Goal: Register for event/course

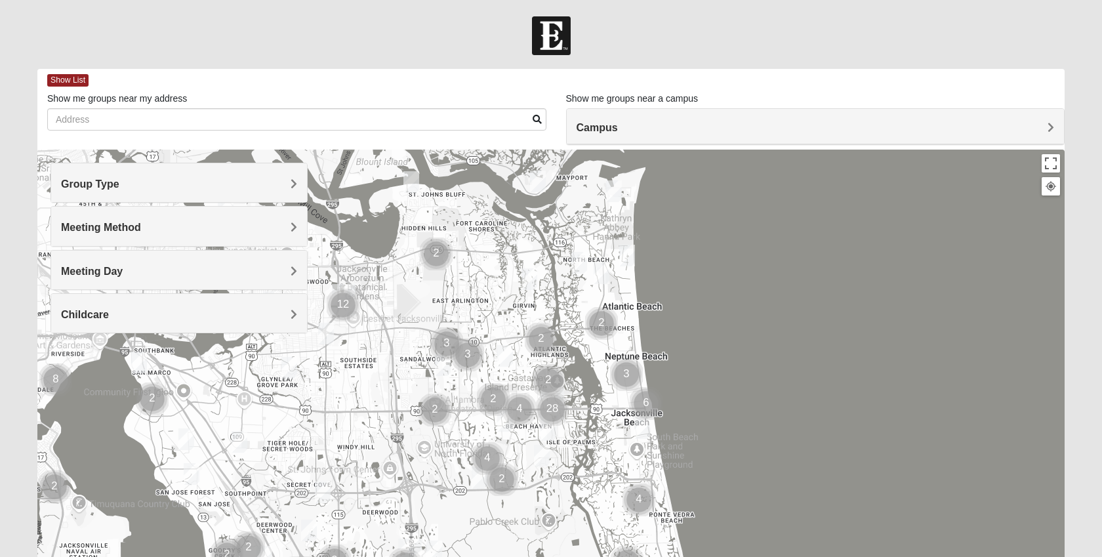
click at [170, 178] on h4 "Group Type" at bounding box center [179, 184] width 236 height 12
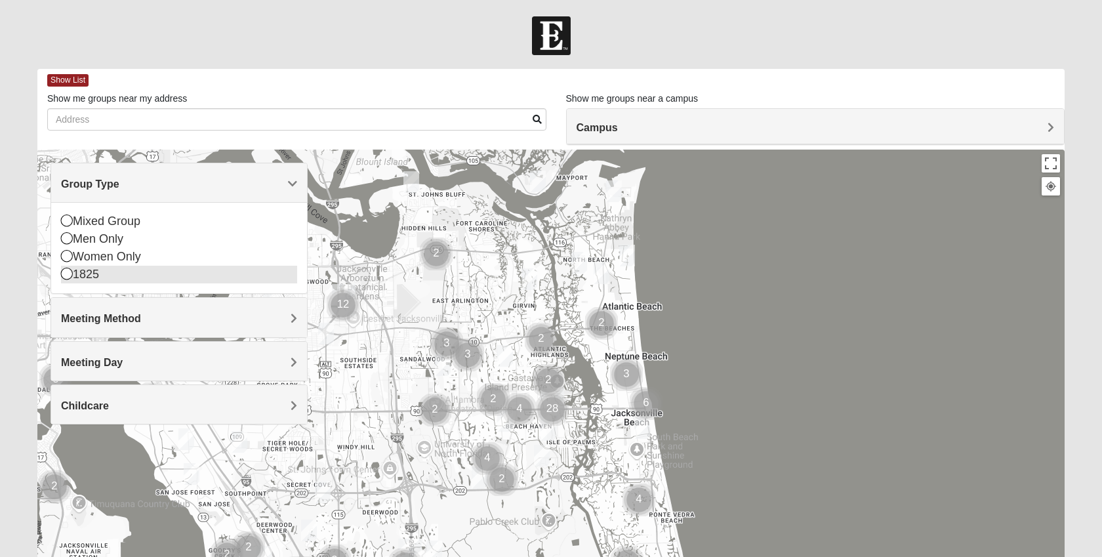
click at [83, 277] on div "1825" at bounding box center [179, 275] width 236 height 18
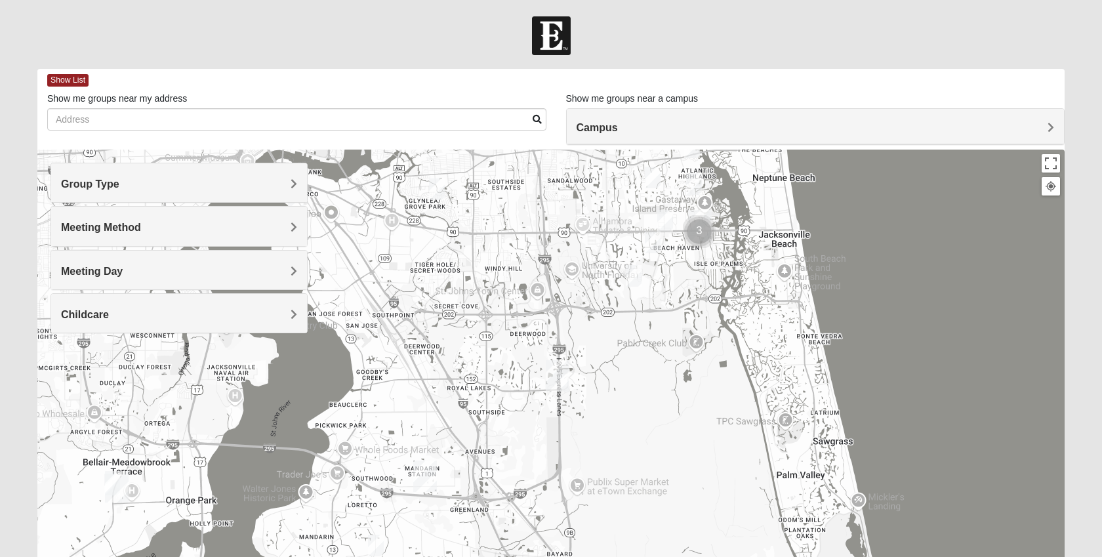
drag, startPoint x: 425, startPoint y: 406, endPoint x: 596, endPoint y: 207, distance: 262.5
click at [596, 207] on div at bounding box center [551, 412] width 1028 height 525
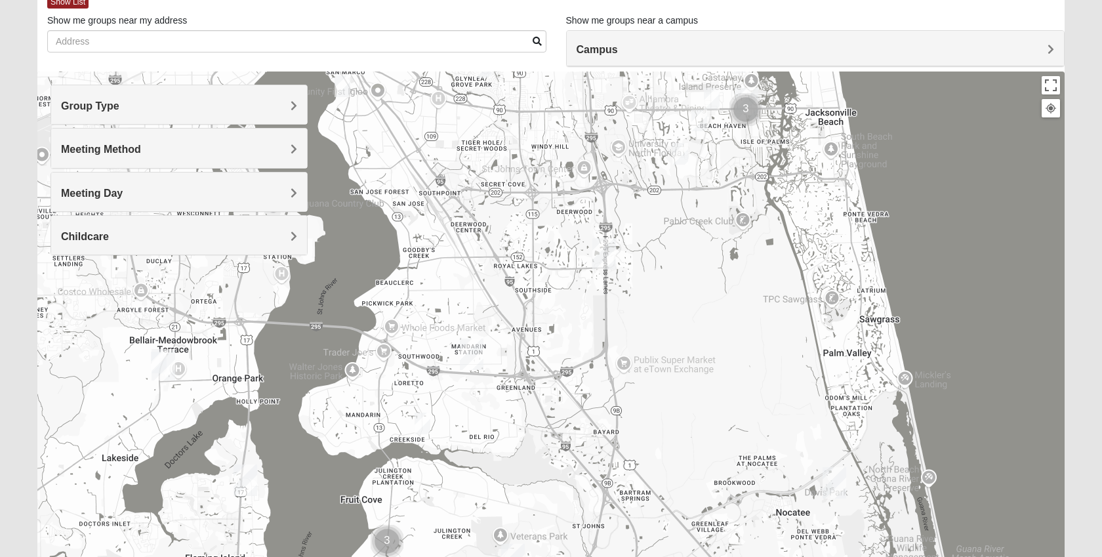
scroll to position [81, 0]
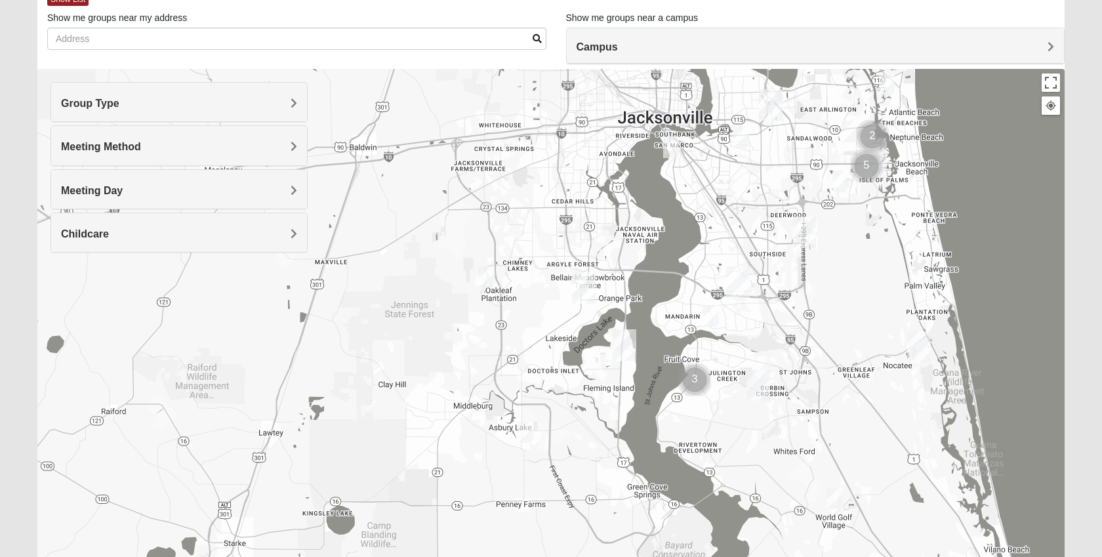
click at [837, 498] on img "1825 Mixed Barfield 32092" at bounding box center [835, 499] width 16 height 22
click at [528, 427] on img "1825 Mixed Fennell 32043" at bounding box center [526, 432] width 16 height 22
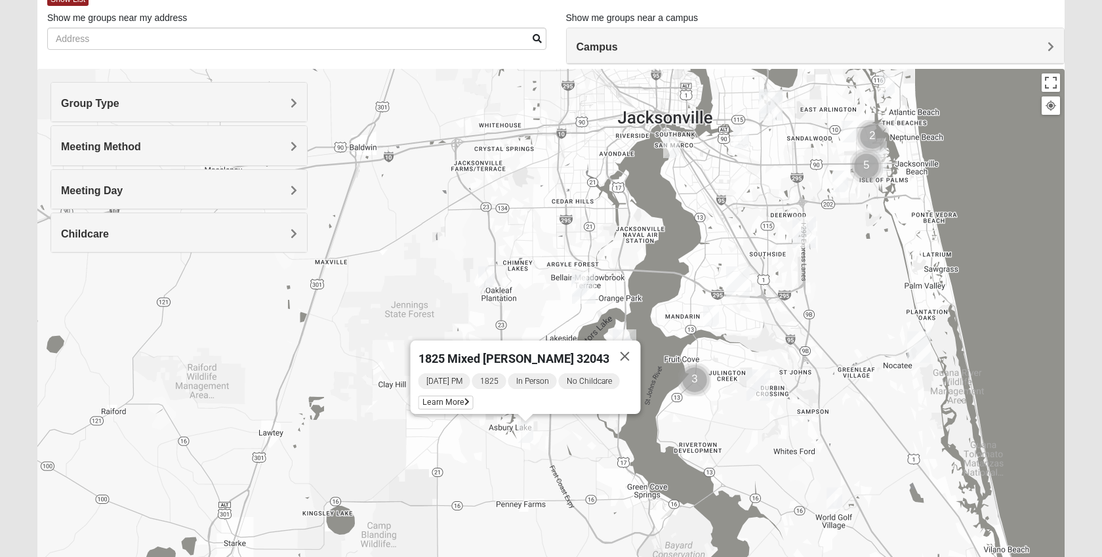
click at [489, 282] on img "1825 Mens Potrawski 32065" at bounding box center [486, 277] width 16 height 22
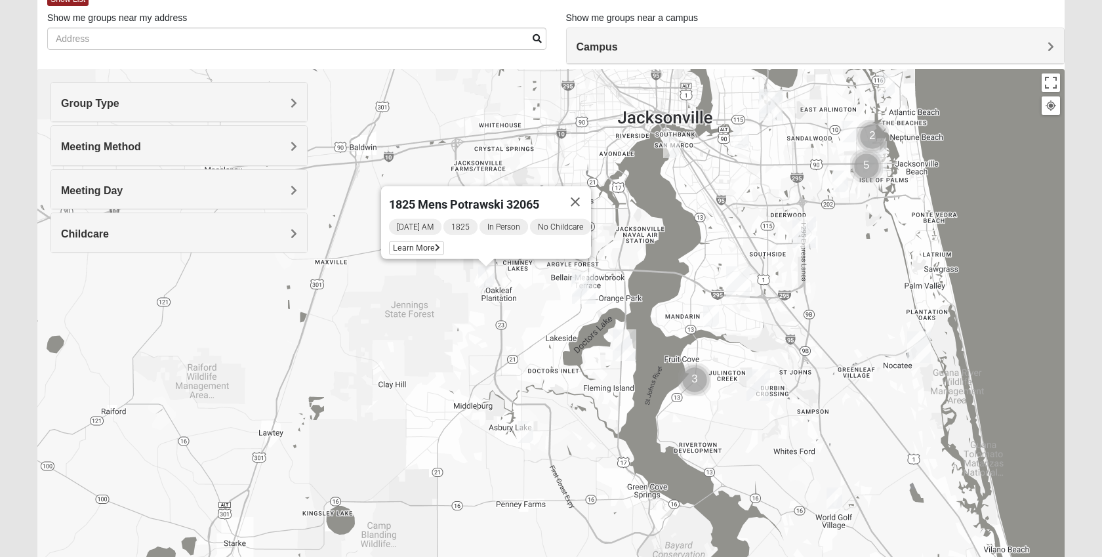
click at [649, 259] on div "1825 Mens Potrawski 32065 Saturday AM 1825 In Person No Childcare Learn More" at bounding box center [551, 331] width 1028 height 525
click at [577, 275] on img "Orange Park" at bounding box center [584, 287] width 24 height 31
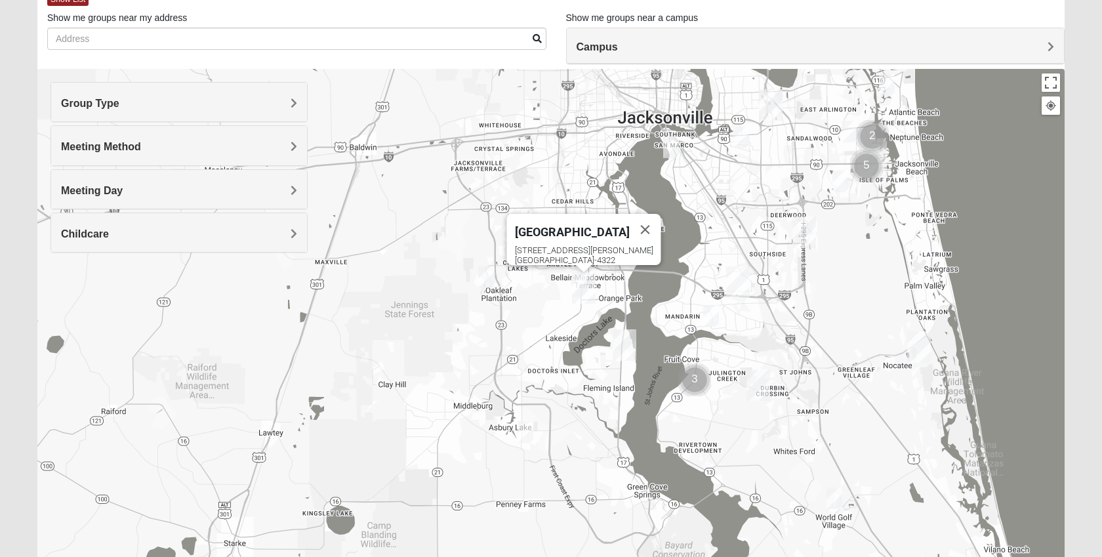
click at [707, 317] on img "1825 Mixed Lloyd 32223" at bounding box center [711, 316] width 16 height 22
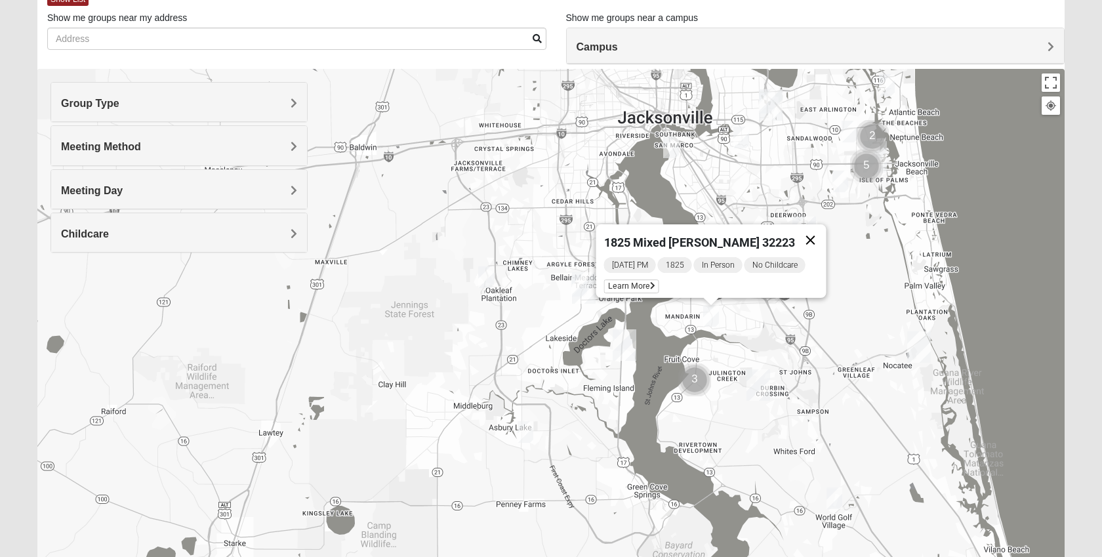
click at [809, 230] on button "Close" at bounding box center [810, 239] width 31 height 31
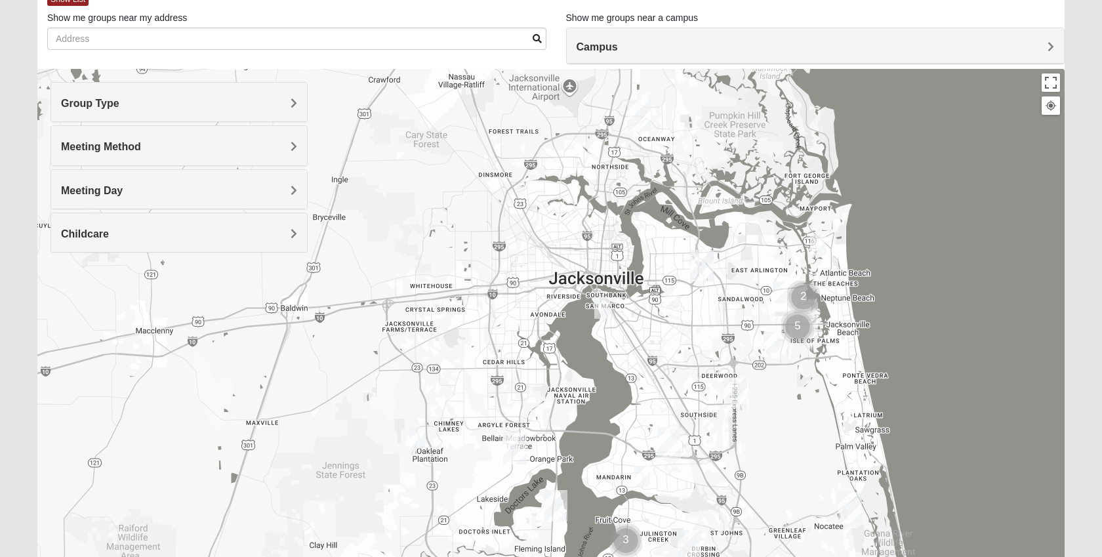
drag, startPoint x: 789, startPoint y: 198, endPoint x: 719, endPoint y: 364, distance: 180.0
click at [719, 364] on div at bounding box center [551, 331] width 1028 height 525
click at [602, 303] on img "1825 Mixed Chamberlian/Hicks 32207" at bounding box center [602, 308] width 16 height 22
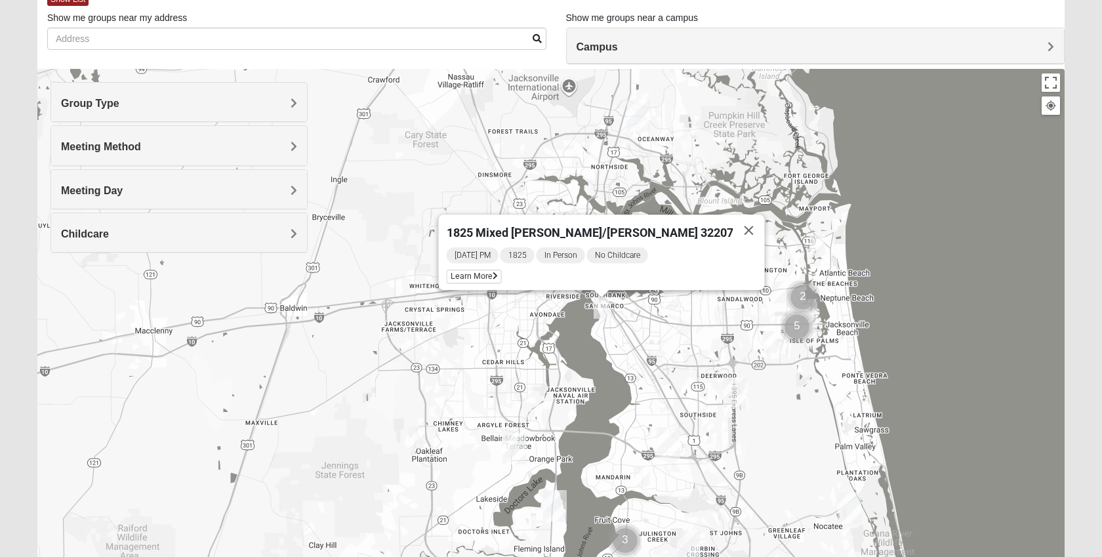
click at [670, 302] on img "1825 Mixed Shamet 32216" at bounding box center [672, 298] width 16 height 22
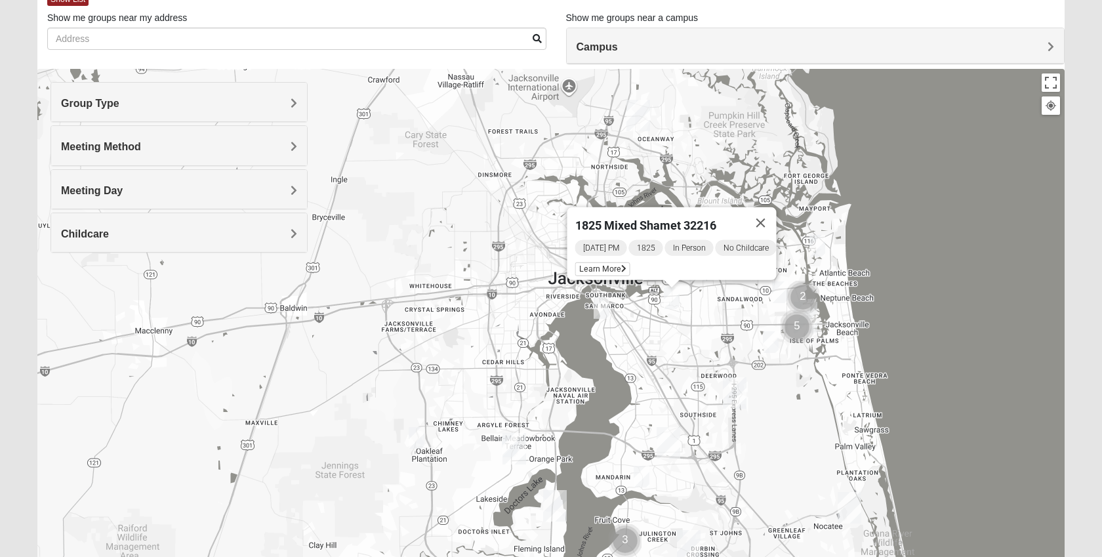
click at [661, 337] on div "1825 Mixed Shamet 32216 Wednesday PM 1825 In Person No Childcare Learn More" at bounding box center [551, 331] width 1028 height 525
click at [769, 348] on img "1825 Womens Brunetti 32224" at bounding box center [771, 342] width 16 height 22
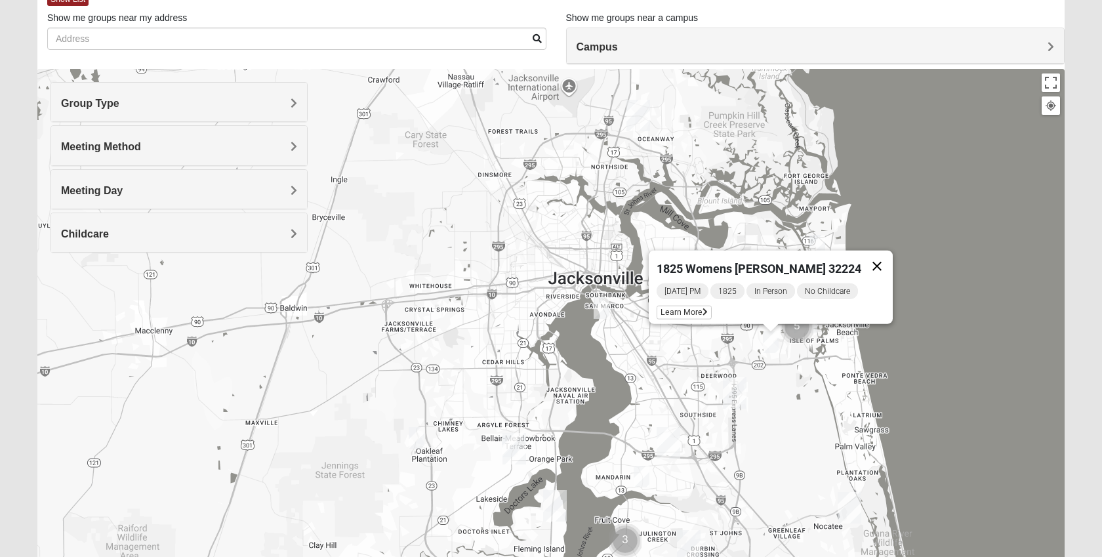
click at [870, 259] on button "Close" at bounding box center [877, 266] width 31 height 31
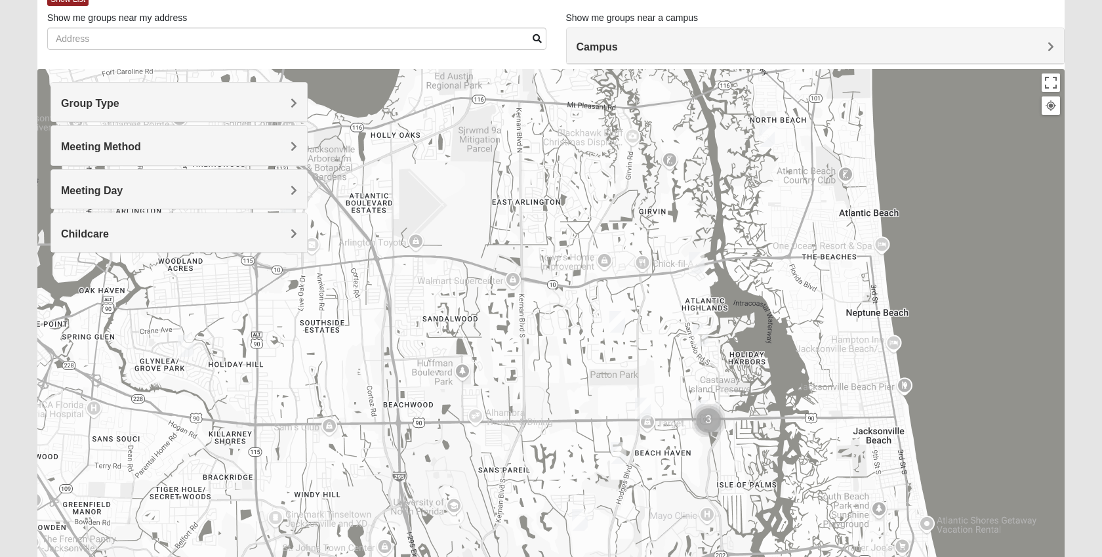
drag, startPoint x: 787, startPoint y: 243, endPoint x: 787, endPoint y: 268, distance: 25.6
click at [787, 268] on div at bounding box center [551, 331] width 1028 height 525
click at [769, 138] on img "1825 Mixed Curry 32233" at bounding box center [767, 134] width 16 height 22
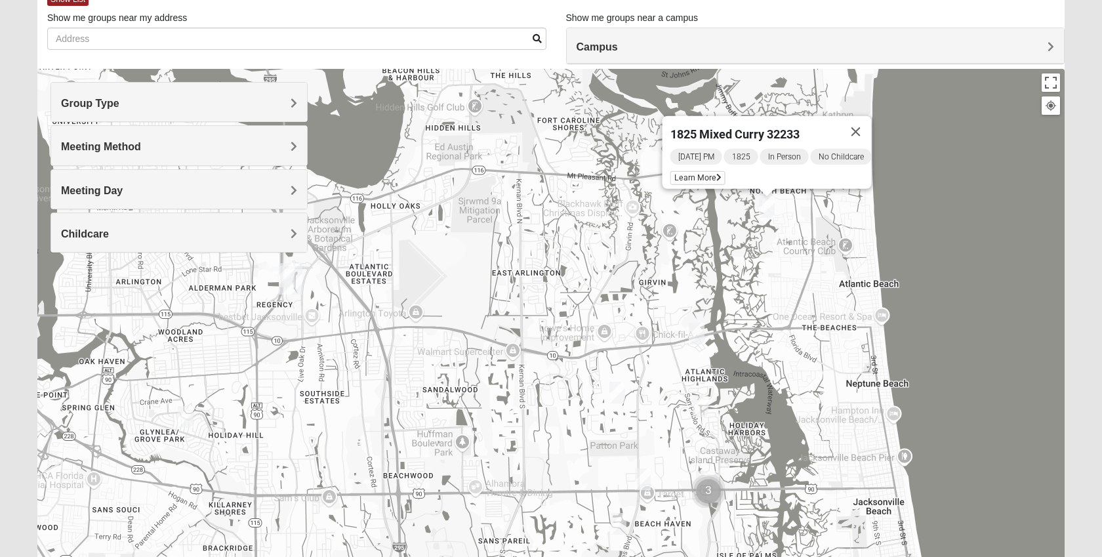
click at [699, 332] on img "1825 Womens Carkhuff 32224" at bounding box center [697, 334] width 16 height 22
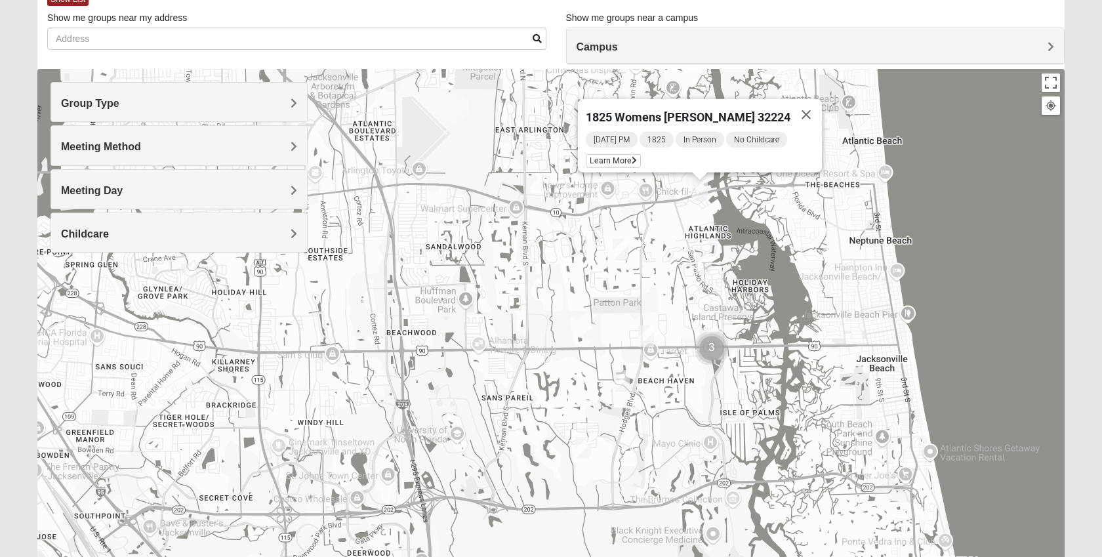
drag, startPoint x: 744, startPoint y: 390, endPoint x: 748, endPoint y: 241, distance: 149.0
click at [748, 241] on div "1825 Womens Carkhuff 32224 Tuesday PM 1825 In Person No Childcare Learn More" at bounding box center [551, 331] width 1028 height 525
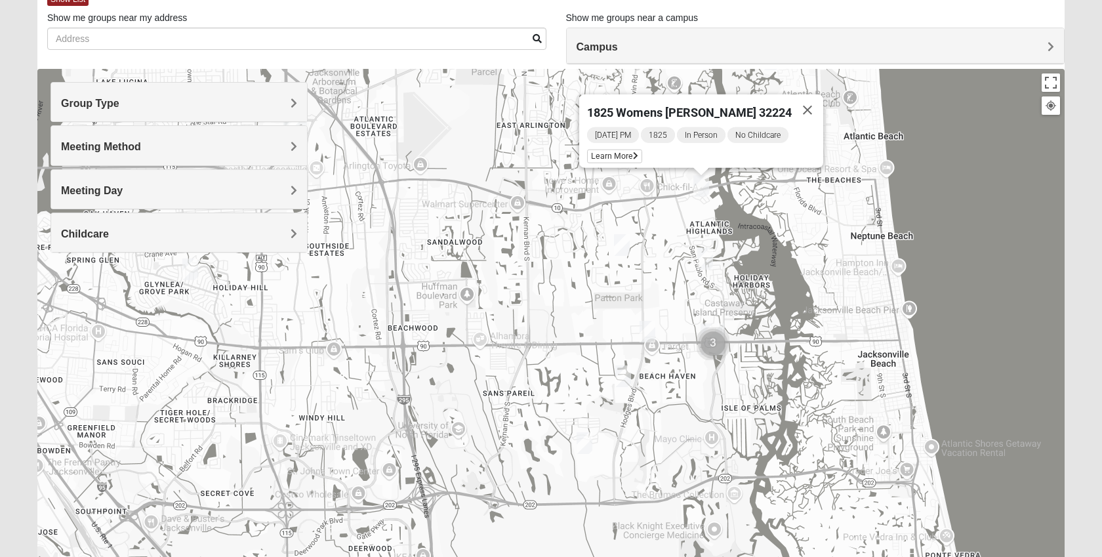
click at [705, 258] on img "1825 Womens Stewart 32224" at bounding box center [705, 259] width 16 height 22
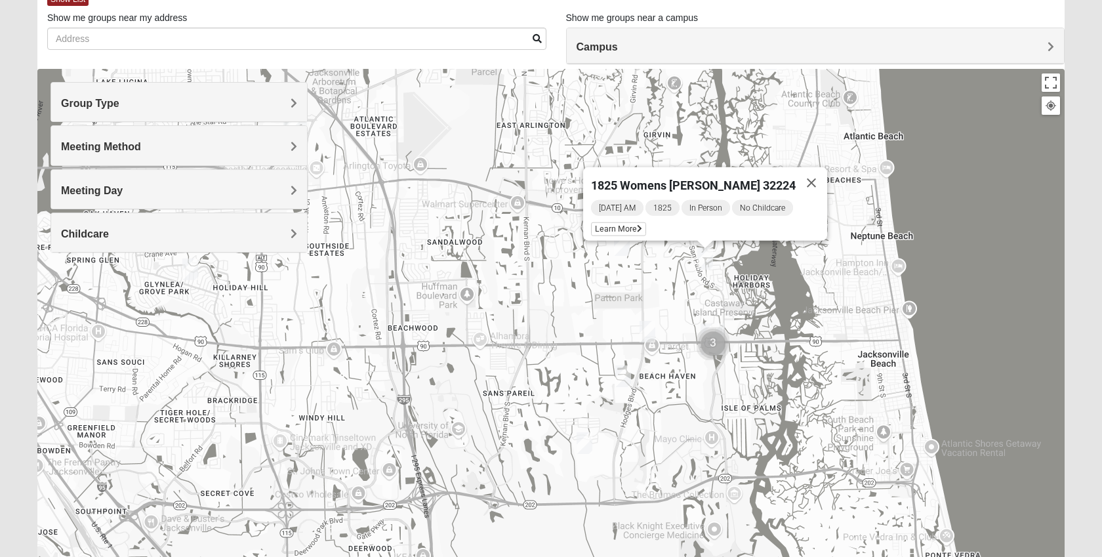
click at [623, 245] on img "1825 Mixed Annis 32246" at bounding box center [622, 245] width 16 height 22
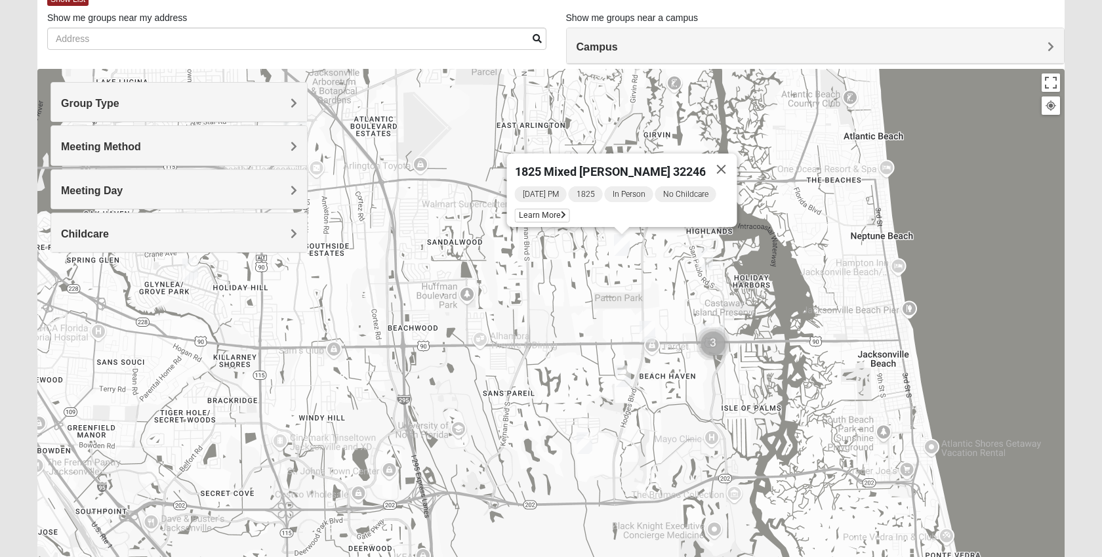
click at [644, 329] on img "1825 Womens Annis/Ferguson 32246" at bounding box center [648, 332] width 16 height 22
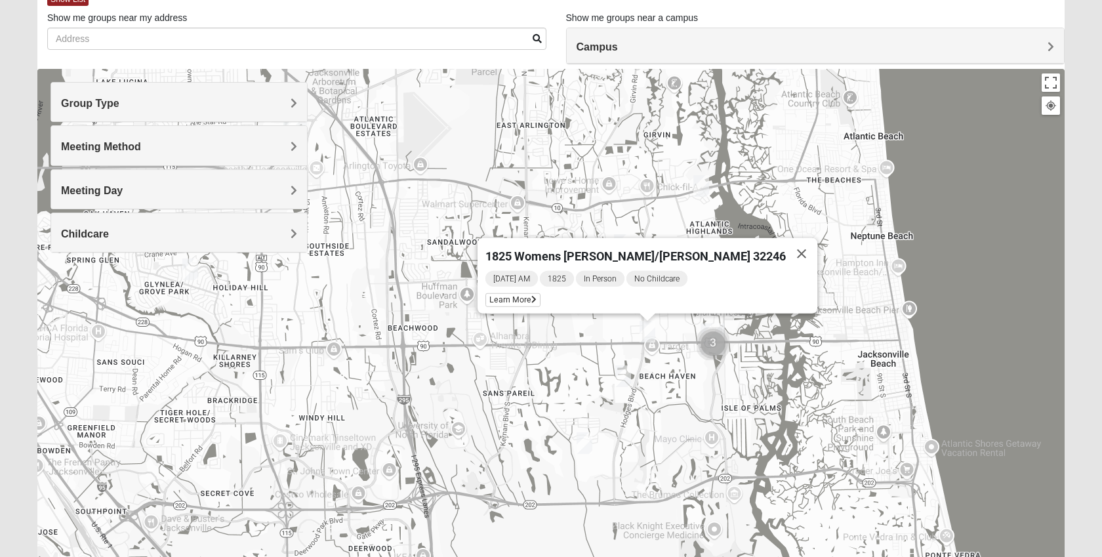
click at [624, 372] on img "1825 Mens Cason 32224" at bounding box center [623, 376] width 16 height 22
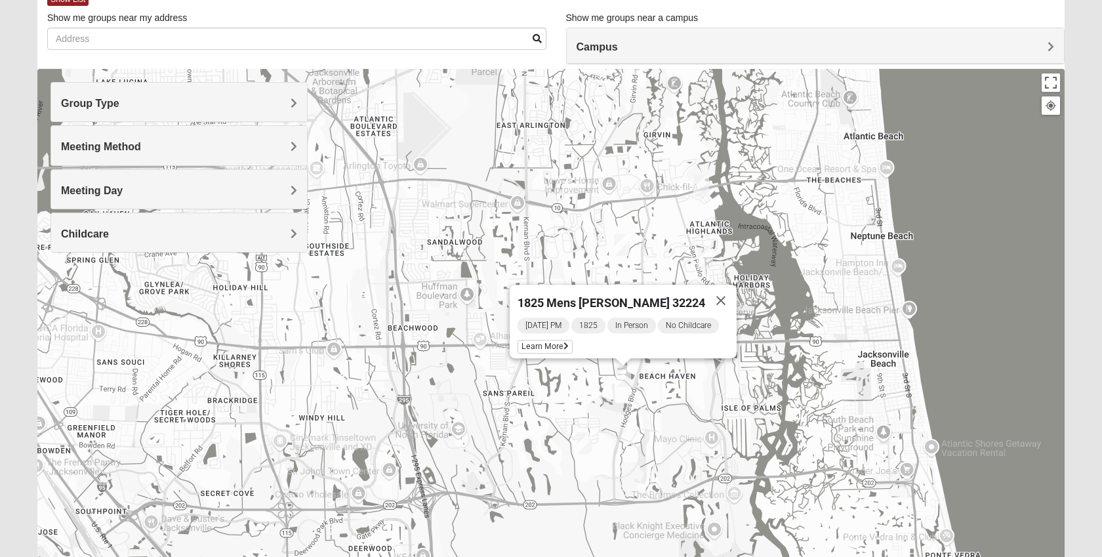
click at [588, 440] on img "1825 Womens Brunetti 32224" at bounding box center [585, 443] width 16 height 22
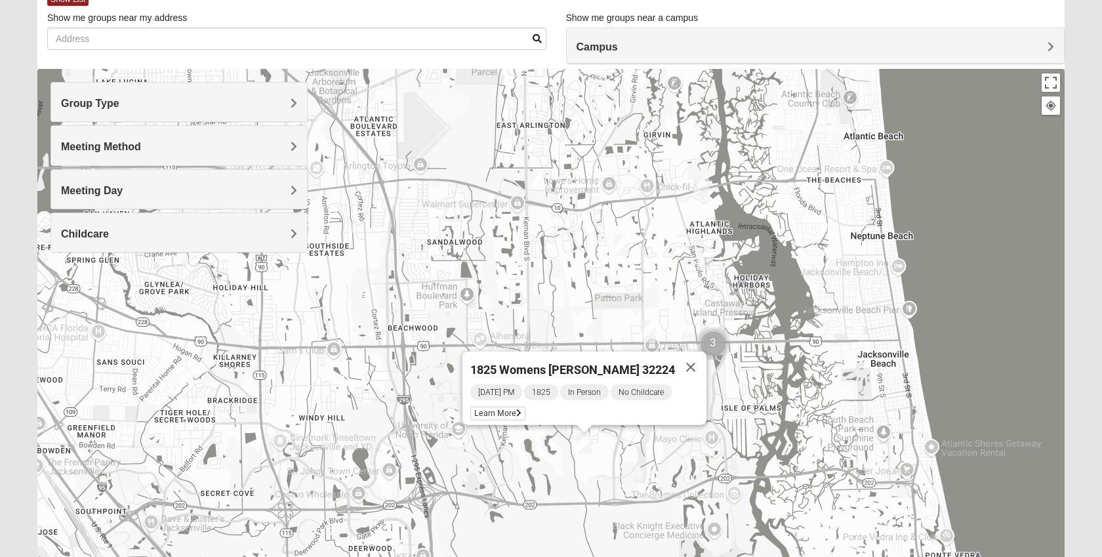
click at [717, 346] on img "Cluster of 3 groups" at bounding box center [713, 343] width 33 height 33
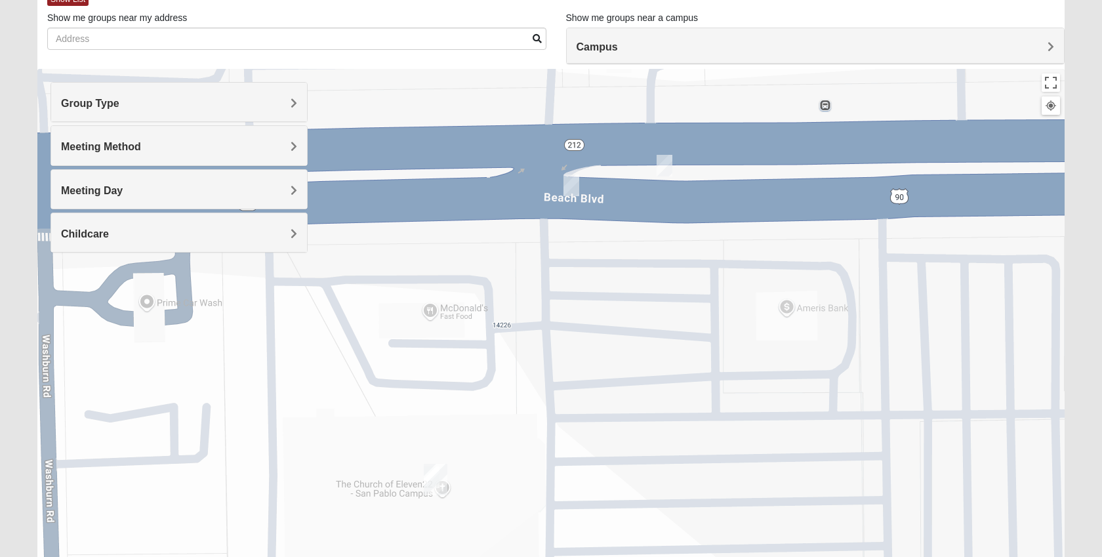
click at [661, 176] on img "1825 Mens Chandler/Johnson 32250" at bounding box center [665, 166] width 16 height 22
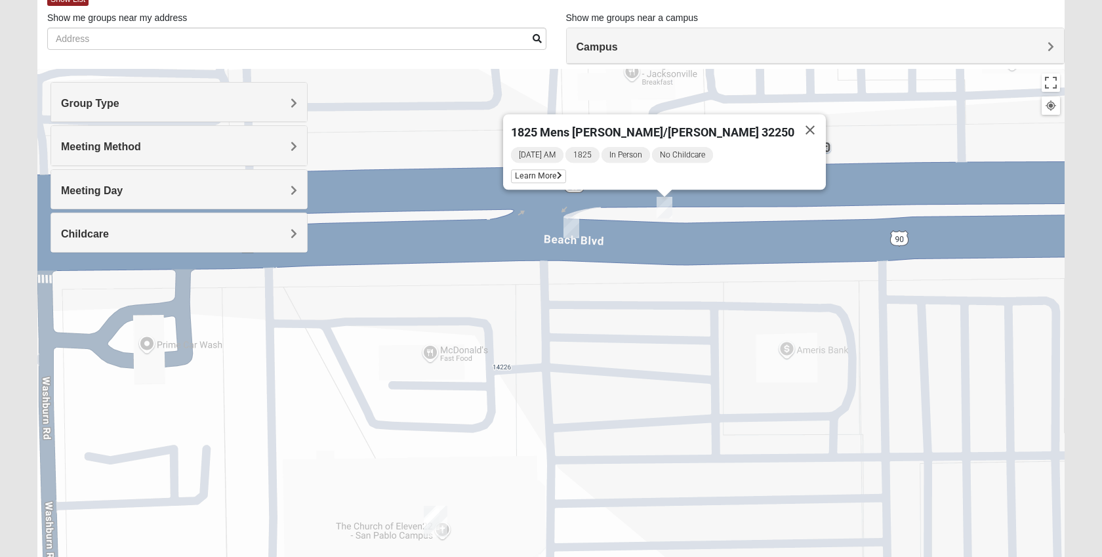
click at [573, 225] on img "1825 Mens Sells 32250" at bounding box center [572, 228] width 16 height 22
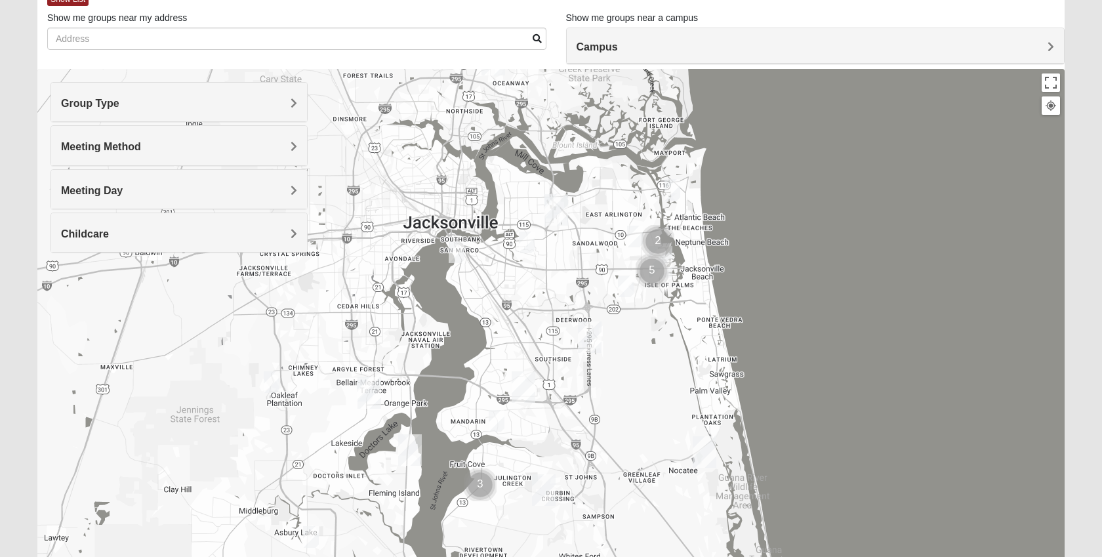
click at [116, 91] on div "Group Type" at bounding box center [179, 102] width 256 height 39
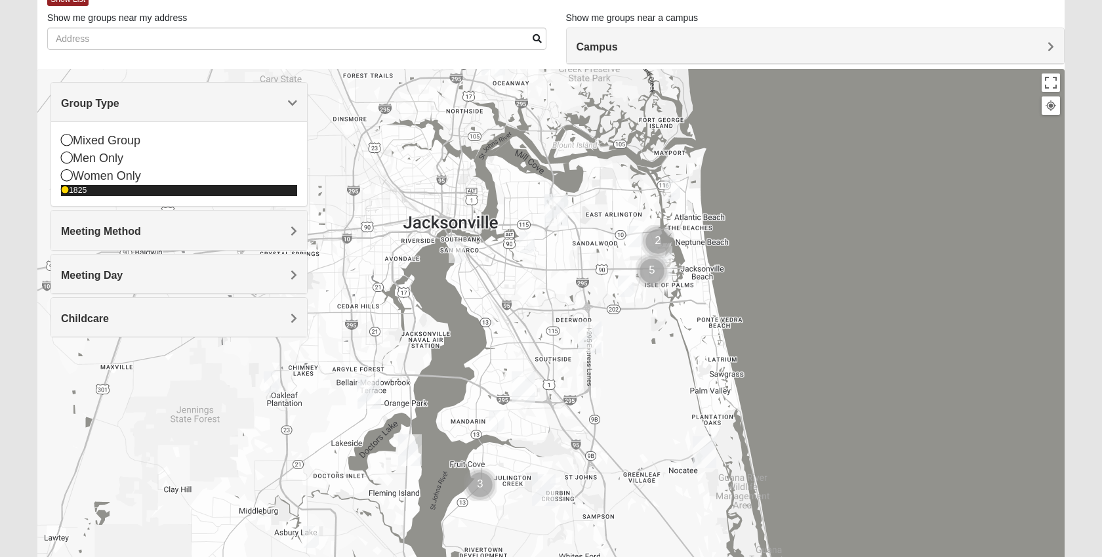
click at [78, 196] on div "1825" at bounding box center [179, 190] width 236 height 11
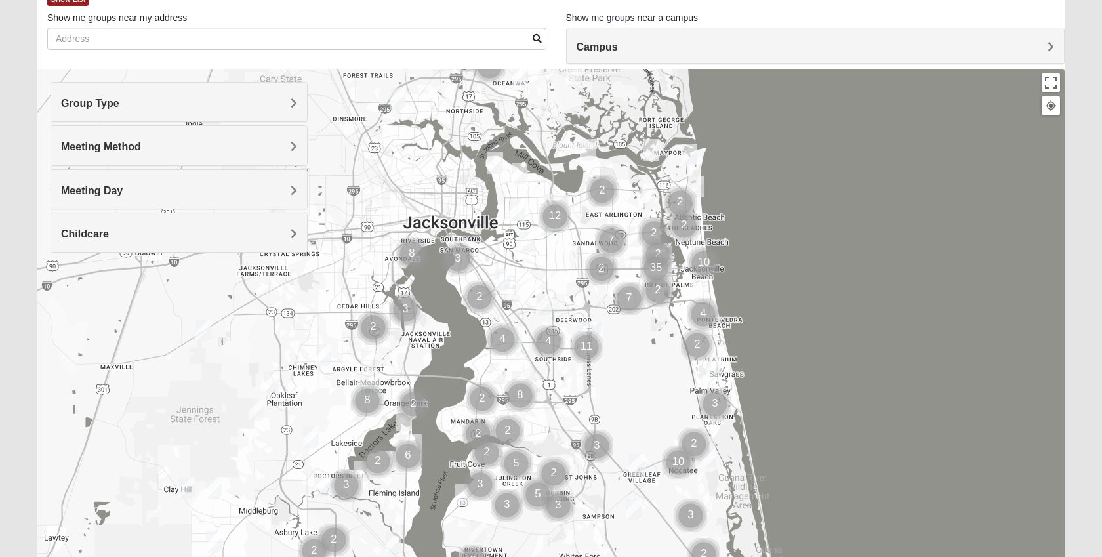
click at [129, 109] on h4 "Group Type" at bounding box center [179, 103] width 236 height 12
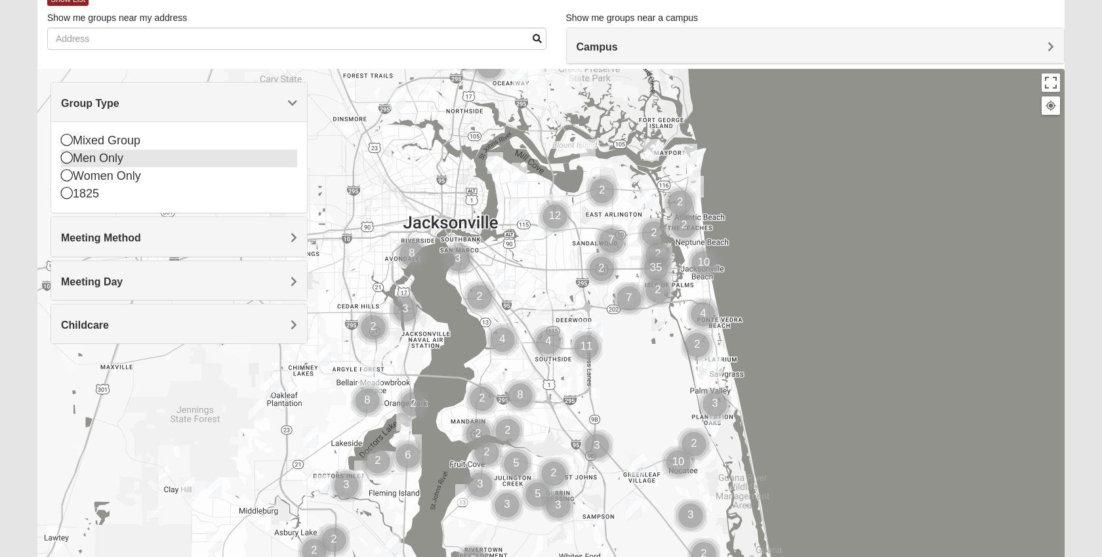
click at [110, 159] on div "Men Only" at bounding box center [179, 159] width 236 height 18
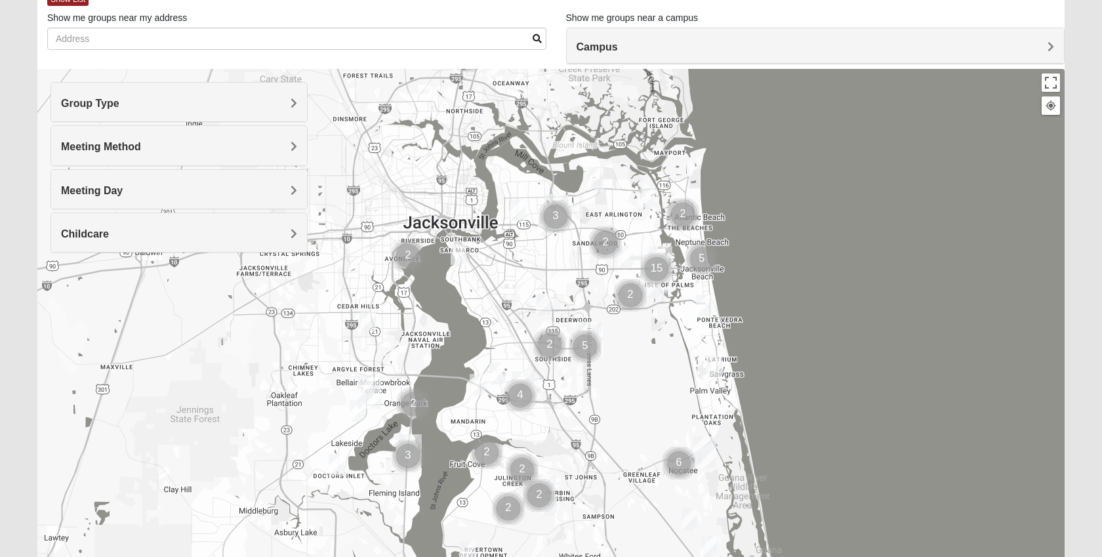
click at [151, 146] on h4 "Meeting Method" at bounding box center [179, 146] width 236 height 12
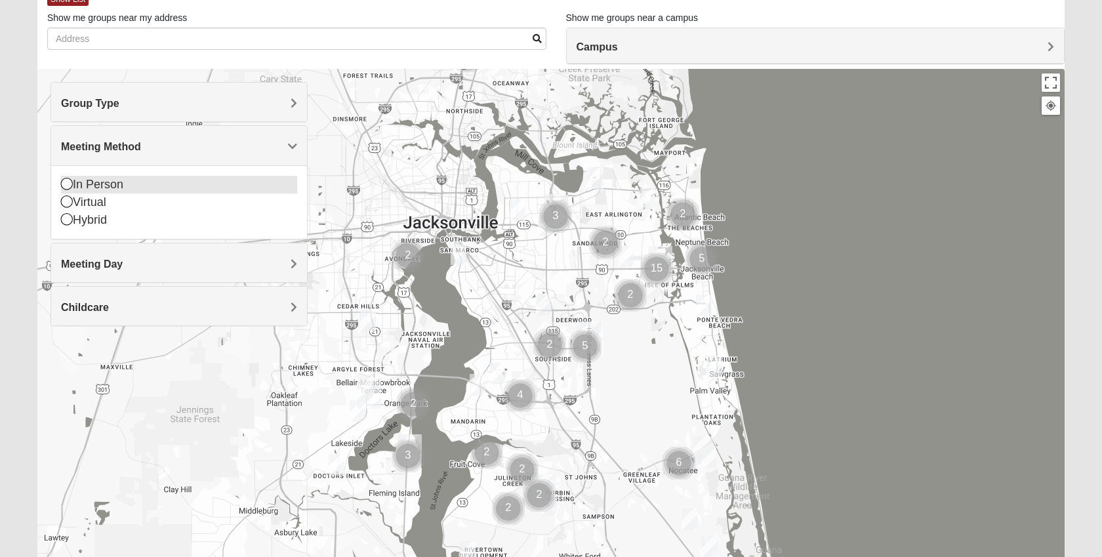
click at [118, 187] on div "In Person" at bounding box center [179, 185] width 236 height 18
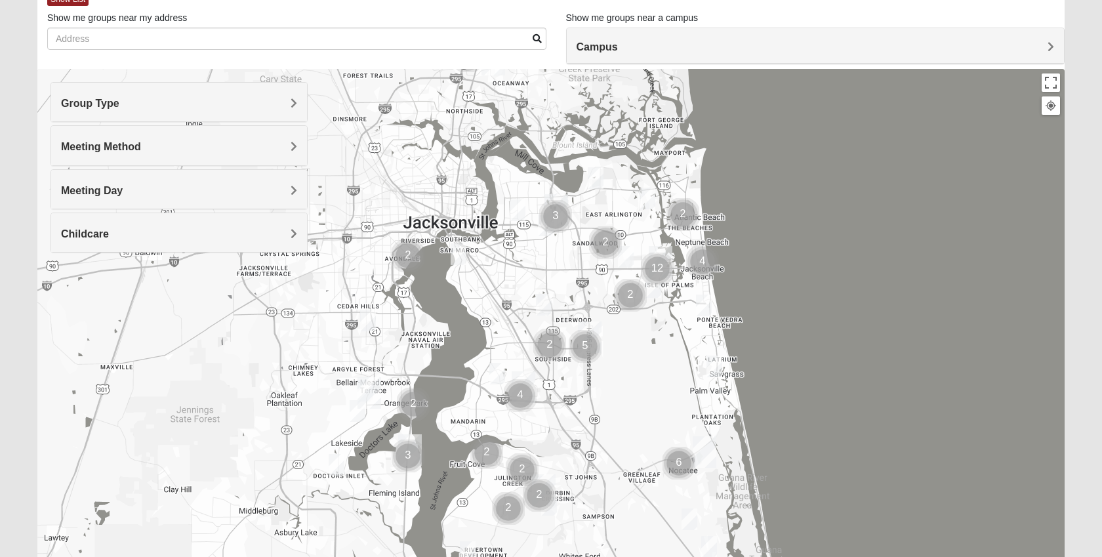
click at [163, 180] on div "Meeting Day" at bounding box center [179, 189] width 256 height 39
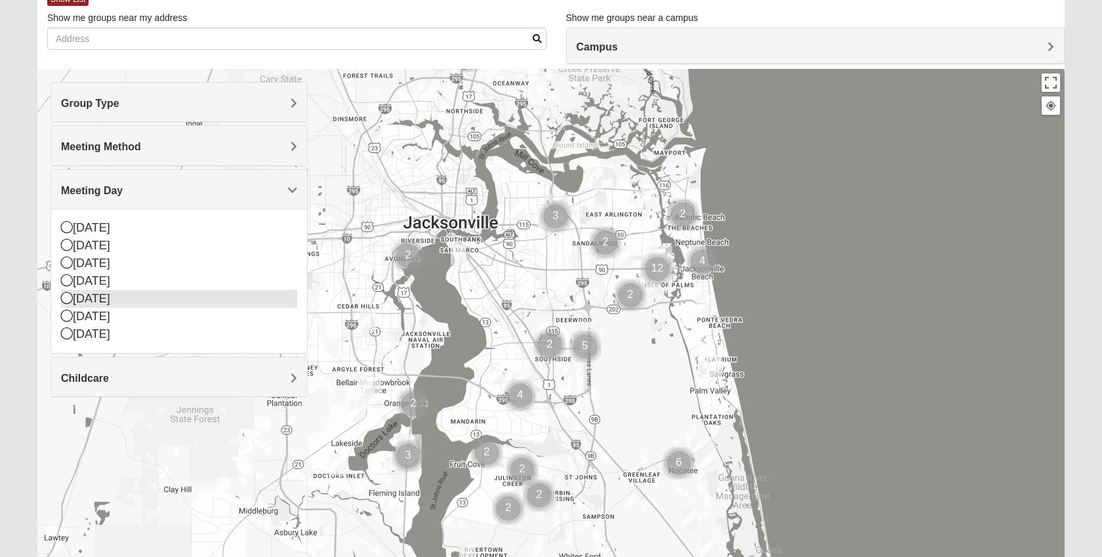
click at [110, 301] on div "Thursday" at bounding box center [179, 299] width 236 height 18
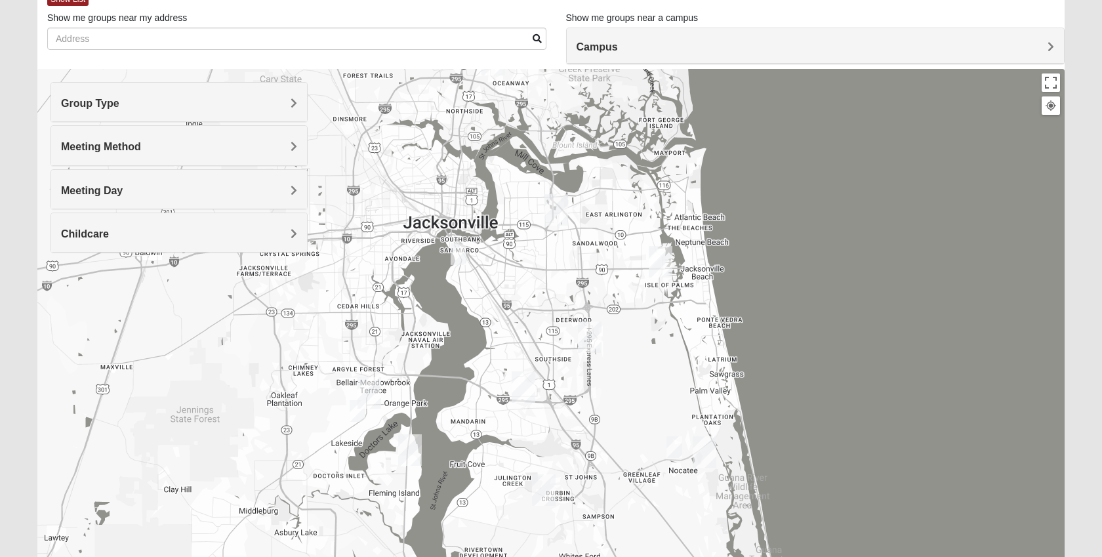
click at [138, 191] on h4 "Meeting Day" at bounding box center [179, 190] width 236 height 12
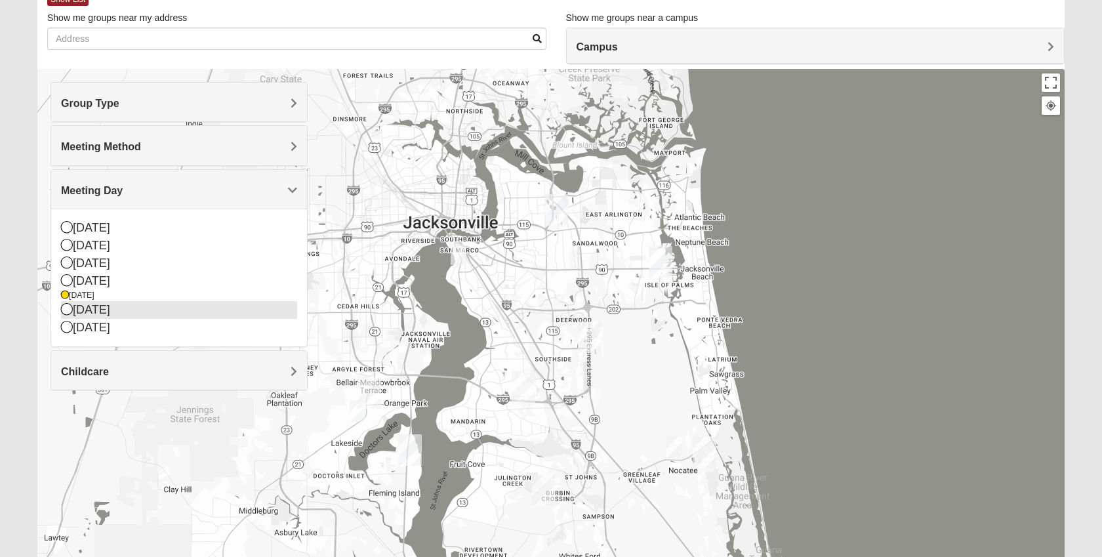
click at [99, 312] on div "Friday" at bounding box center [179, 310] width 236 height 18
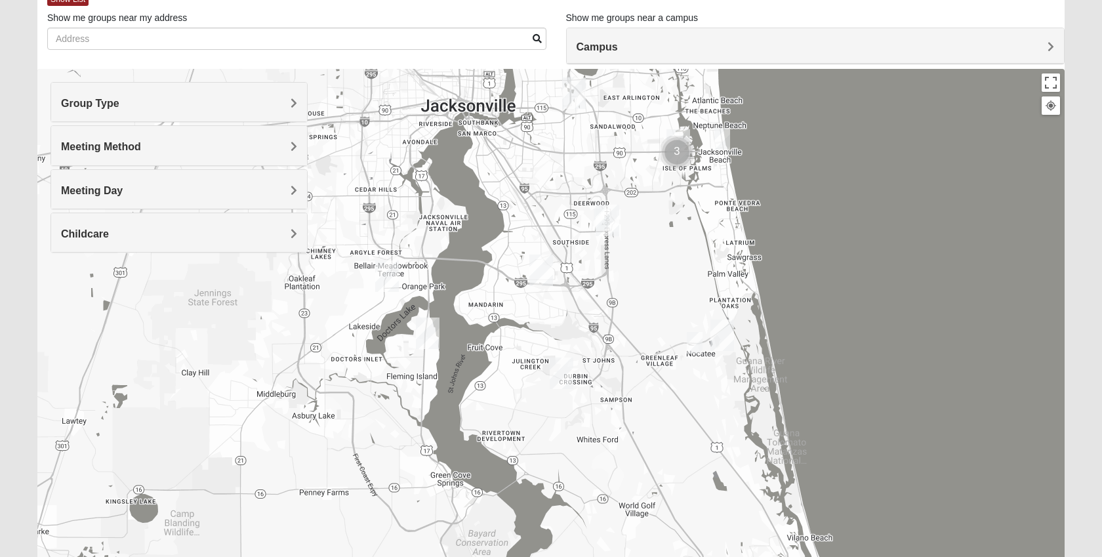
drag, startPoint x: 413, startPoint y: 310, endPoint x: 431, endPoint y: 191, distance: 120.7
click at [431, 191] on div at bounding box center [551, 331] width 1028 height 525
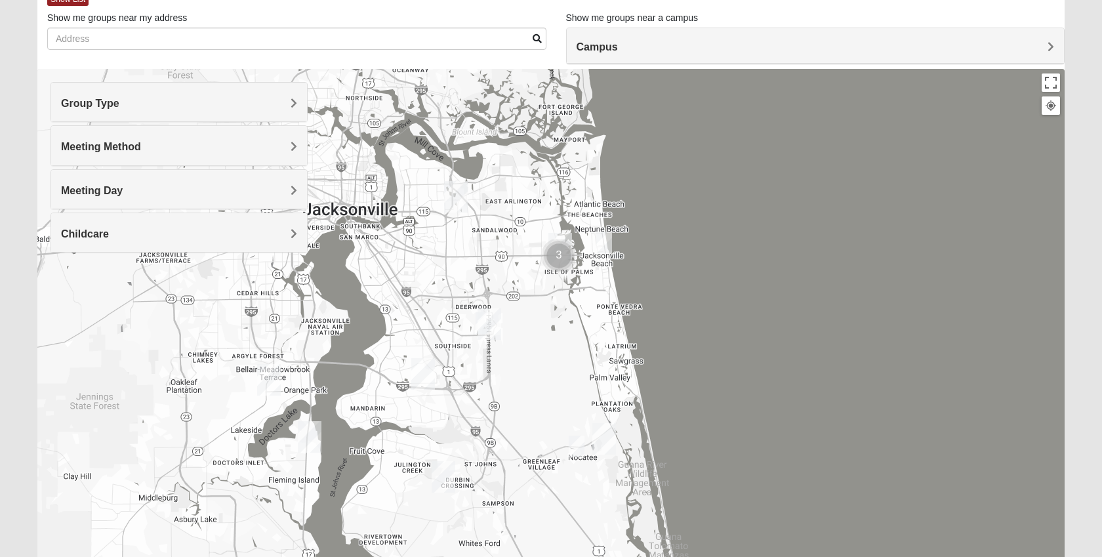
click at [577, 445] on img "Mens McCaffrey 32081" at bounding box center [577, 447] width 16 height 22
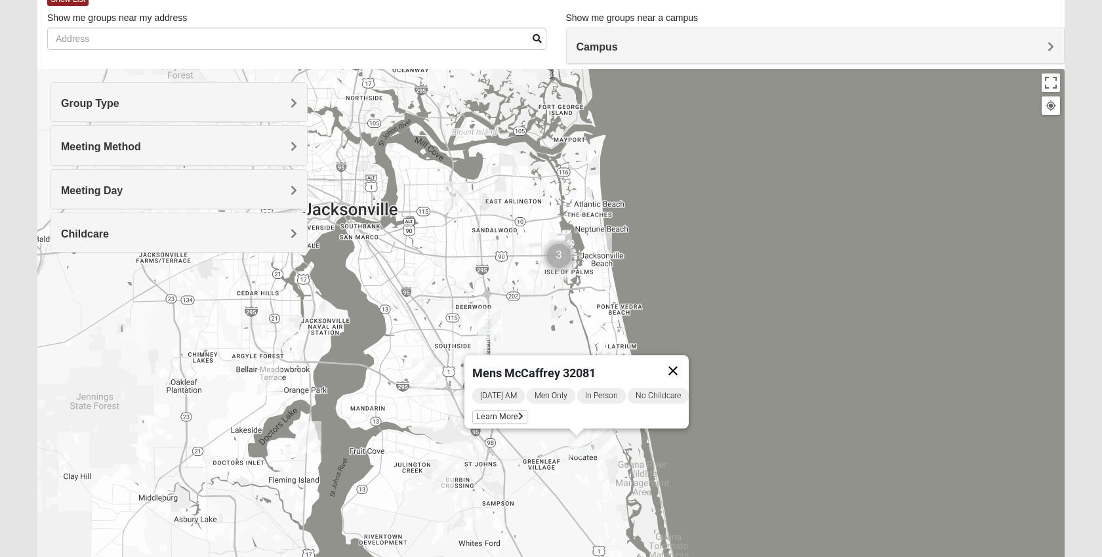
click at [673, 364] on button "Close" at bounding box center [672, 370] width 31 height 31
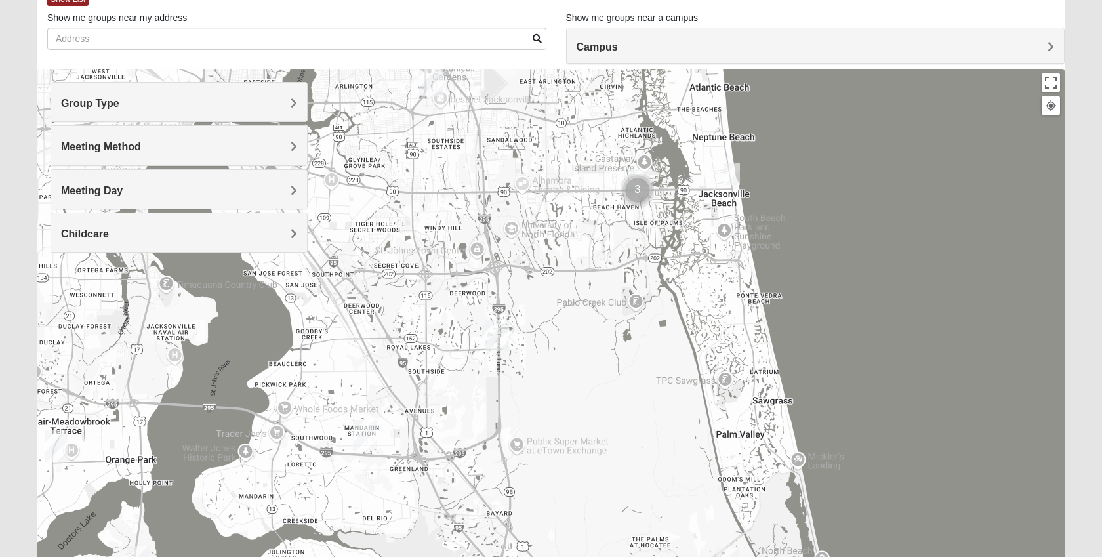
click at [484, 335] on img "On Campus Mens Ferguson 32256" at bounding box center [490, 336] width 16 height 22
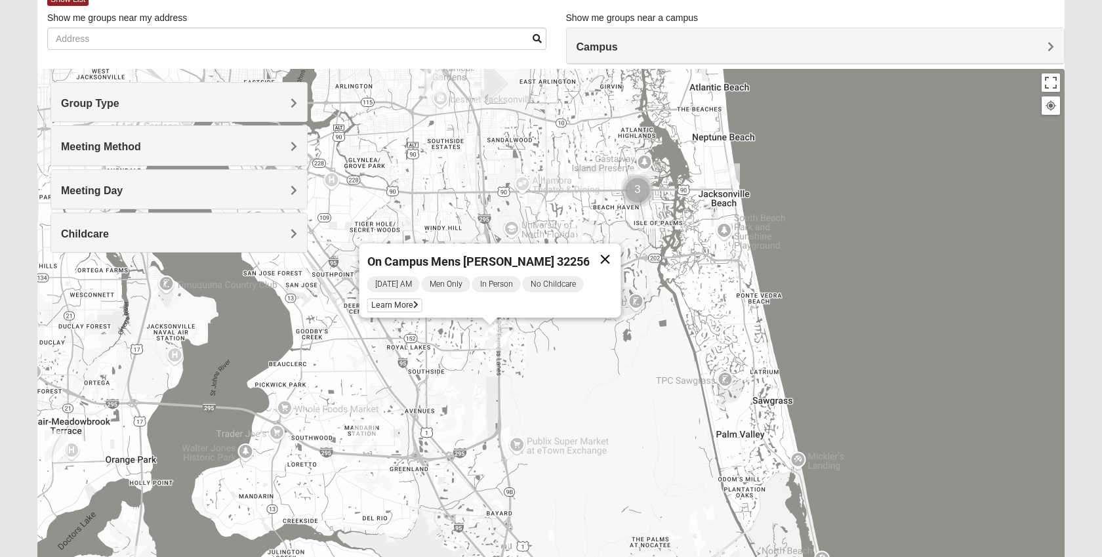
click at [593, 249] on button "Close" at bounding box center [605, 258] width 31 height 31
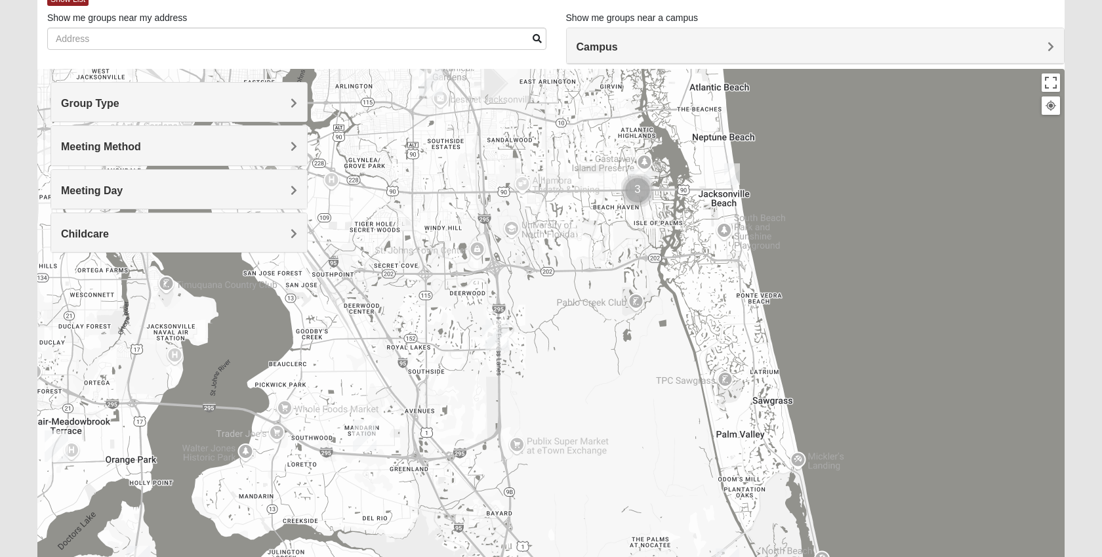
click at [738, 176] on img "Mens McLauchlan 32250" at bounding box center [732, 174] width 16 height 22
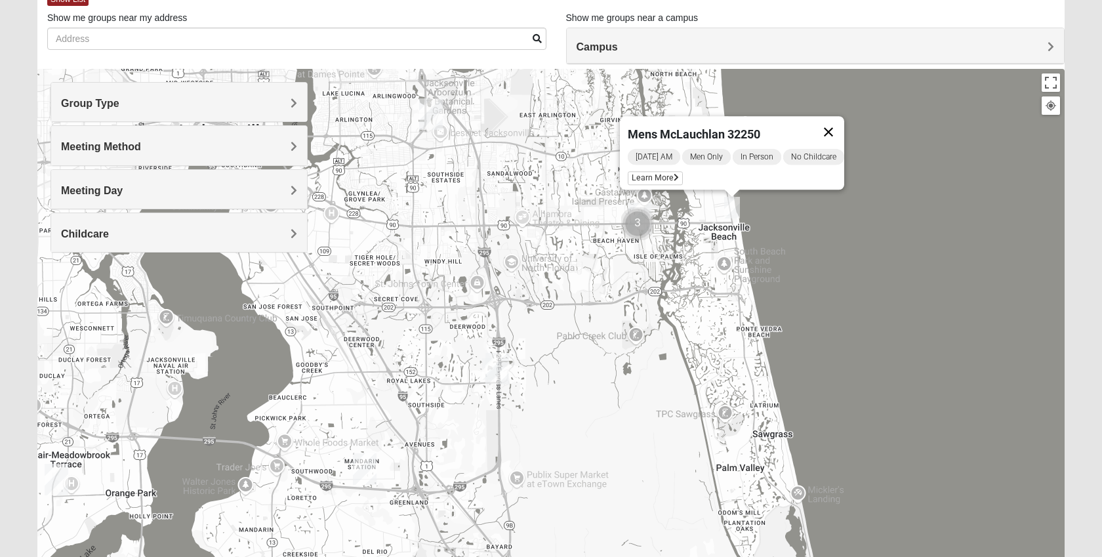
click at [827, 121] on button "Close" at bounding box center [828, 131] width 31 height 31
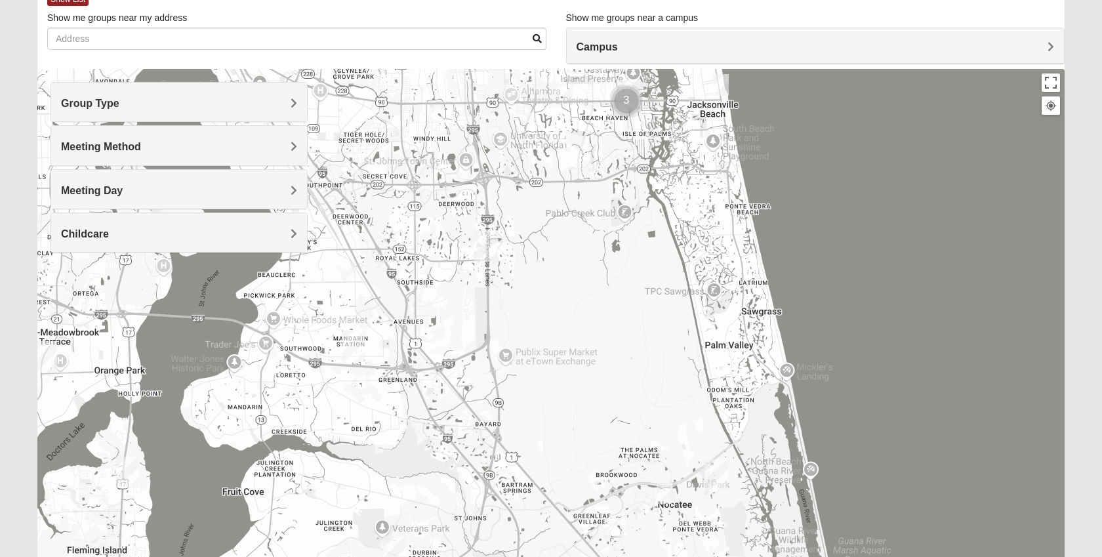
drag, startPoint x: 615, startPoint y: 410, endPoint x: 596, endPoint y: 194, distance: 216.7
click at [596, 194] on div at bounding box center [551, 331] width 1028 height 525
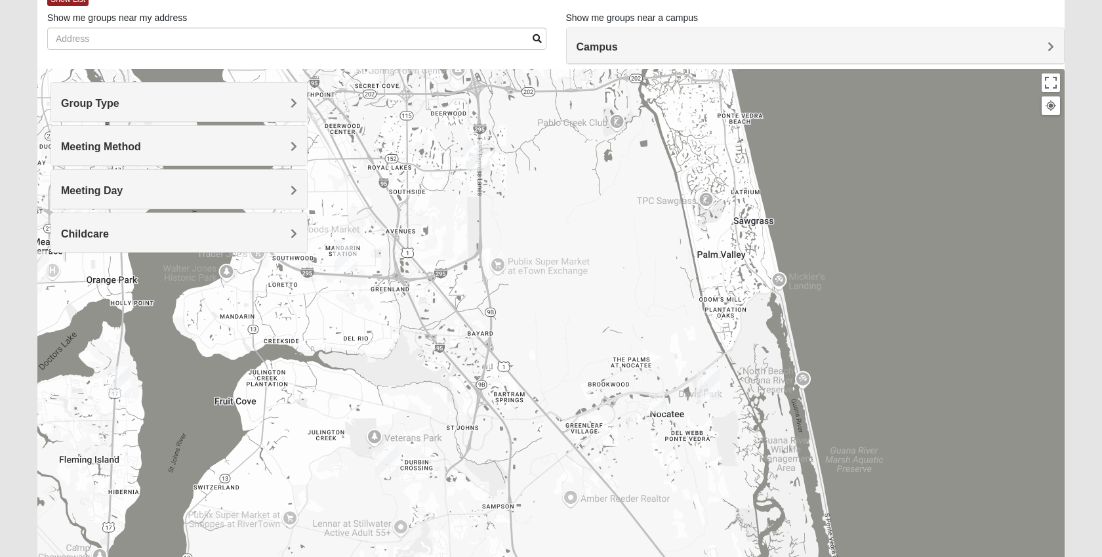
click at [651, 403] on img "Mens McCaffrey 32081" at bounding box center [657, 403] width 16 height 22
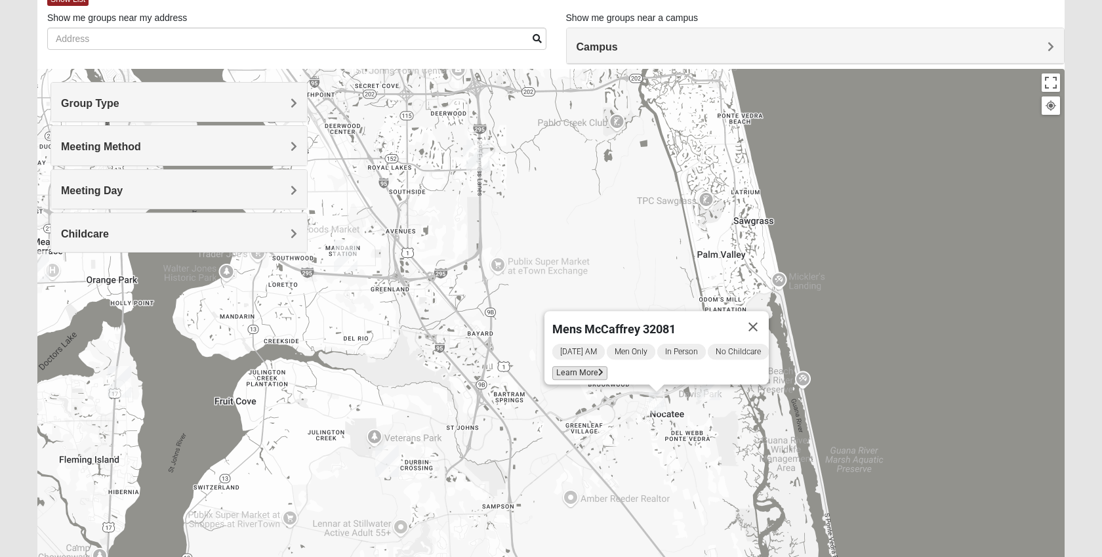
click at [582, 366] on span "Learn More" at bounding box center [579, 373] width 55 height 14
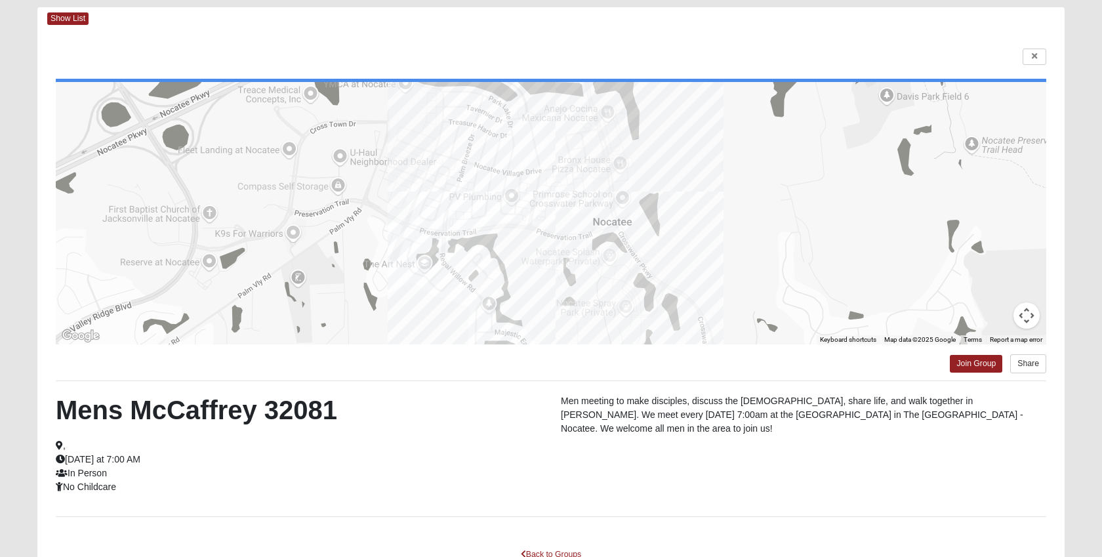
scroll to position [118, 0]
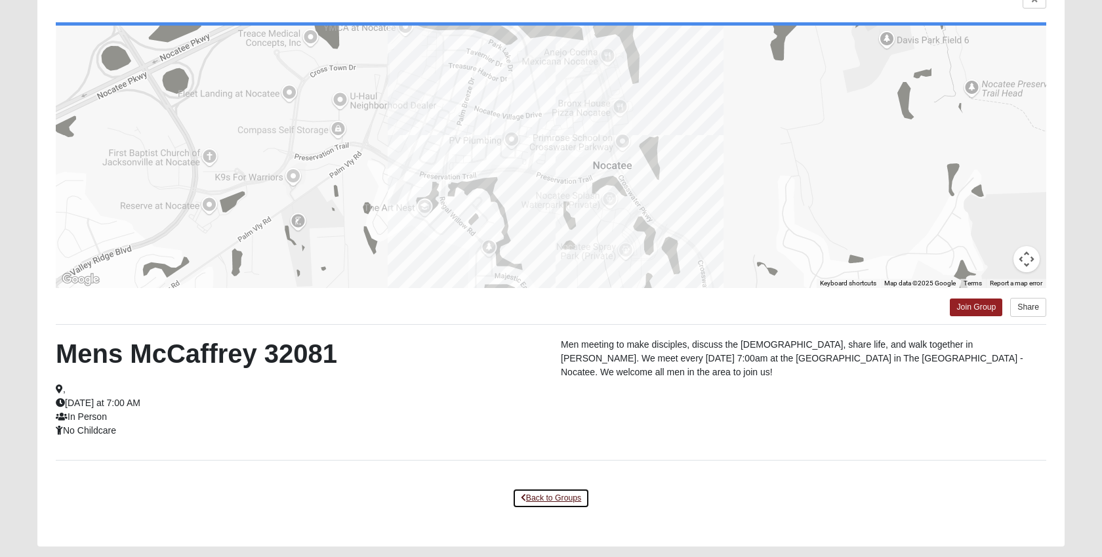
click at [533, 495] on link "Back to Groups" at bounding box center [550, 498] width 77 height 20
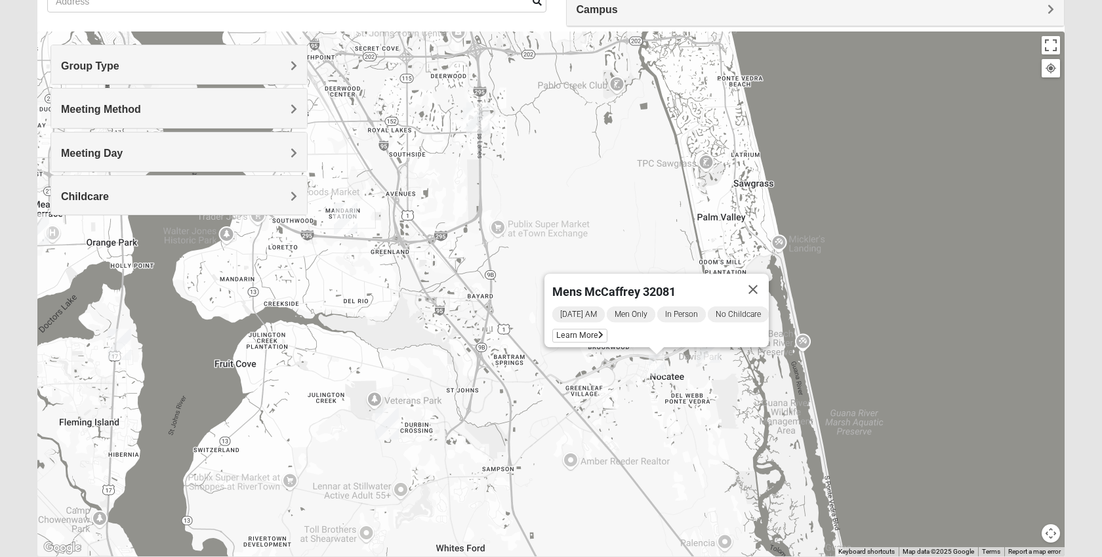
click at [583, 404] on div "Mens McCaffrey 32081 Friday AM Men Only In Person No Childcare Learn More" at bounding box center [551, 293] width 1028 height 525
click at [759, 280] on button "Close" at bounding box center [753, 289] width 31 height 31
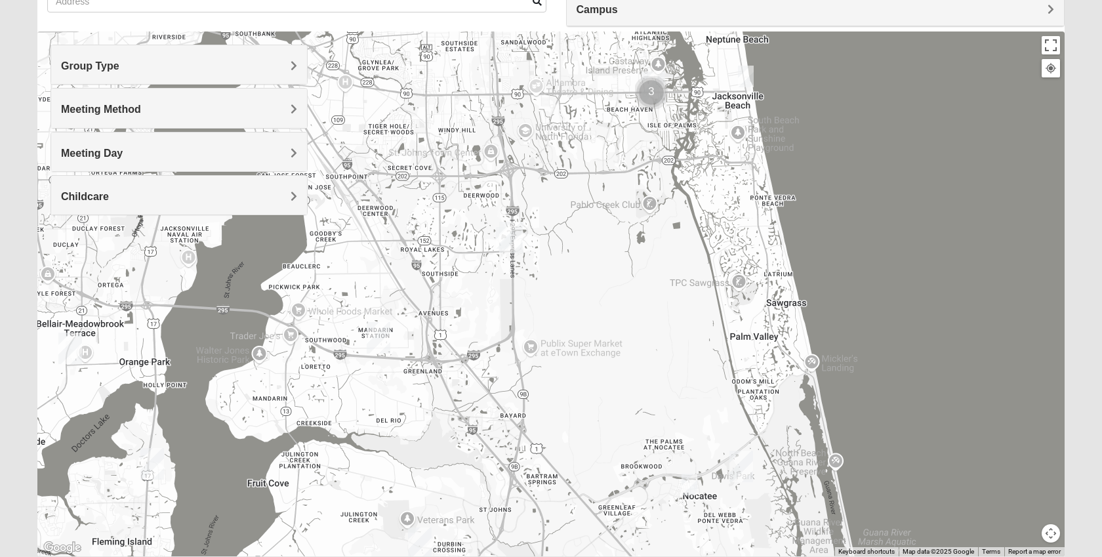
drag, startPoint x: 597, startPoint y: 219, endPoint x: 657, endPoint y: 408, distance: 198.2
click at [657, 408] on div at bounding box center [551, 293] width 1028 height 525
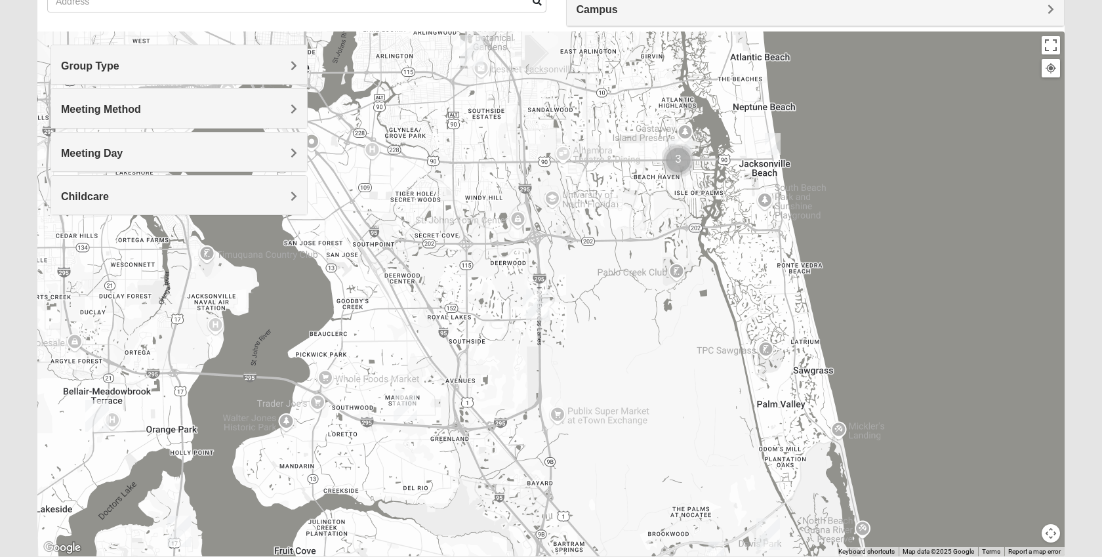
click at [528, 311] on img "Baymeadows" at bounding box center [538, 304] width 24 height 31
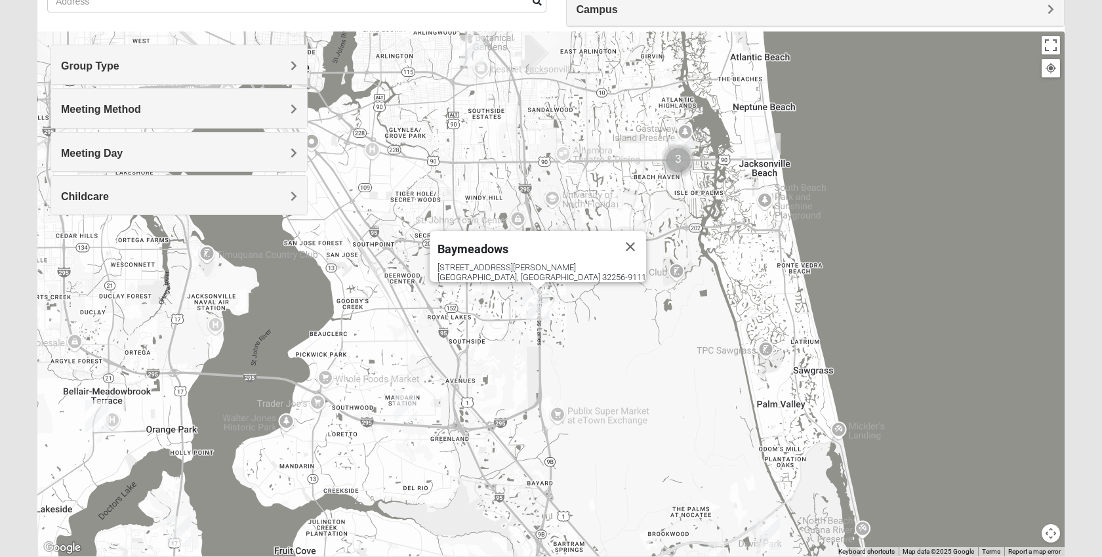
click at [523, 298] on img "On Campus Mens Ferguson 32256" at bounding box center [531, 306] width 16 height 22
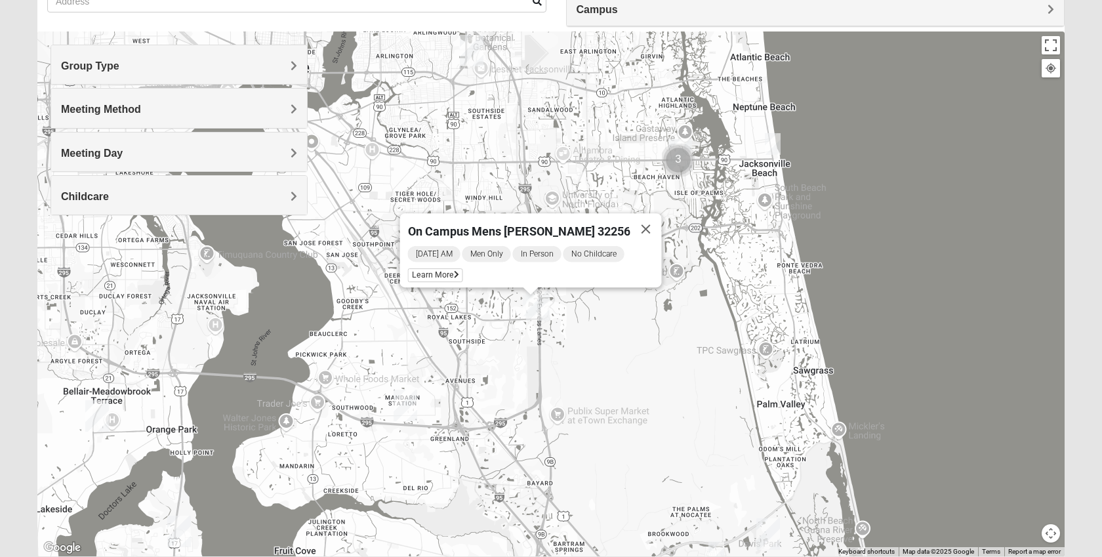
click at [719, 542] on img "Mens McCaffrey 32081" at bounding box center [717, 552] width 16 height 22
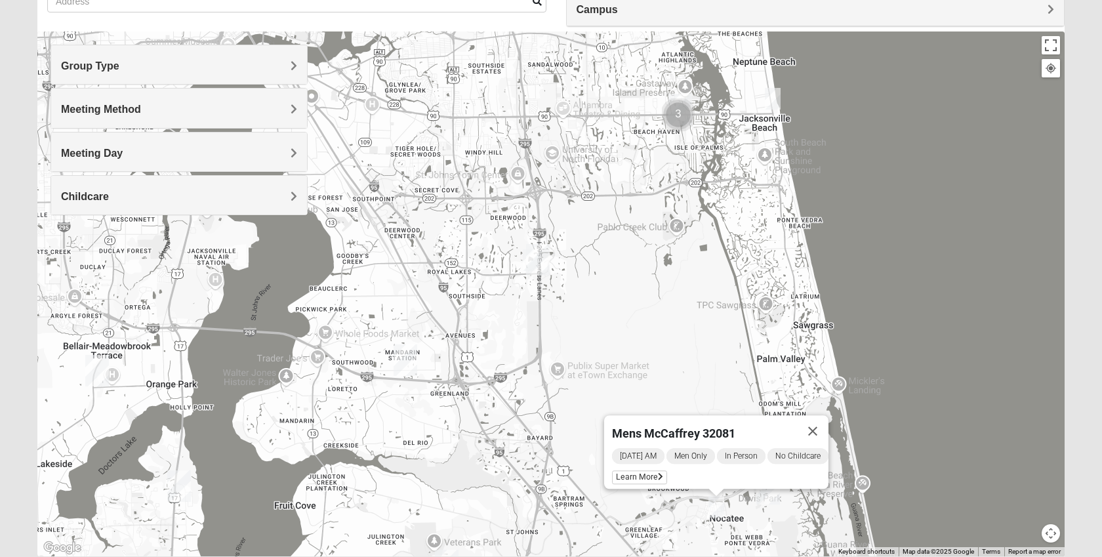
click at [527, 258] on img "Baymeadows" at bounding box center [538, 259] width 24 height 31
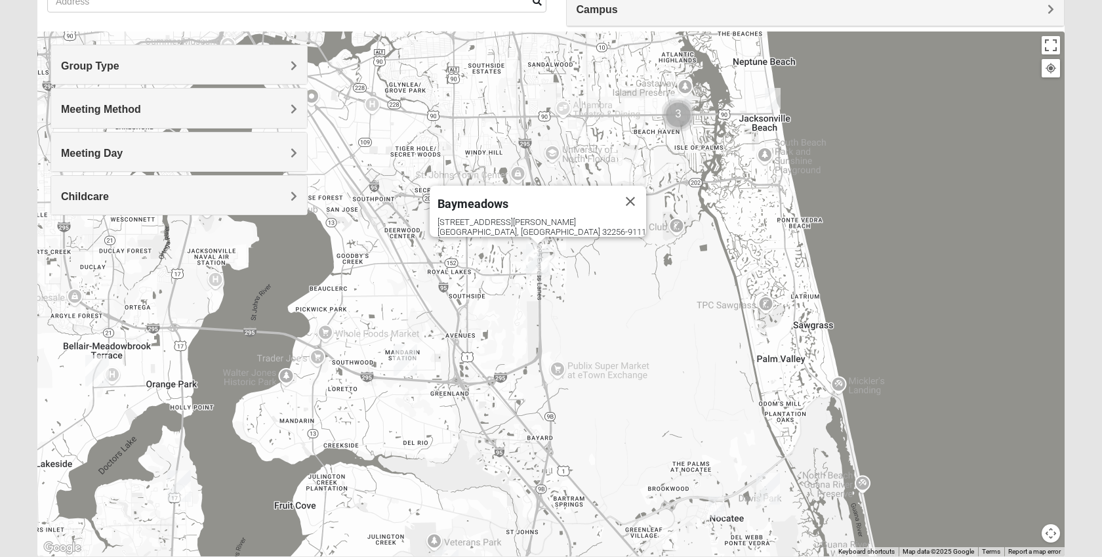
click at [523, 254] on img "On Campus Mens Ferguson 32256" at bounding box center [531, 260] width 16 height 22
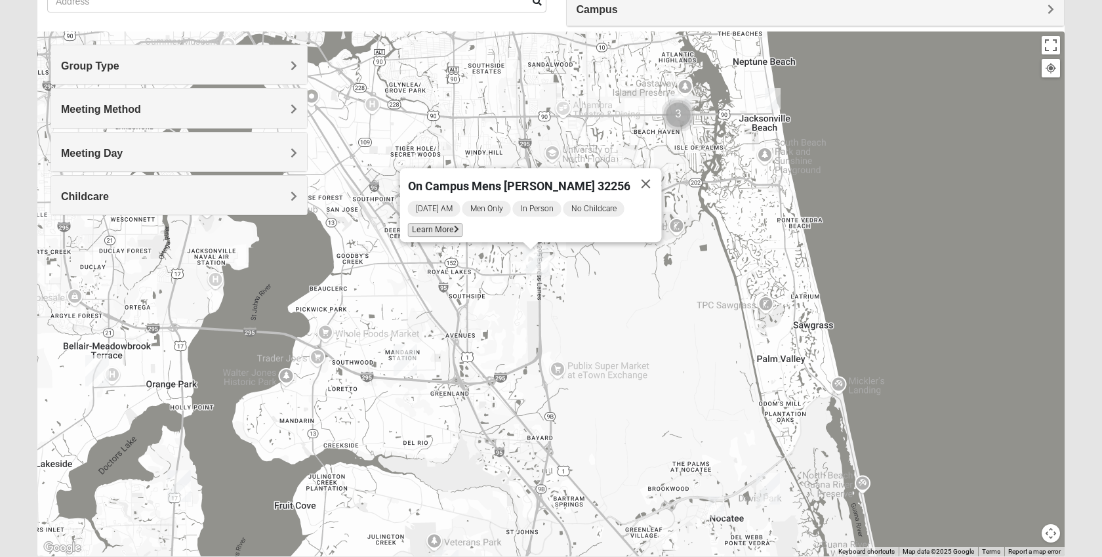
click at [451, 223] on span "Learn More" at bounding box center [435, 230] width 55 height 14
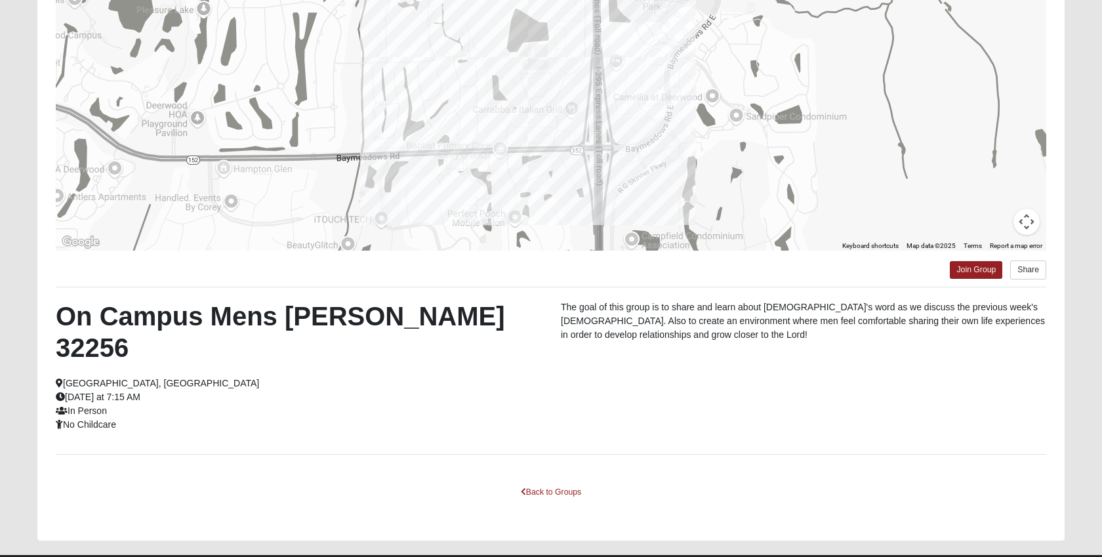
scroll to position [117, 0]
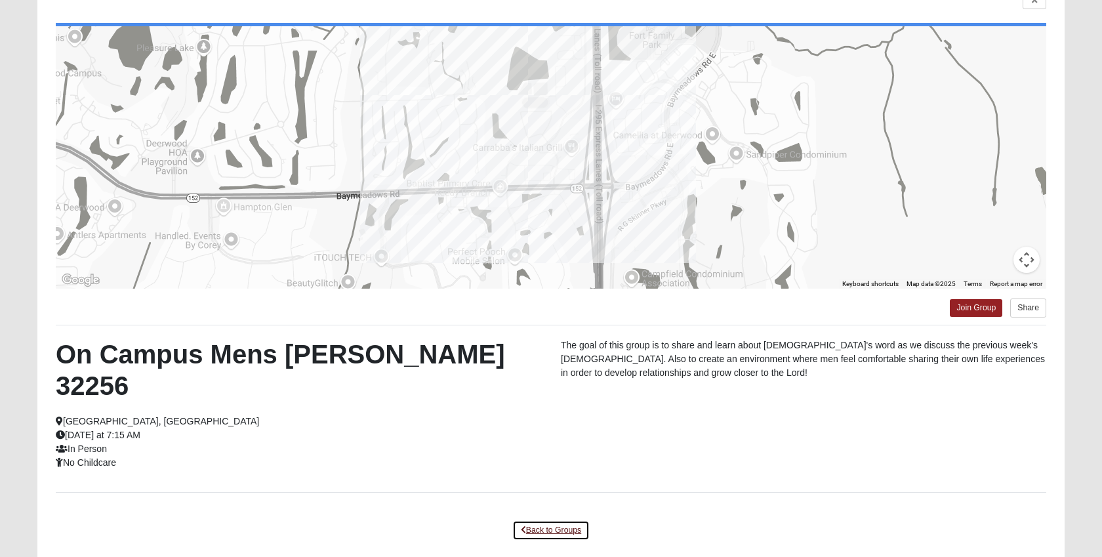
click at [538, 520] on link "Back to Groups" at bounding box center [550, 530] width 77 height 20
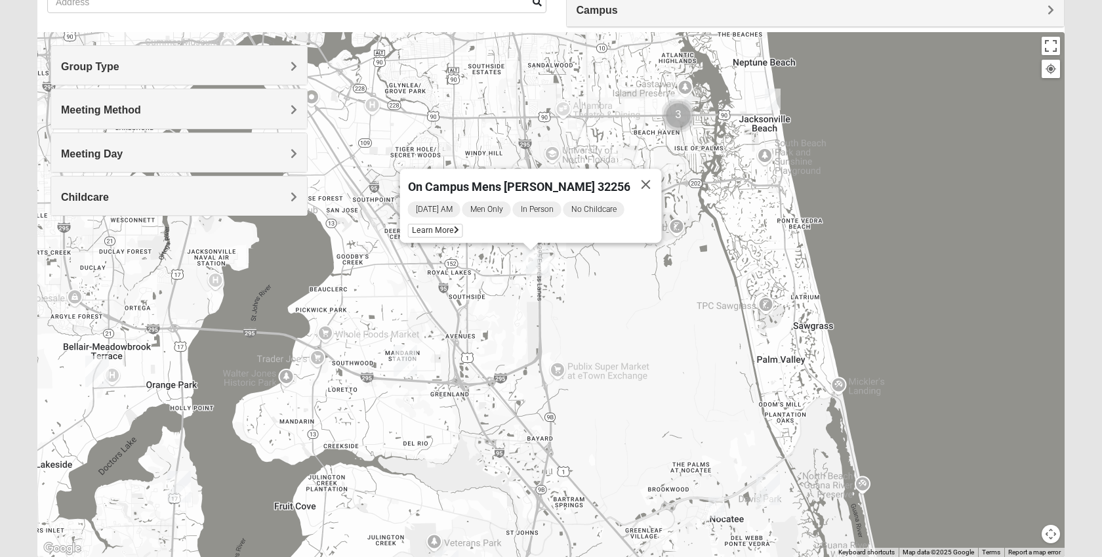
click at [678, 246] on div "On Campus Mens Ferguson 32256 Friday AM Men Only In Person No Childcare Learn M…" at bounding box center [551, 294] width 1028 height 525
click at [633, 176] on button "Close" at bounding box center [646, 184] width 31 height 31
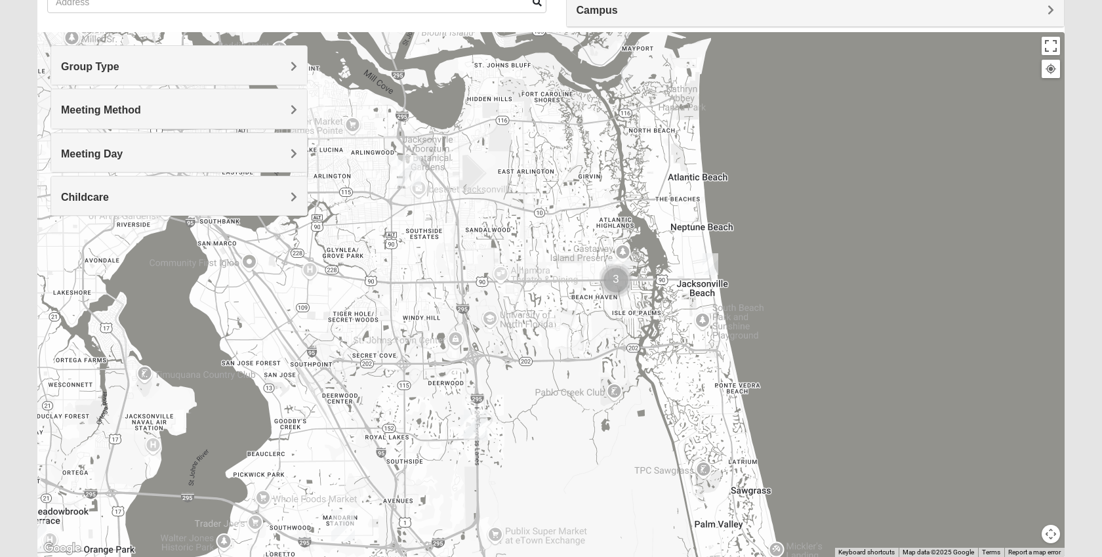
drag, startPoint x: 632, startPoint y: 142, endPoint x: 560, endPoint y: 335, distance: 206.4
click at [560, 335] on div at bounding box center [551, 294] width 1028 height 525
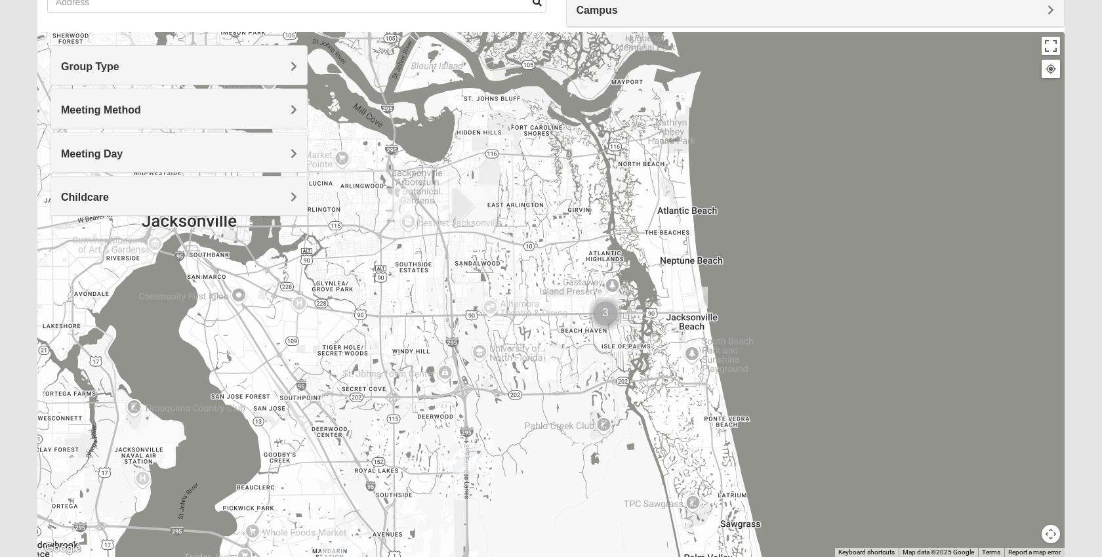
click at [696, 293] on img "Mens McLauchlan 32250" at bounding box center [700, 298] width 16 height 22
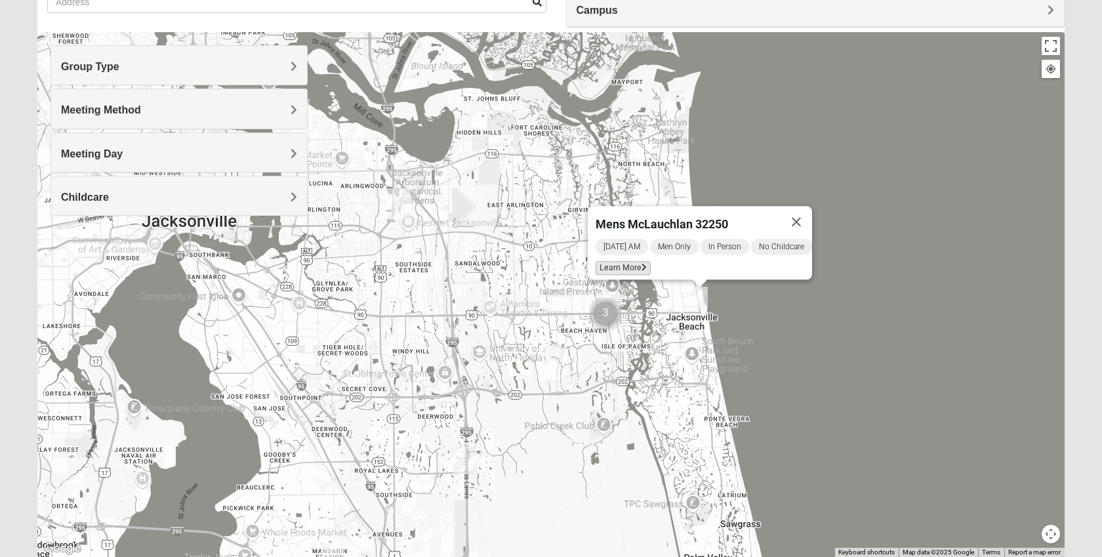
click at [636, 261] on span "Learn More" at bounding box center [623, 268] width 55 height 14
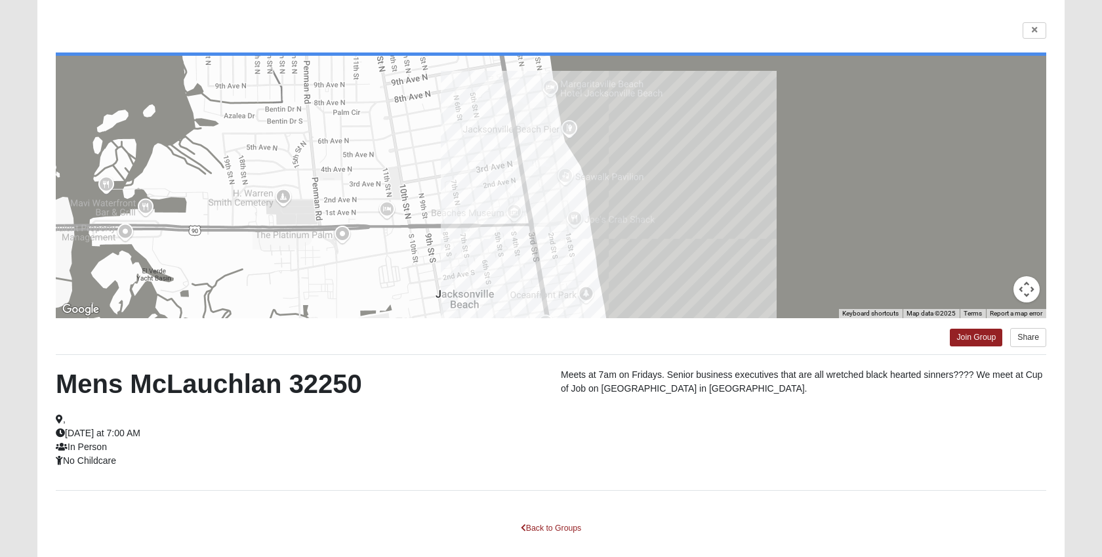
scroll to position [89, 0]
click at [546, 524] on link "Back to Groups" at bounding box center [550, 528] width 77 height 20
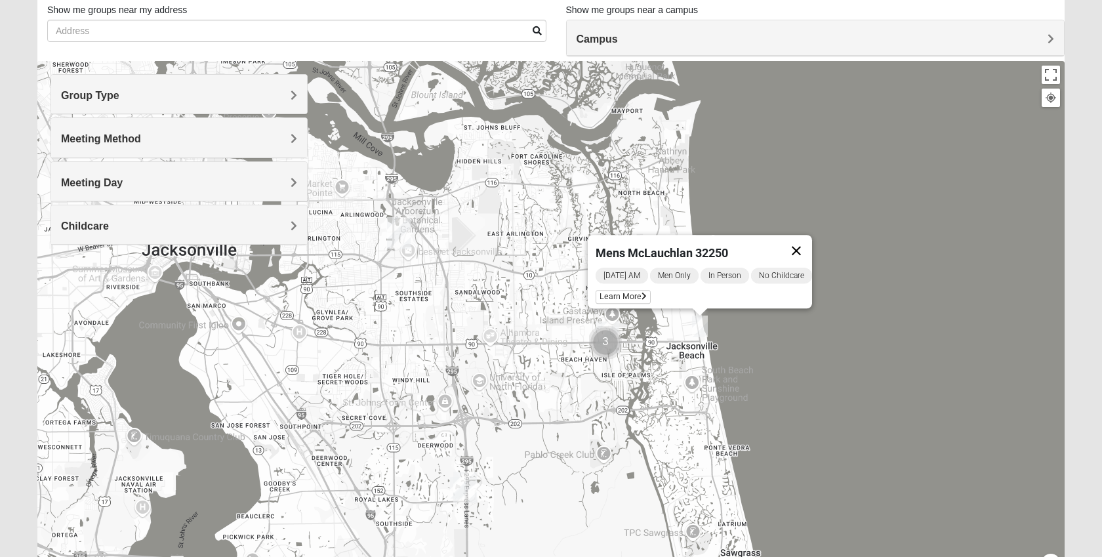
click at [801, 236] on button "Close" at bounding box center [796, 250] width 31 height 31
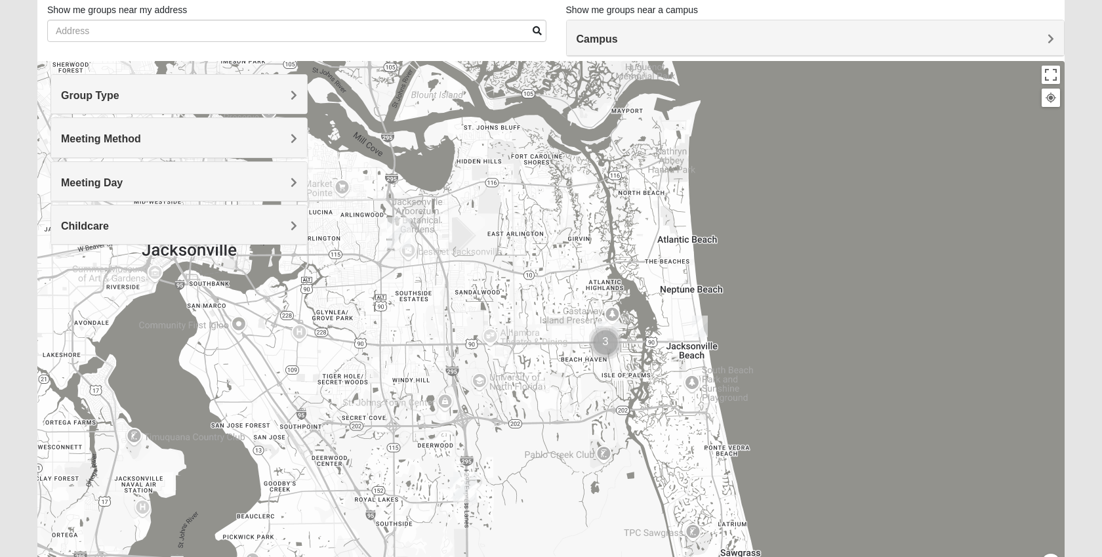
click at [596, 348] on img "Cluster of 3 groups" at bounding box center [605, 342] width 33 height 33
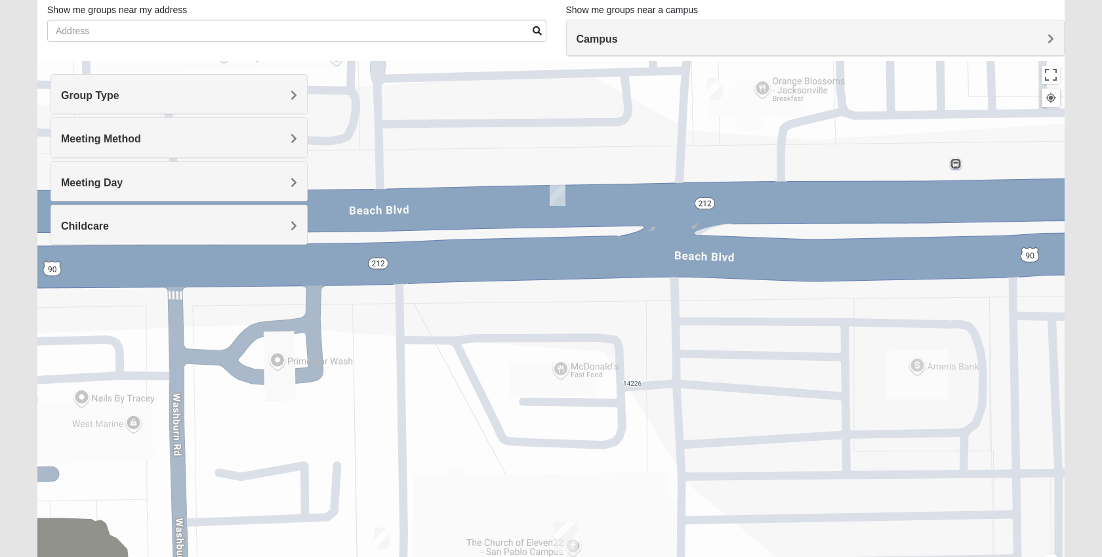
click at [379, 535] on img "Mens Proctor 32250" at bounding box center [382, 539] width 16 height 22
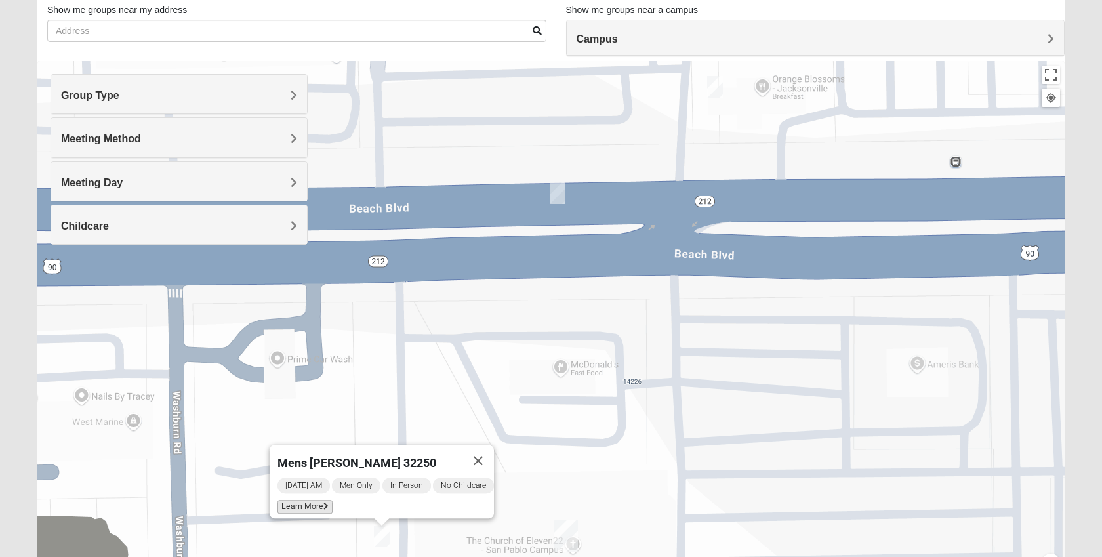
click at [323, 503] on icon at bounding box center [325, 507] width 5 height 8
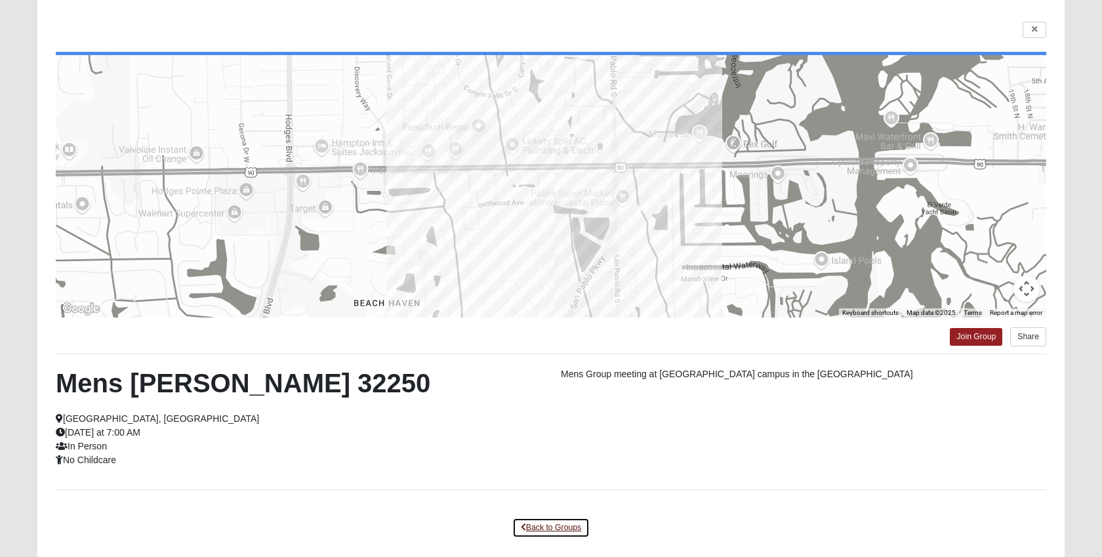
click at [573, 527] on link "Back to Groups" at bounding box center [550, 528] width 77 height 20
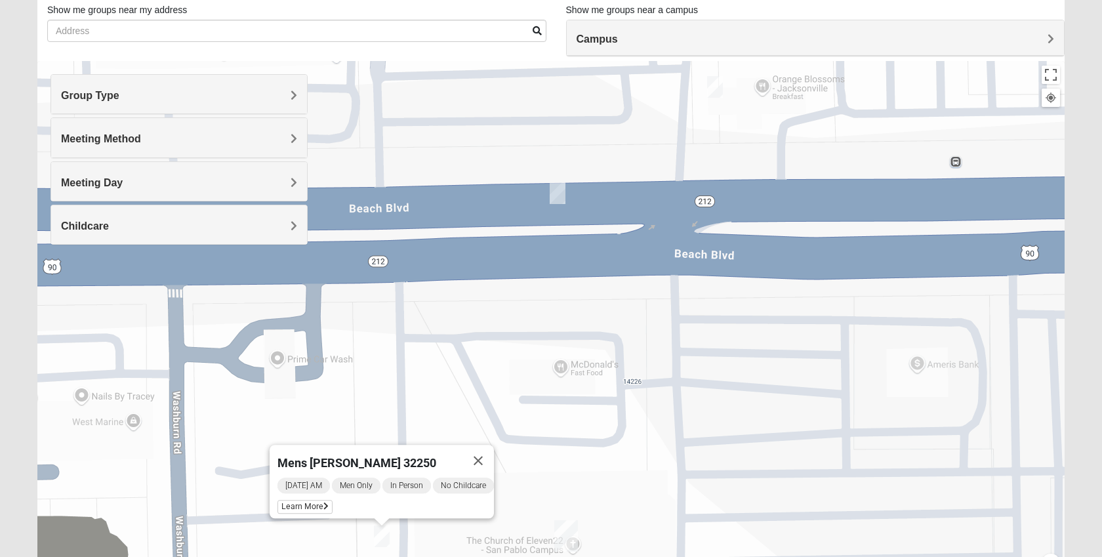
click at [558, 191] on img "On Campus Mens Pacetti 32250" at bounding box center [558, 193] width 16 height 22
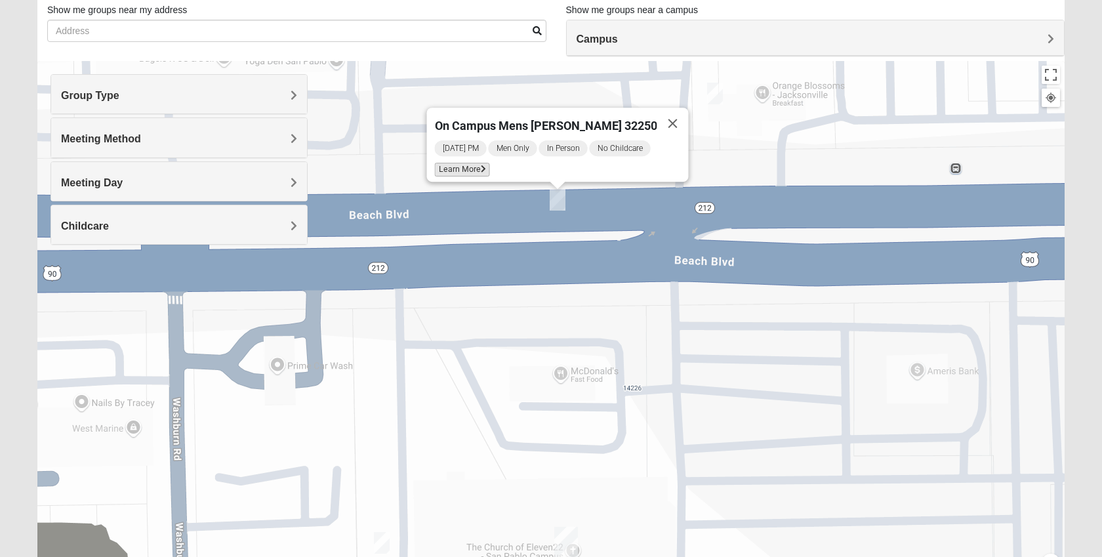
click at [486, 165] on icon at bounding box center [483, 169] width 5 height 8
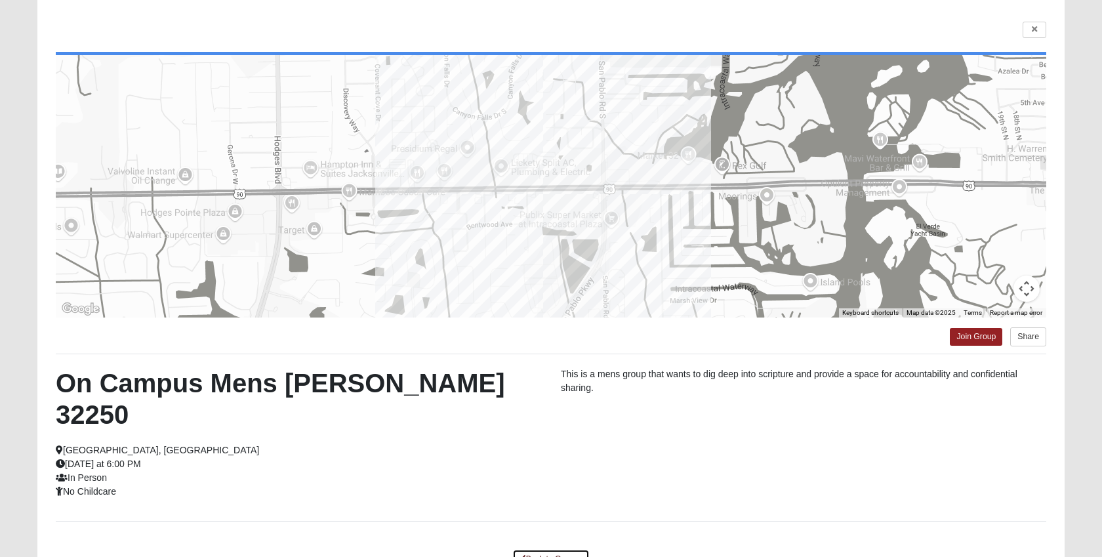
click at [551, 549] on link "Back to Groups" at bounding box center [550, 559] width 77 height 20
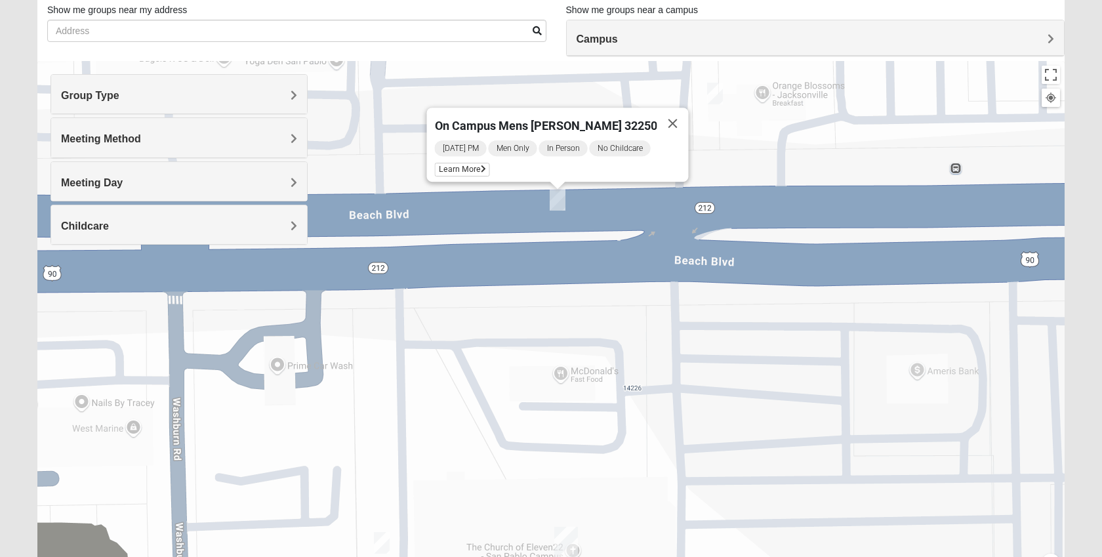
click at [718, 94] on img "On Campus Mens Smith 32250" at bounding box center [715, 94] width 16 height 22
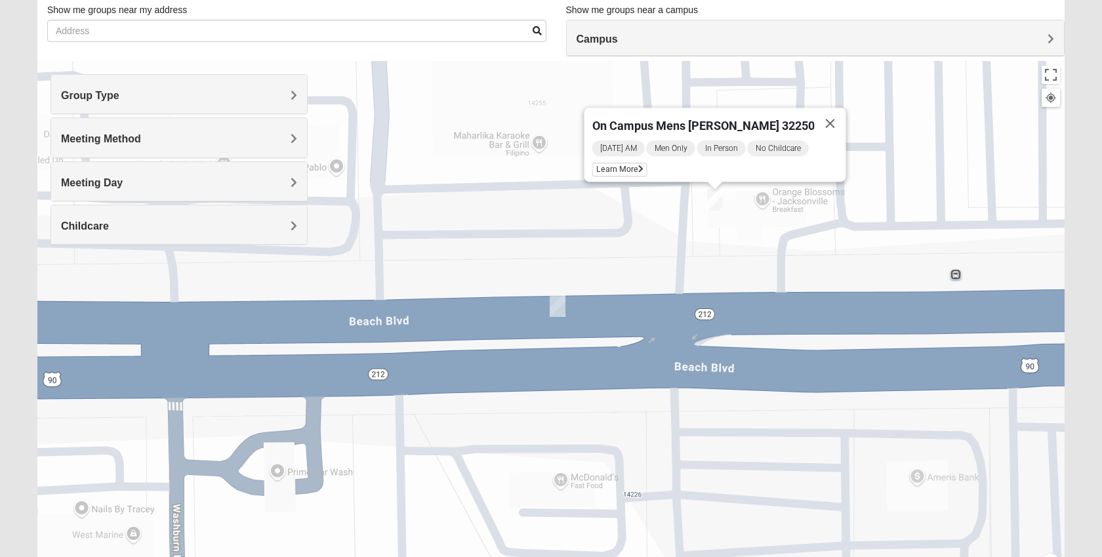
click at [560, 306] on img "On Campus Mens Pacetti 32250" at bounding box center [558, 306] width 16 height 22
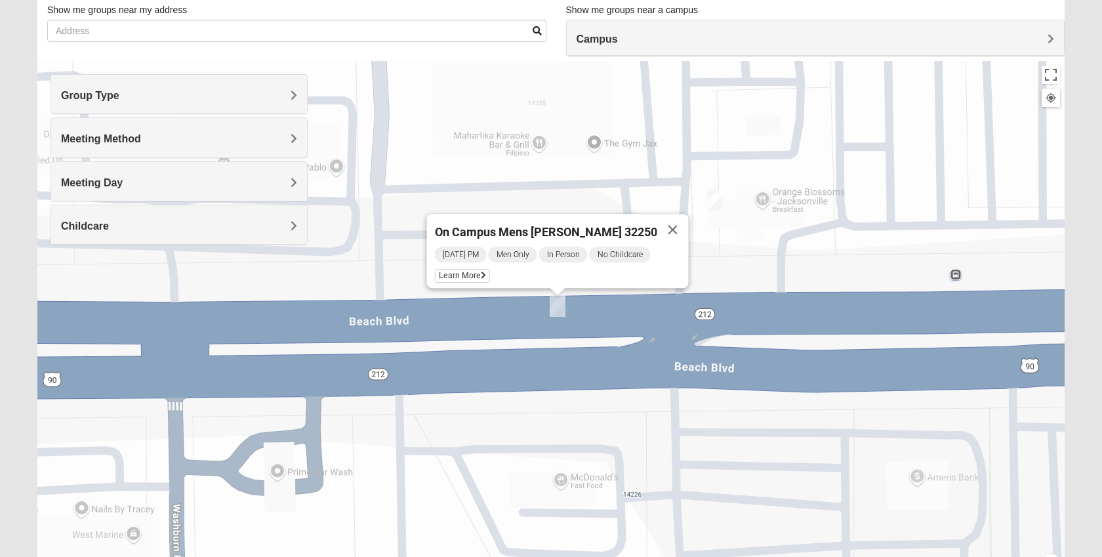
click at [715, 201] on img "On Campus Mens Smith 32250" at bounding box center [715, 200] width 16 height 22
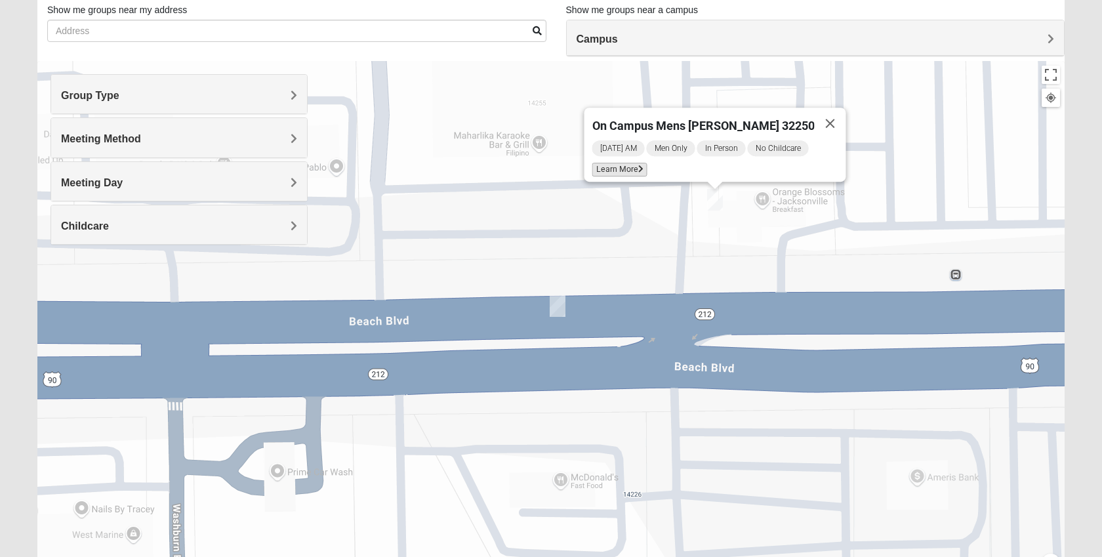
click at [648, 167] on span "Learn More" at bounding box center [620, 170] width 55 height 14
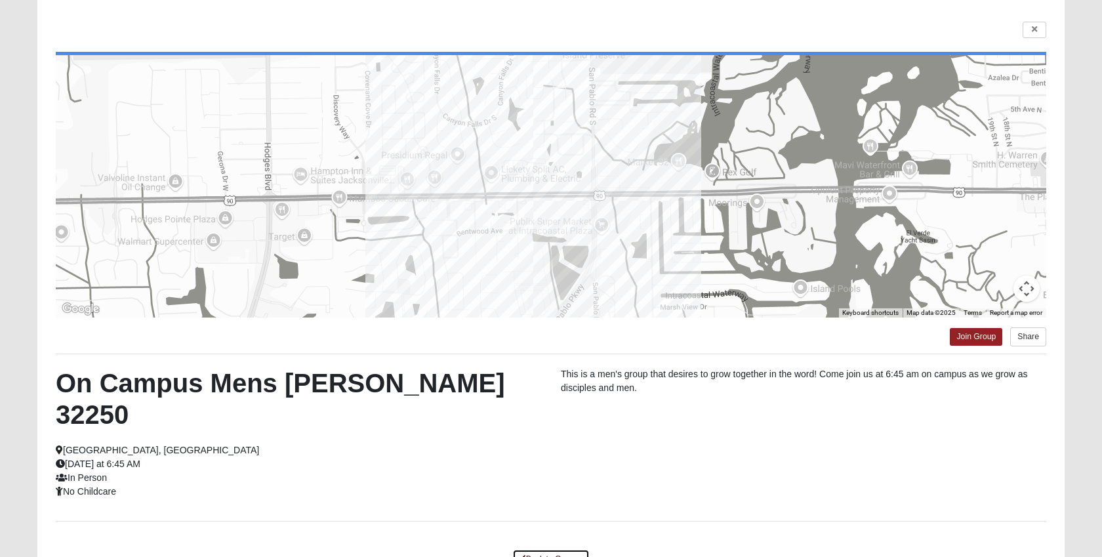
click at [546, 549] on link "Back to Groups" at bounding box center [550, 559] width 77 height 20
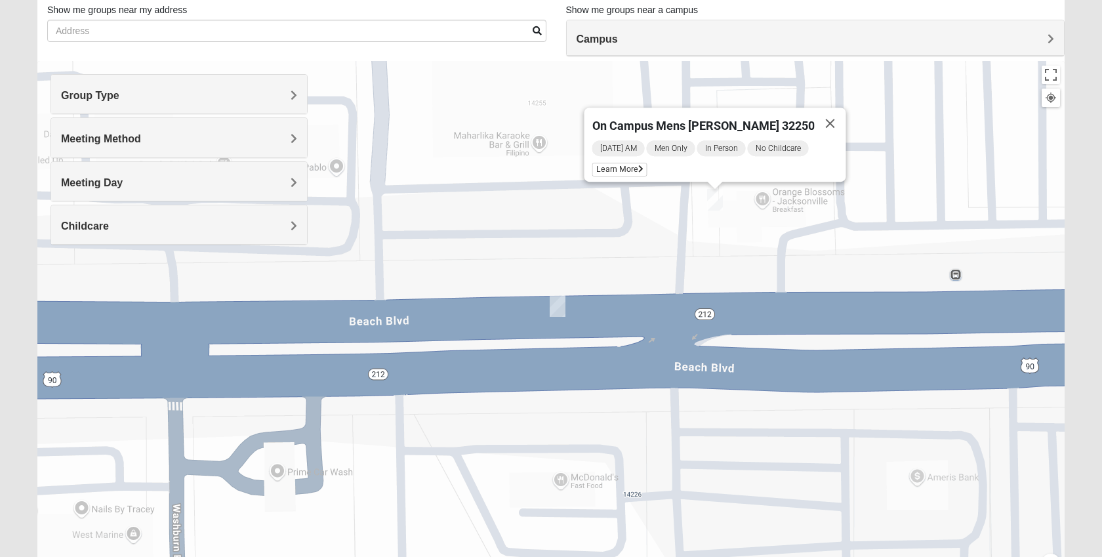
click at [253, 186] on h4 "Meeting Day" at bounding box center [179, 183] width 236 height 12
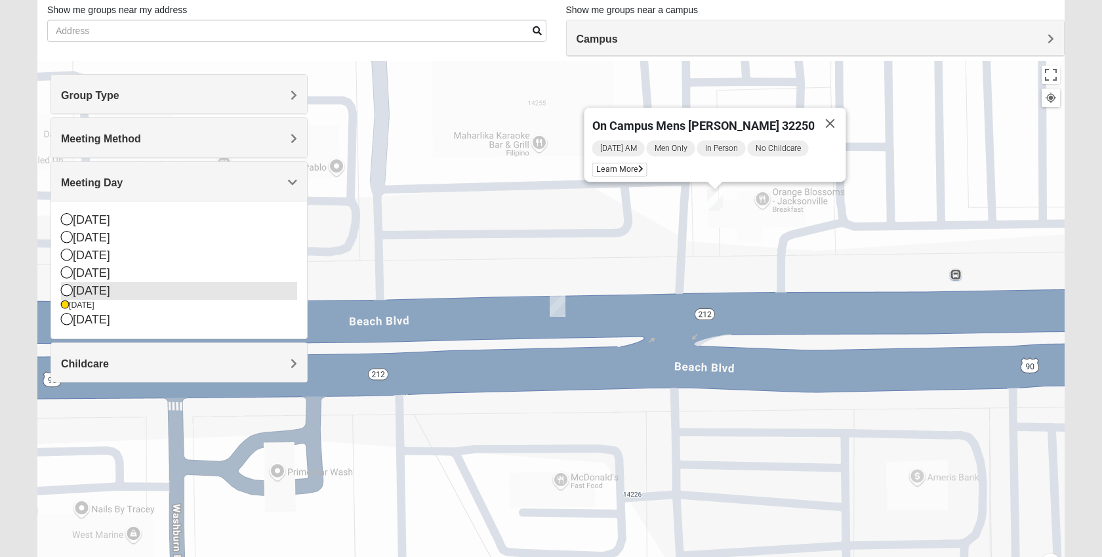
click at [117, 287] on div "Thursday" at bounding box center [179, 291] width 236 height 18
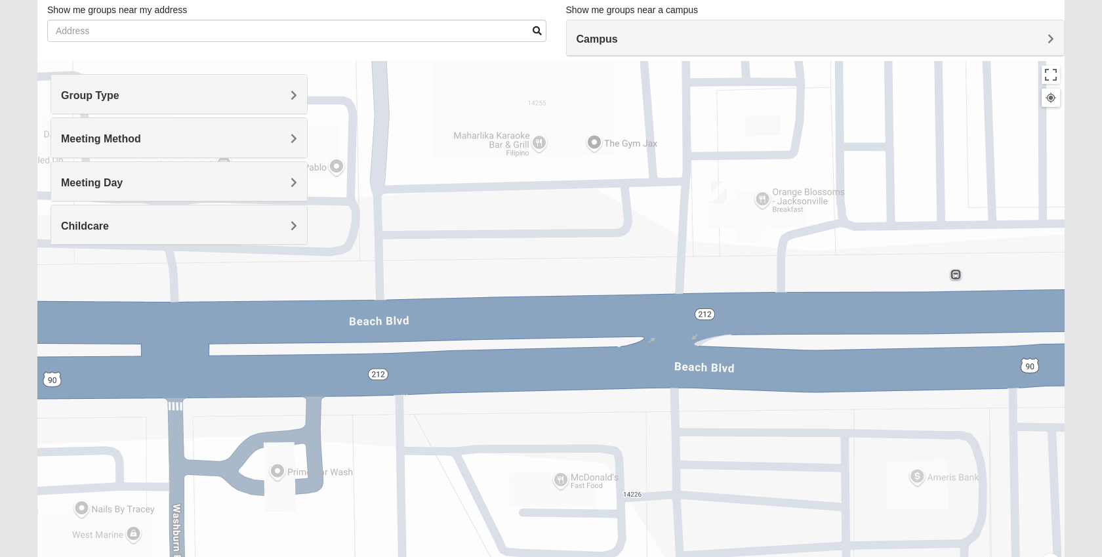
click at [186, 175] on div "Meeting Day" at bounding box center [179, 181] width 256 height 39
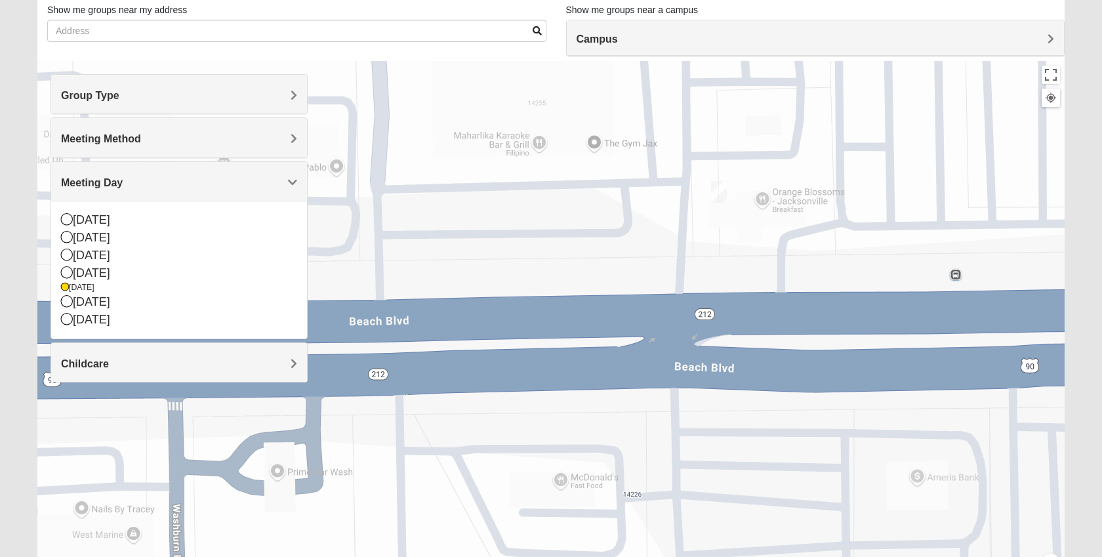
click at [186, 175] on div "Meeting Day" at bounding box center [179, 181] width 256 height 39
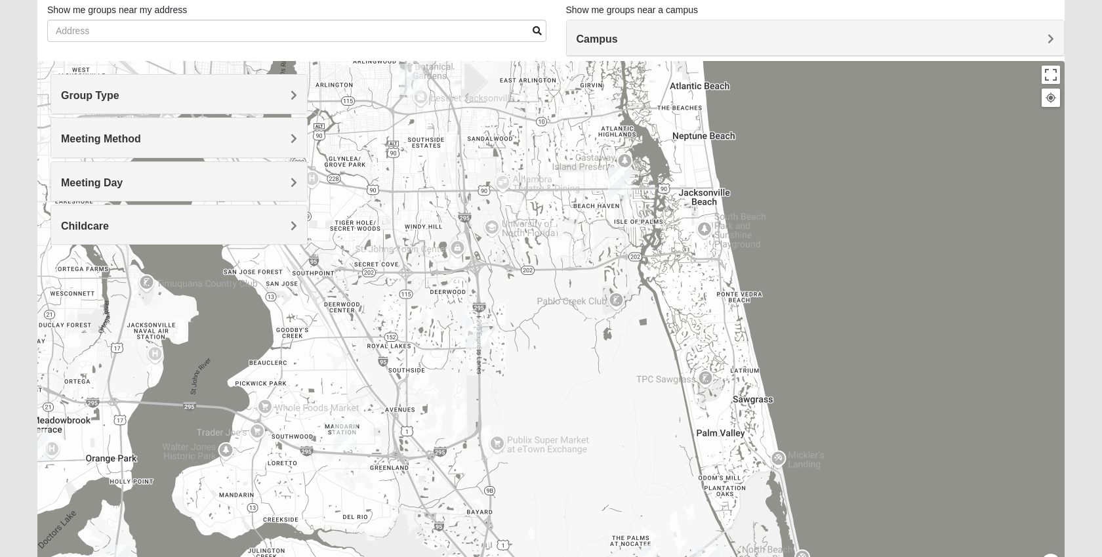
drag, startPoint x: 535, startPoint y: 469, endPoint x: 656, endPoint y: 218, distance: 278.8
click at [656, 218] on div at bounding box center [551, 323] width 1028 height 525
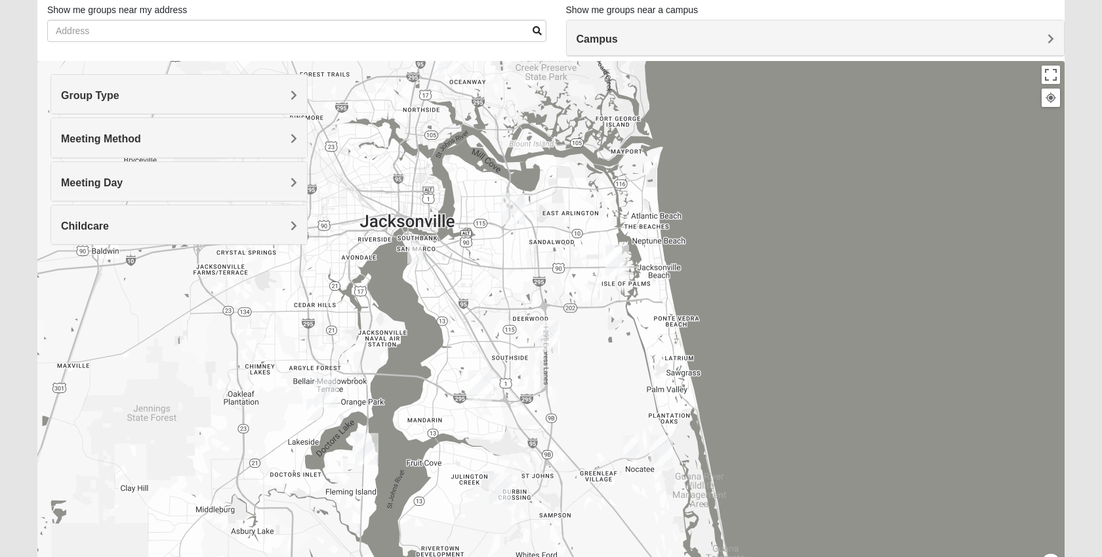
click at [315, 411] on img "Mens Hughes 32073" at bounding box center [314, 410] width 16 height 22
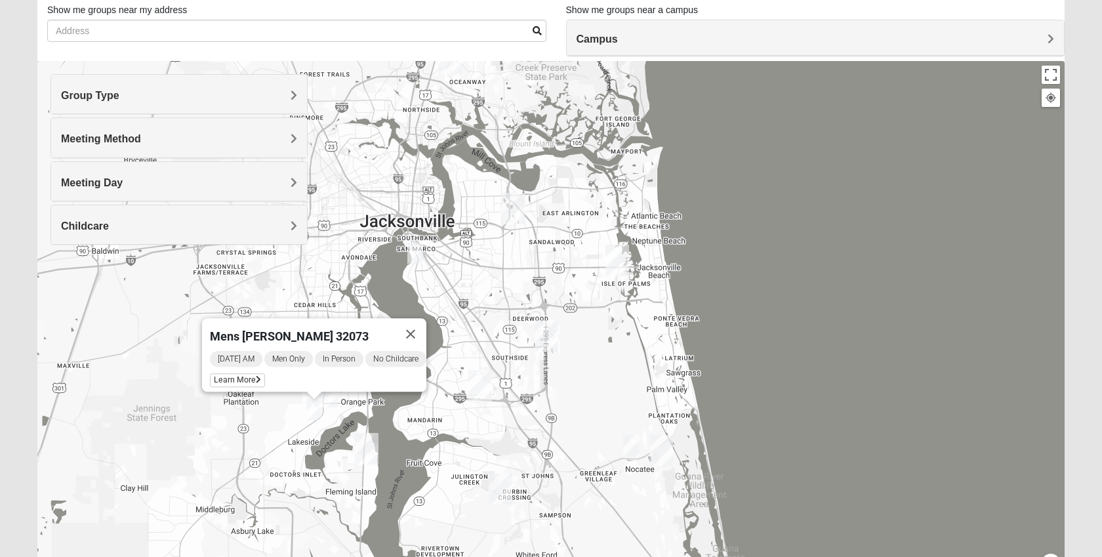
click at [629, 446] on img "Mens Greer/Mayers 32081" at bounding box center [631, 446] width 16 height 22
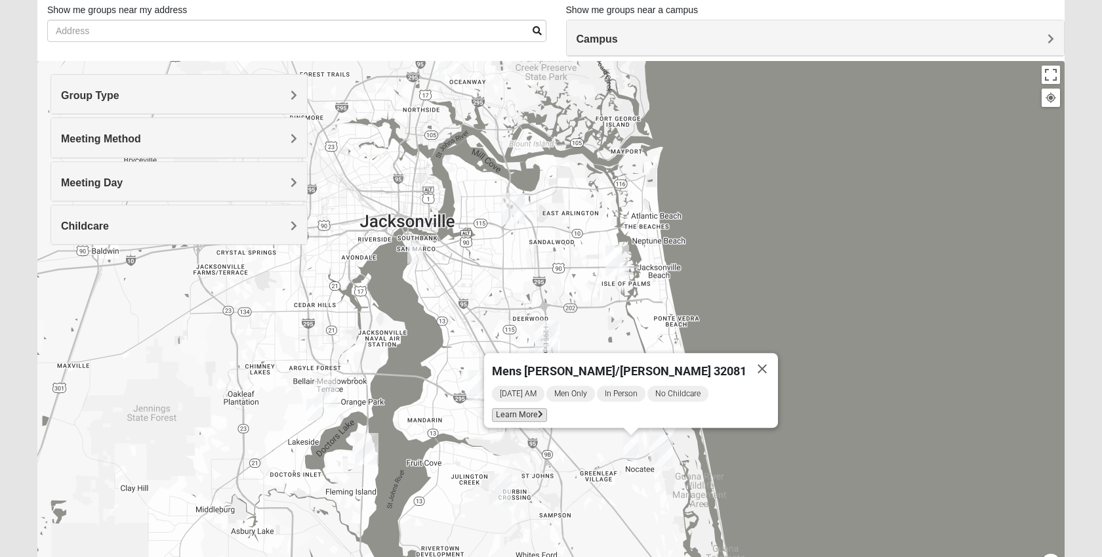
click at [547, 408] on span "Learn More" at bounding box center [519, 415] width 55 height 14
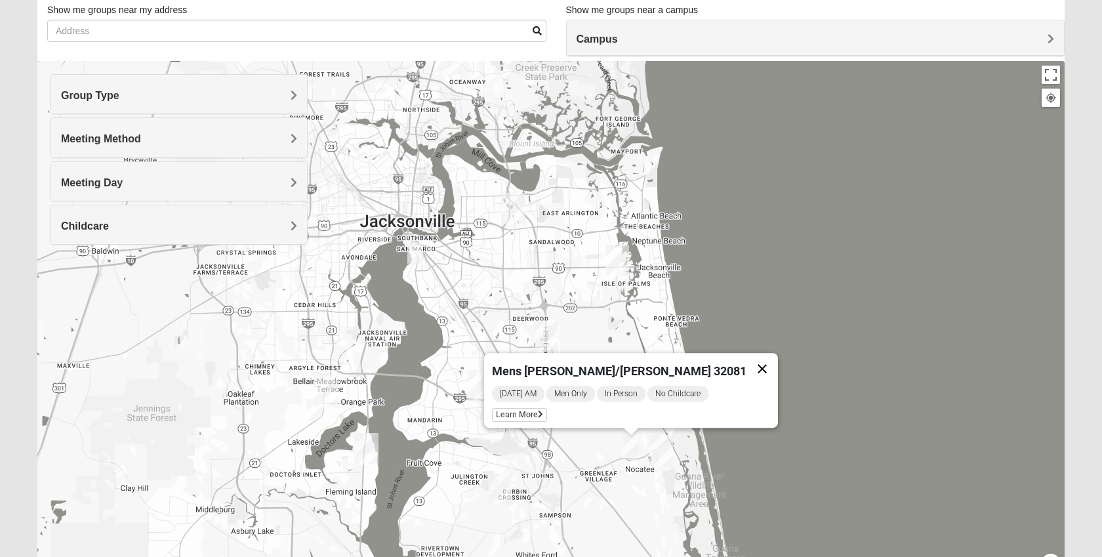
click at [747, 357] on button "Close" at bounding box center [762, 368] width 31 height 31
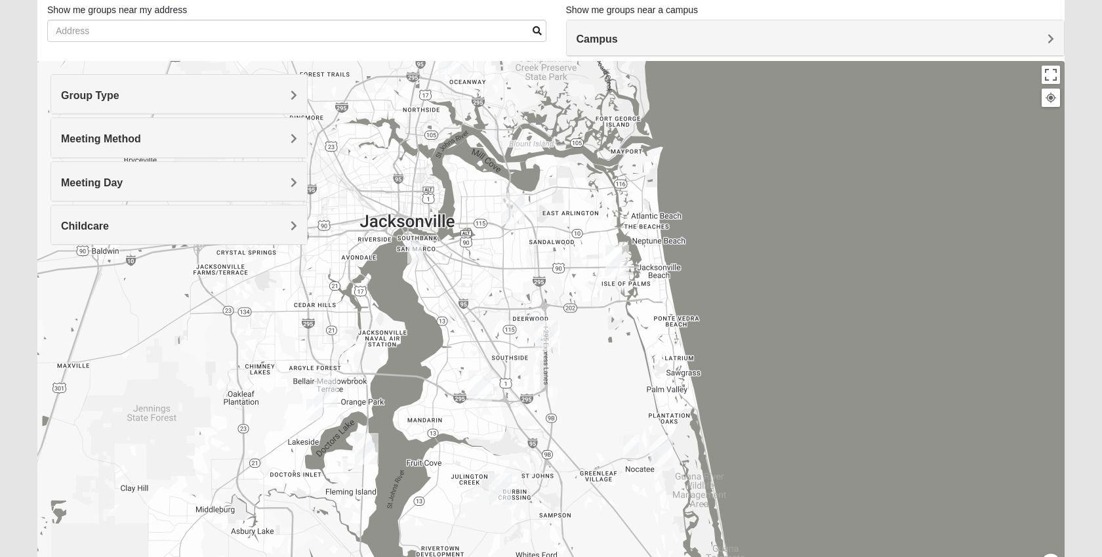
click at [419, 252] on img "Mens Enriquez 32207" at bounding box center [415, 253] width 16 height 22
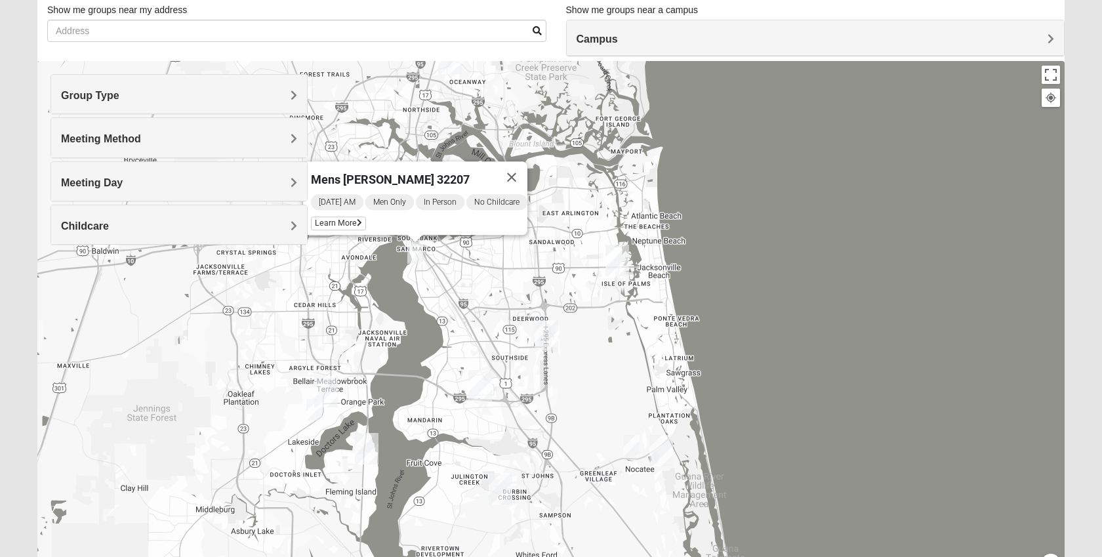
click at [630, 448] on img "Mens Greer/Mayers 32081" at bounding box center [631, 446] width 16 height 22
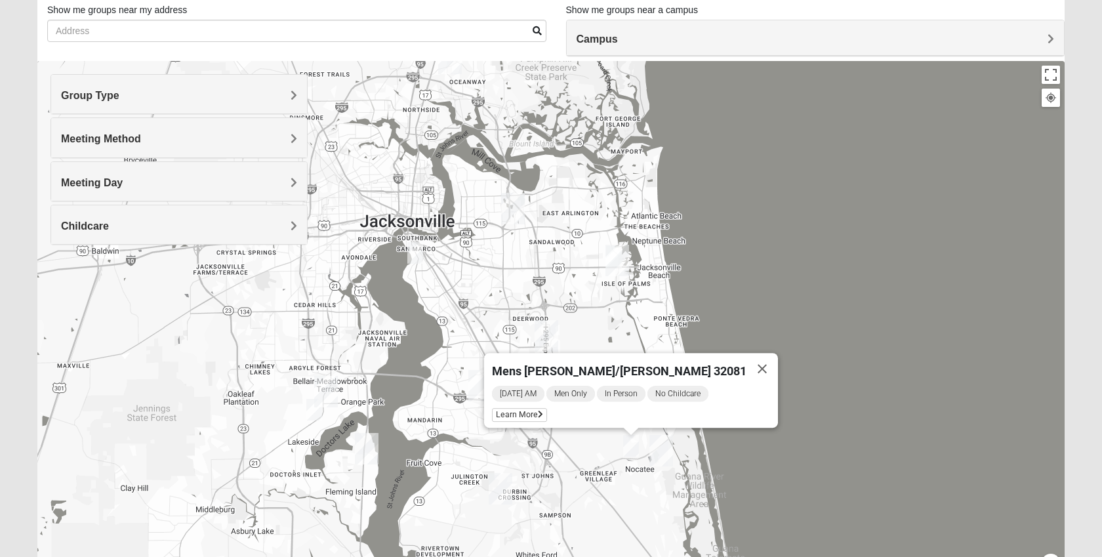
click at [421, 250] on img "Mens Enriquez 32207" at bounding box center [415, 253] width 16 height 22
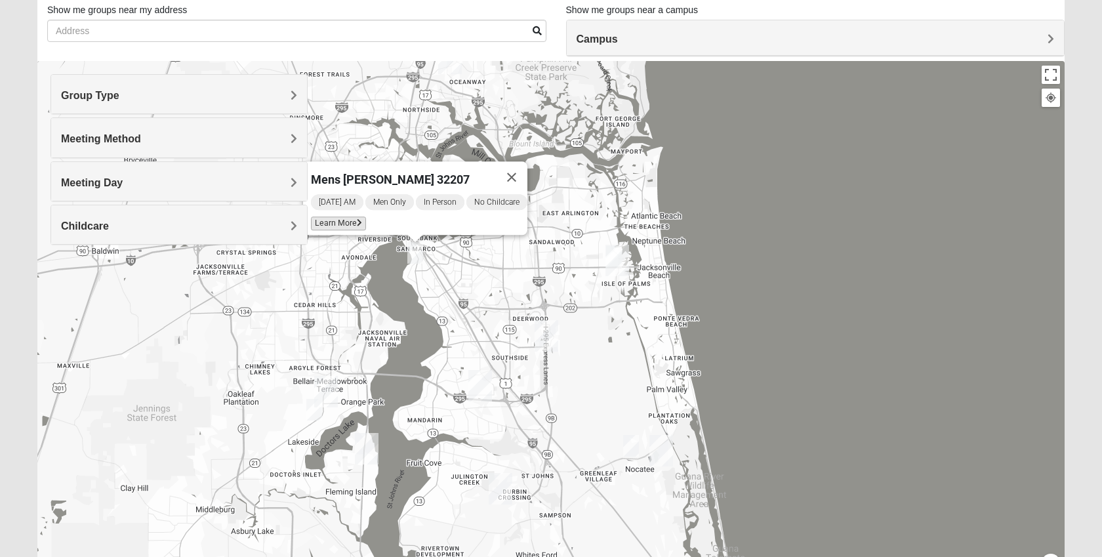
click at [345, 217] on span "Learn More" at bounding box center [338, 224] width 55 height 14
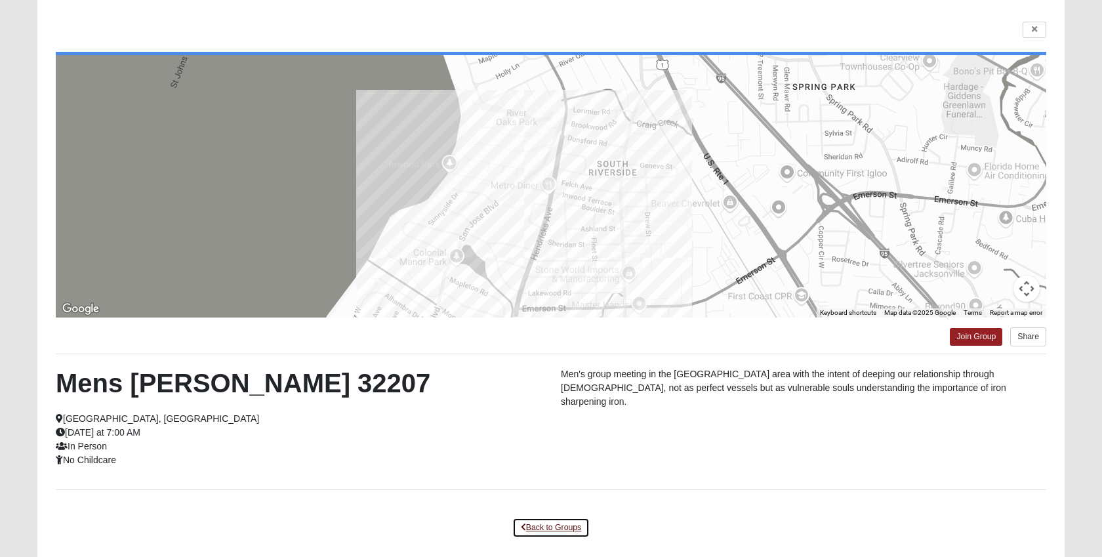
click at [570, 530] on link "Back to Groups" at bounding box center [550, 528] width 77 height 20
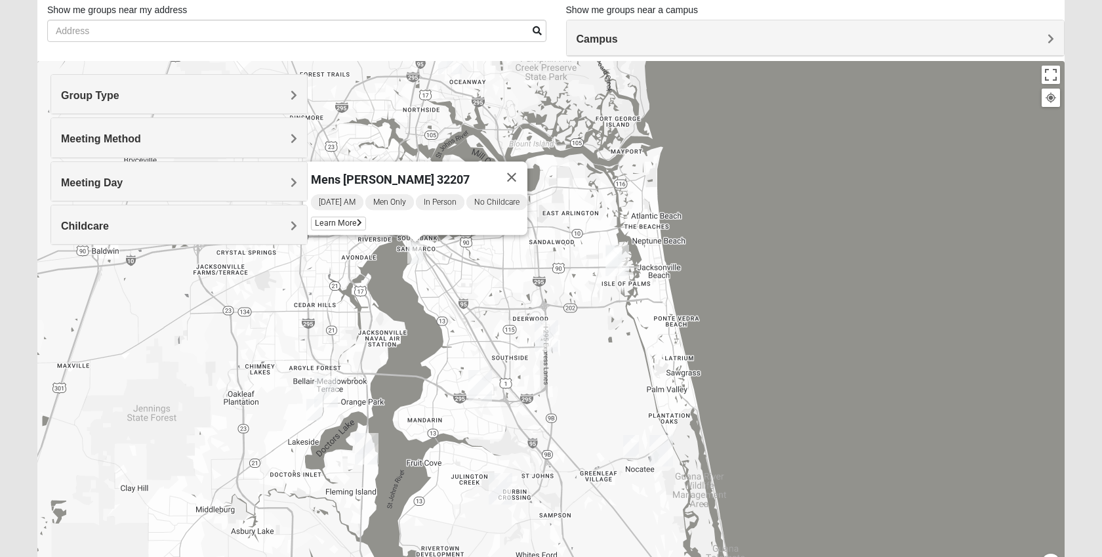
click at [616, 256] on img "San Pablo" at bounding box center [618, 260] width 24 height 31
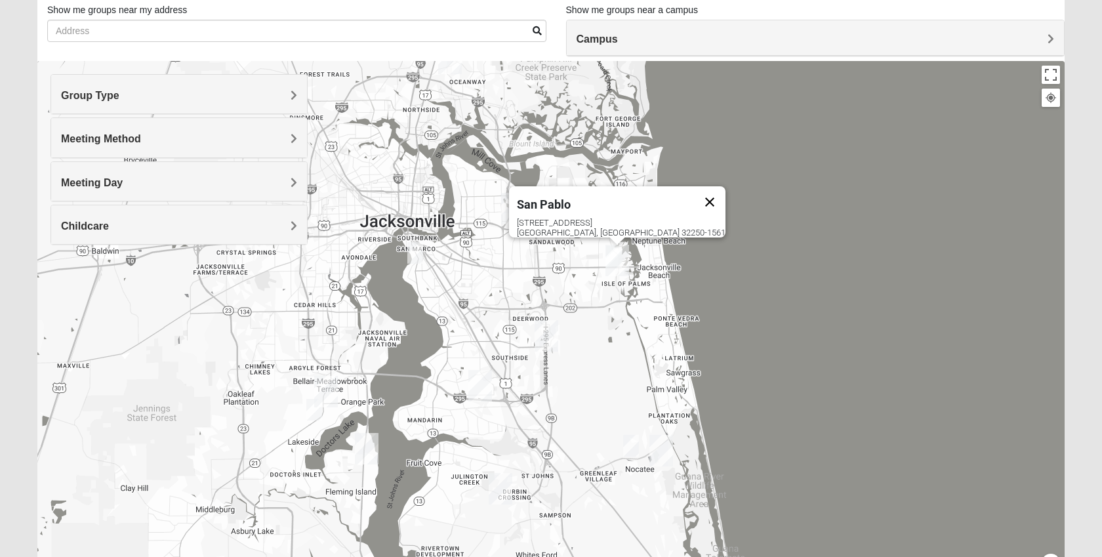
click at [694, 196] on button "Close" at bounding box center [709, 201] width 31 height 31
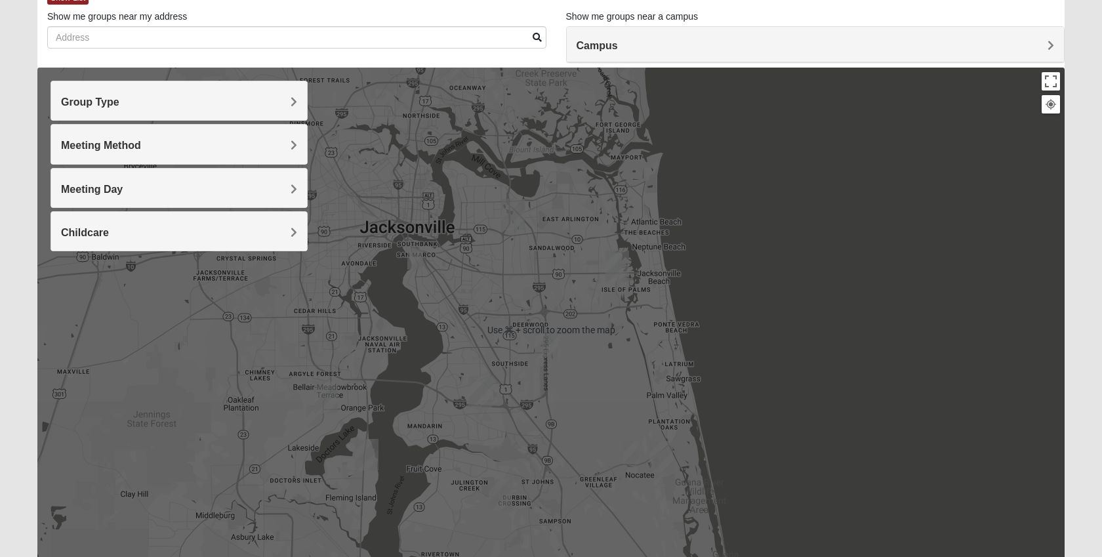
scroll to position [65, 0]
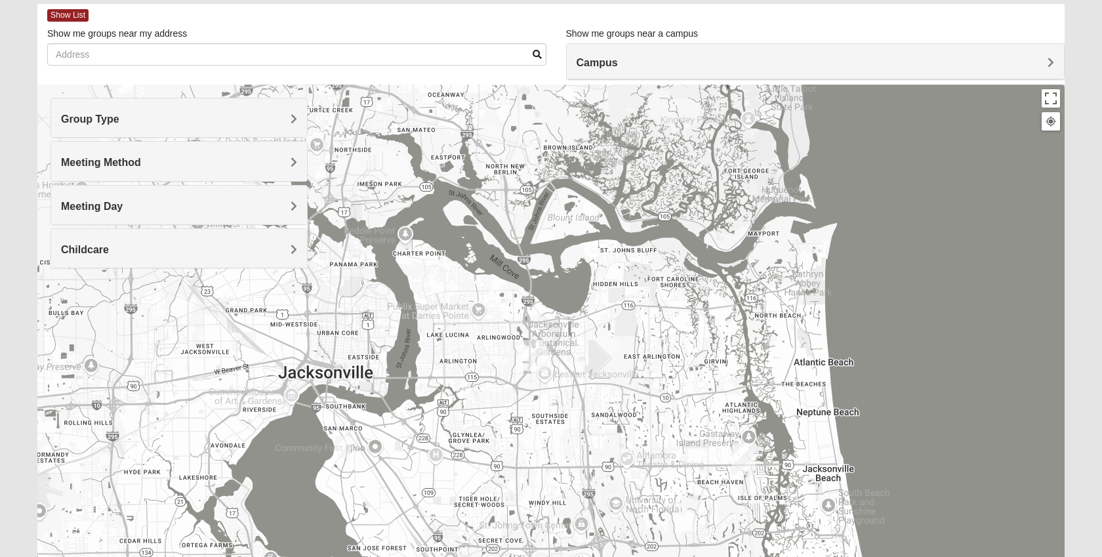
drag, startPoint x: 448, startPoint y: 235, endPoint x: 629, endPoint y: 364, distance: 222.0
click at [629, 364] on div at bounding box center [551, 347] width 1028 height 525
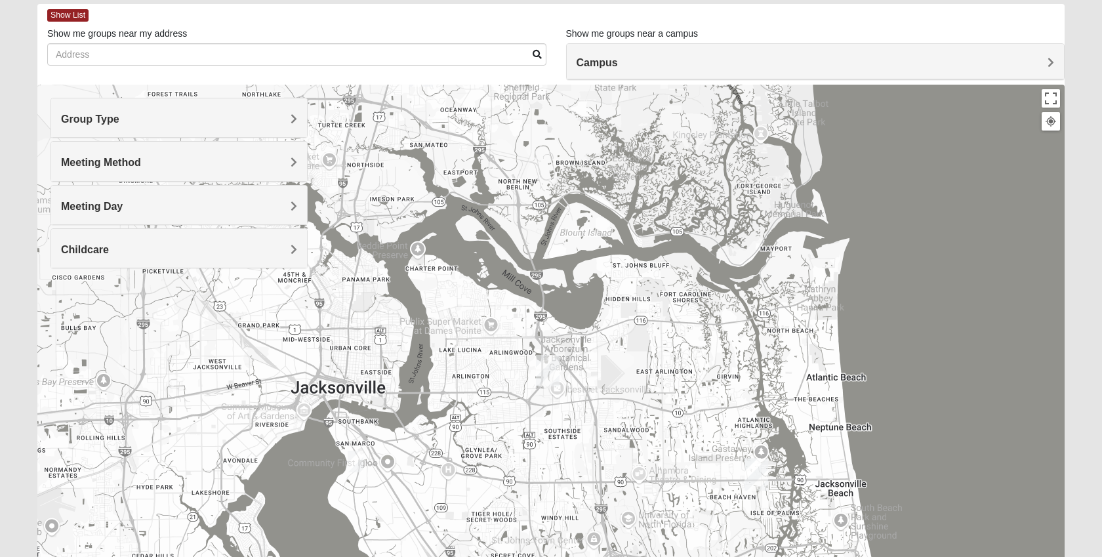
drag, startPoint x: 377, startPoint y: 124, endPoint x: 522, endPoint y: 260, distance: 199.2
click at [522, 260] on div at bounding box center [551, 347] width 1028 height 525
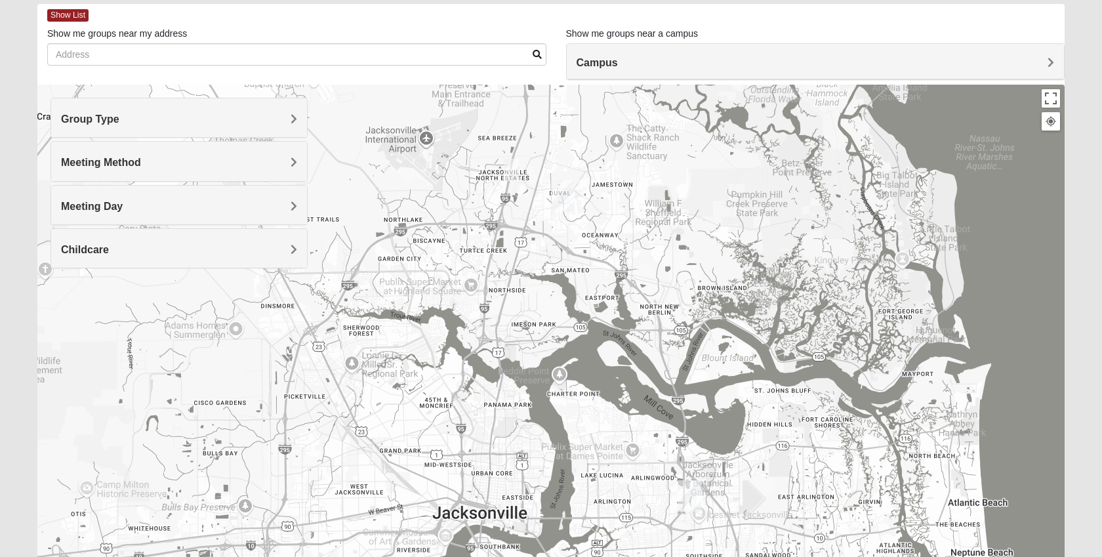
click at [514, 168] on img "Mens Ziller 32218" at bounding box center [512, 170] width 16 height 22
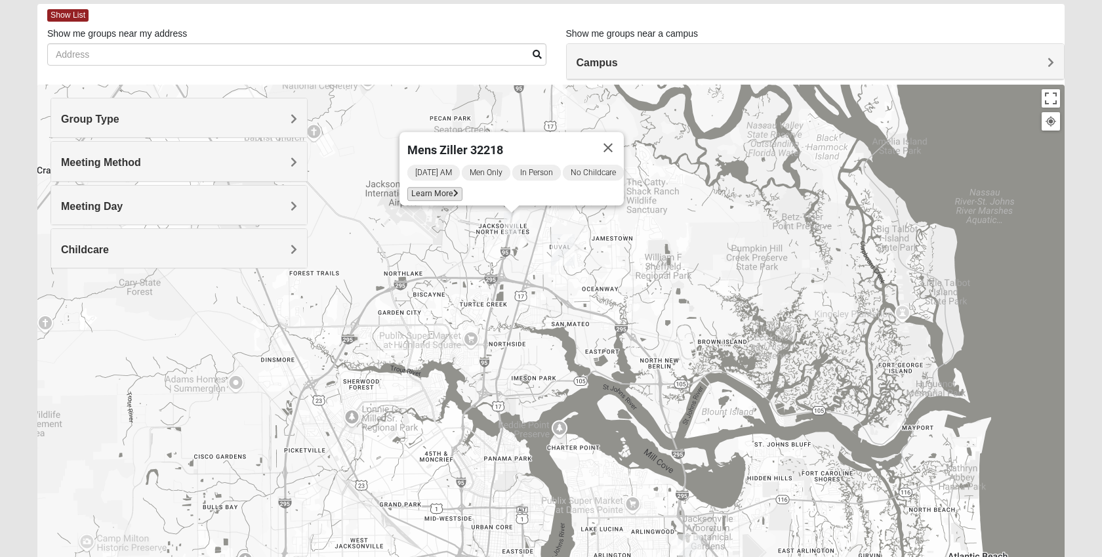
click at [432, 187] on span "Learn More" at bounding box center [434, 194] width 55 height 14
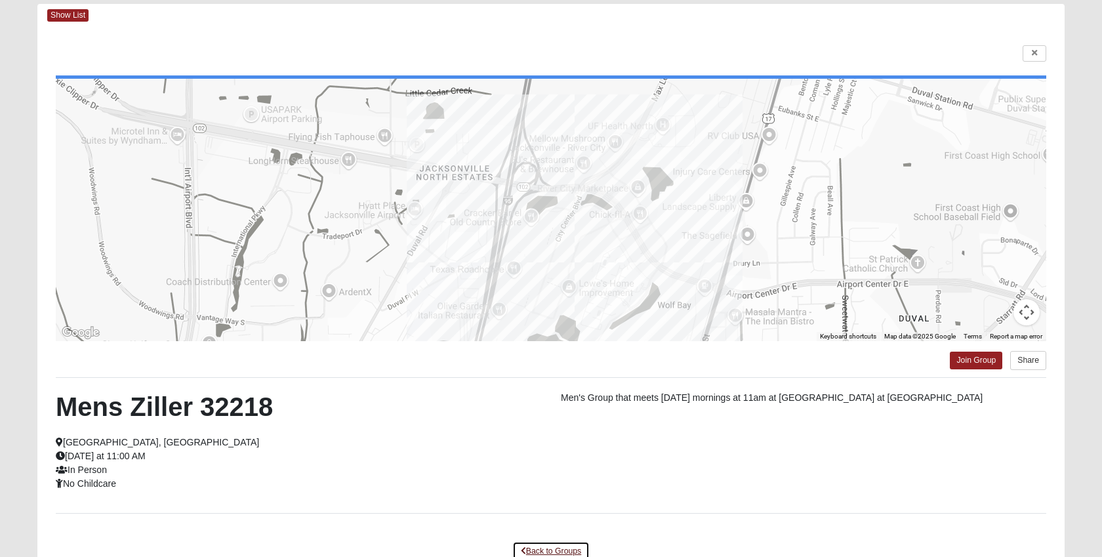
click at [545, 544] on link "Back to Groups" at bounding box center [550, 551] width 77 height 20
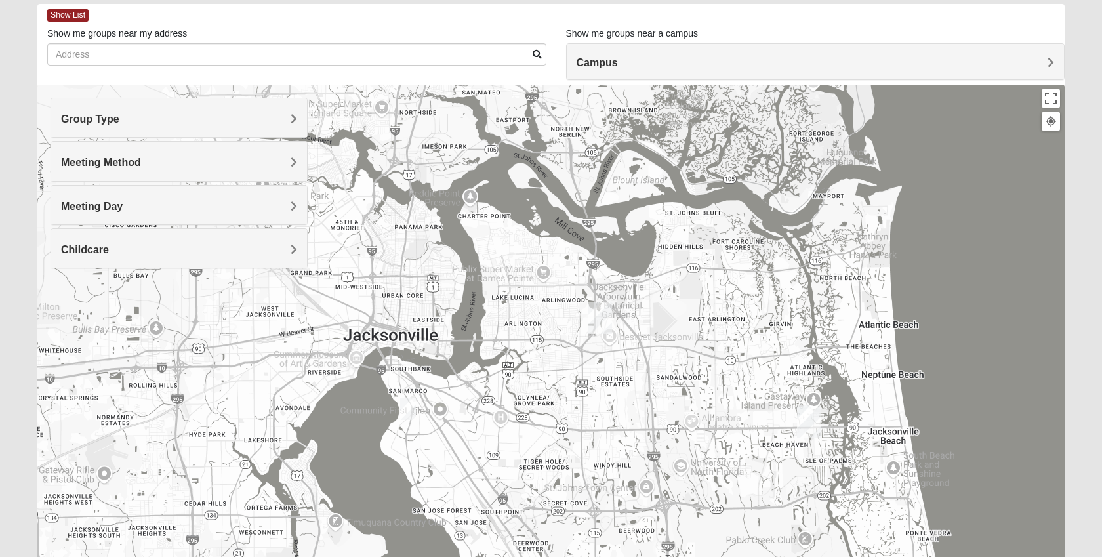
drag, startPoint x: 734, startPoint y: 423, endPoint x: 643, endPoint y: 189, distance: 251.4
click at [643, 189] on div "Mens Ziller 32218 Thursday AM Men Only In Person No Childcare Learn More" at bounding box center [551, 347] width 1028 height 525
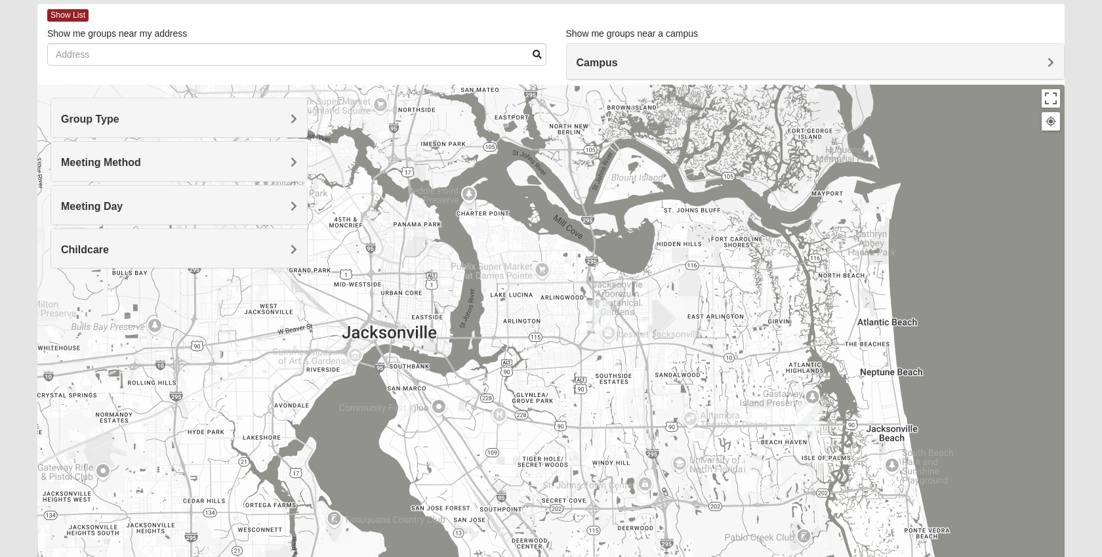
click at [798, 404] on img "San Pablo" at bounding box center [808, 419] width 24 height 31
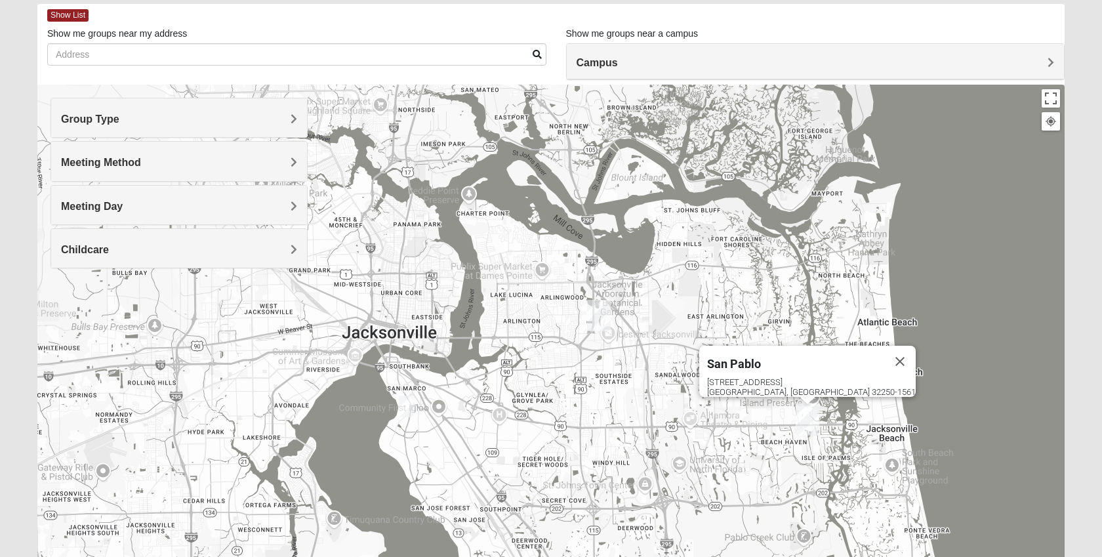
click at [796, 402] on div "San Pablo 14286 Beach Blvd Jacksonville, FL 32250-1561" at bounding box center [551, 347] width 1028 height 525
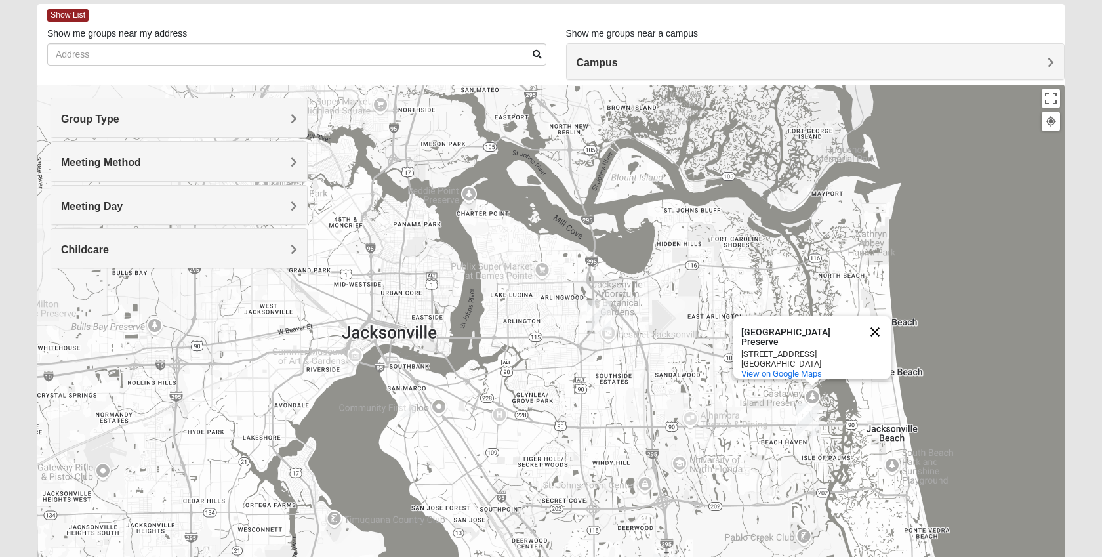
click at [877, 319] on button "Close" at bounding box center [875, 331] width 31 height 31
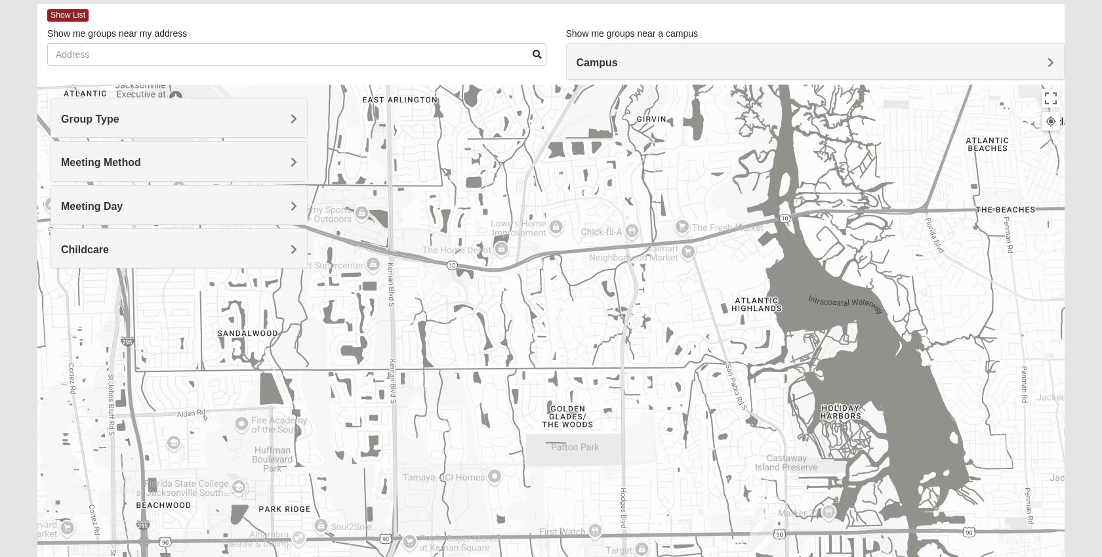
click at [767, 516] on img "Mens Hartley/Vail 32250" at bounding box center [763, 520] width 16 height 22
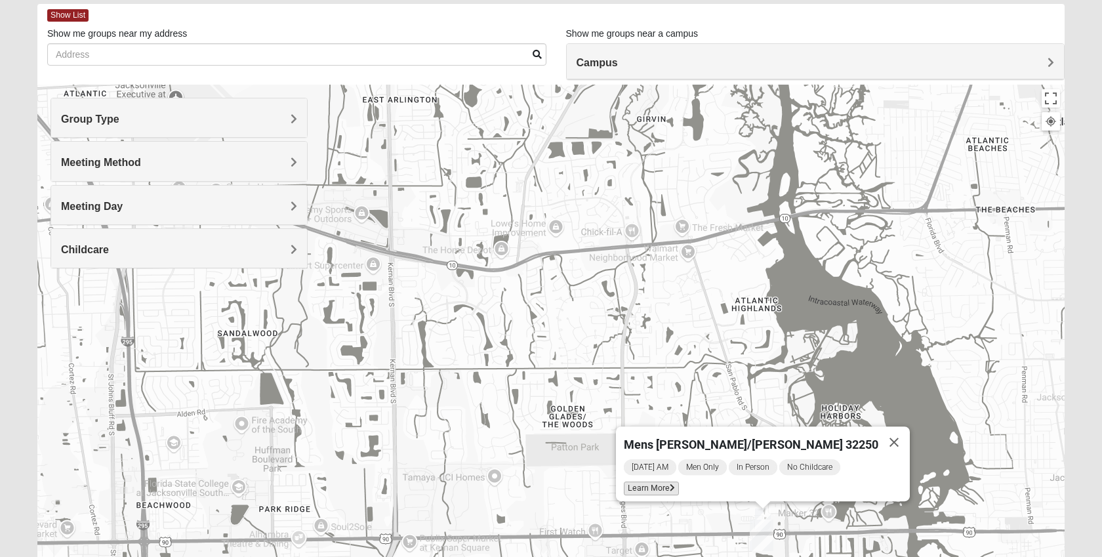
click at [675, 484] on icon at bounding box center [672, 488] width 5 height 8
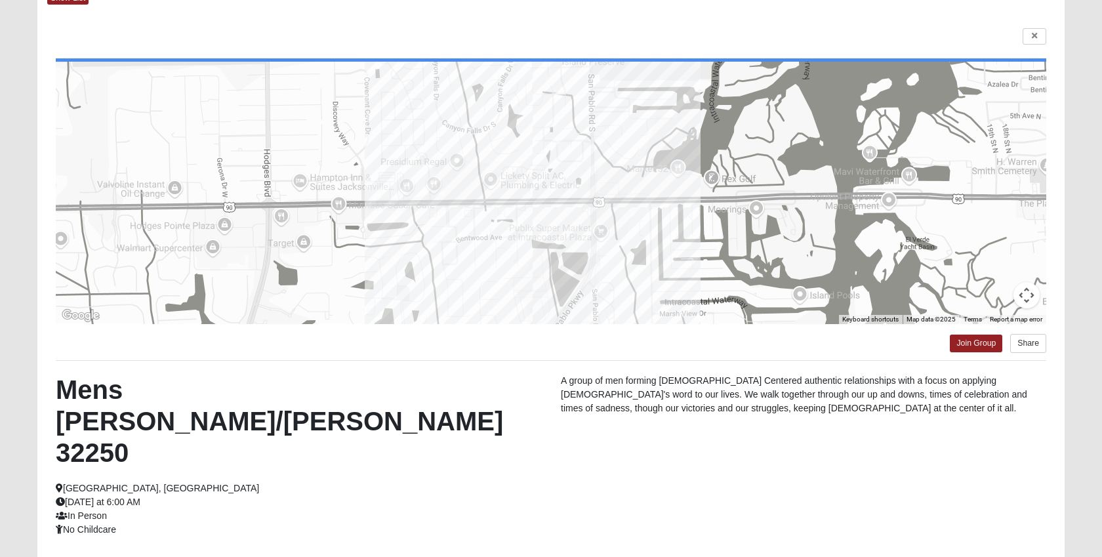
scroll to position [83, 0]
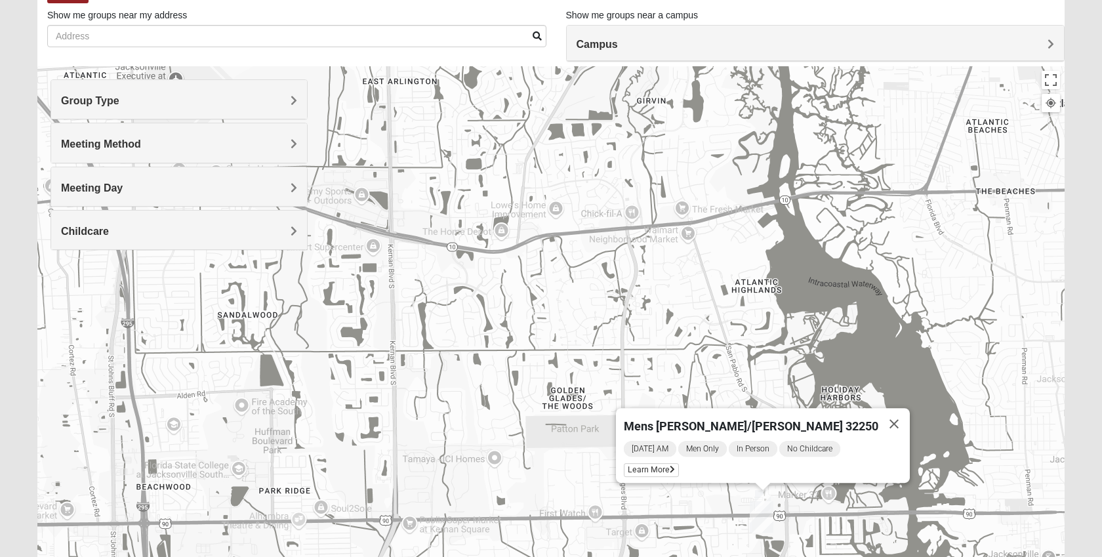
click at [534, 426] on div "Mens Hartley/Vail 32250 Thursday AM Men Only In Person No Childcare Learn More" at bounding box center [551, 328] width 1028 height 525
click at [271, 195] on div "Meeting Day" at bounding box center [179, 186] width 256 height 39
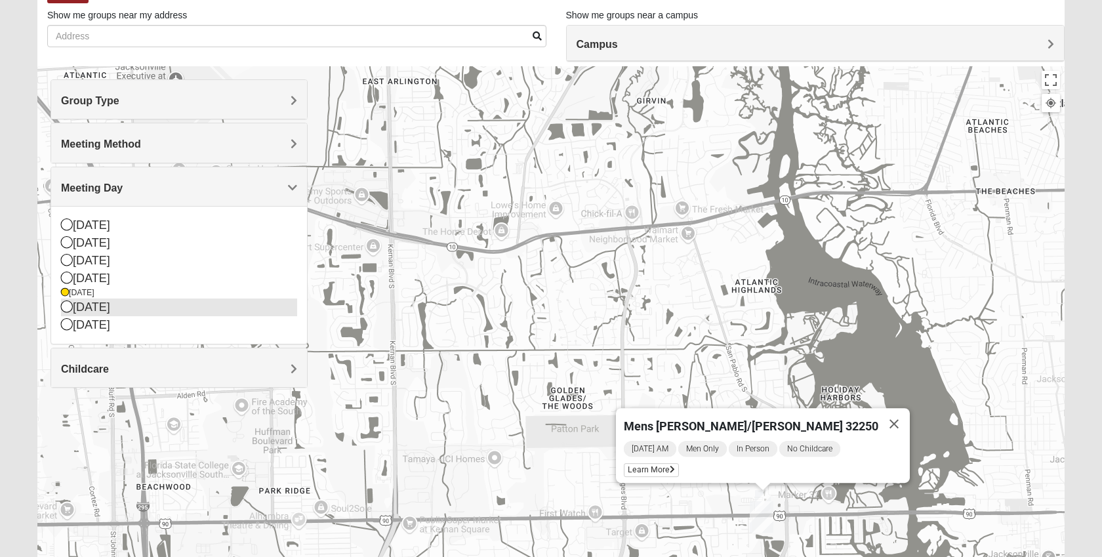
click at [105, 308] on div "Friday" at bounding box center [179, 308] width 236 height 18
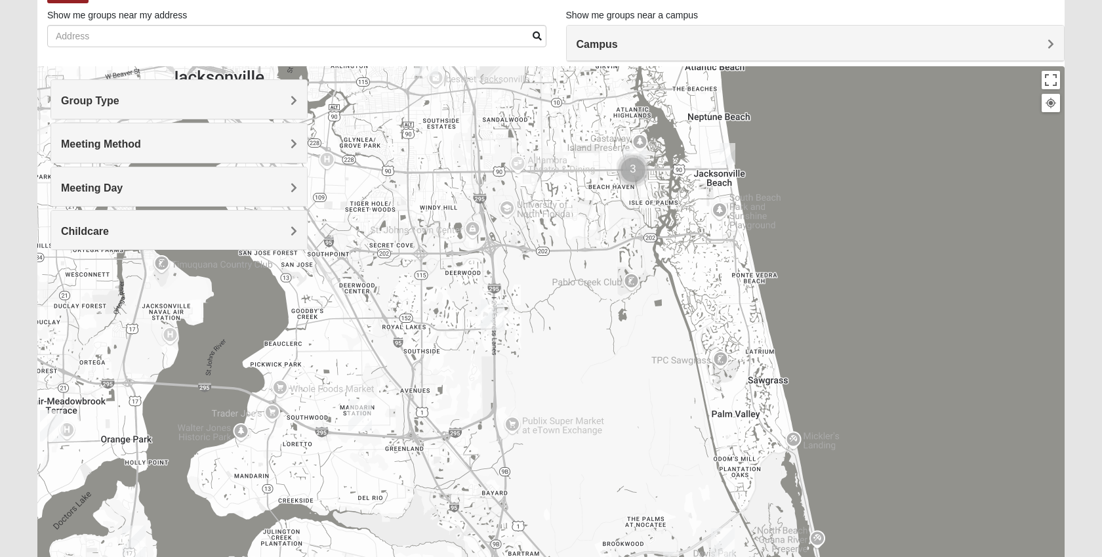
drag, startPoint x: 682, startPoint y: 458, endPoint x: 671, endPoint y: 236, distance: 222.1
click at [671, 236] on div at bounding box center [551, 328] width 1028 height 525
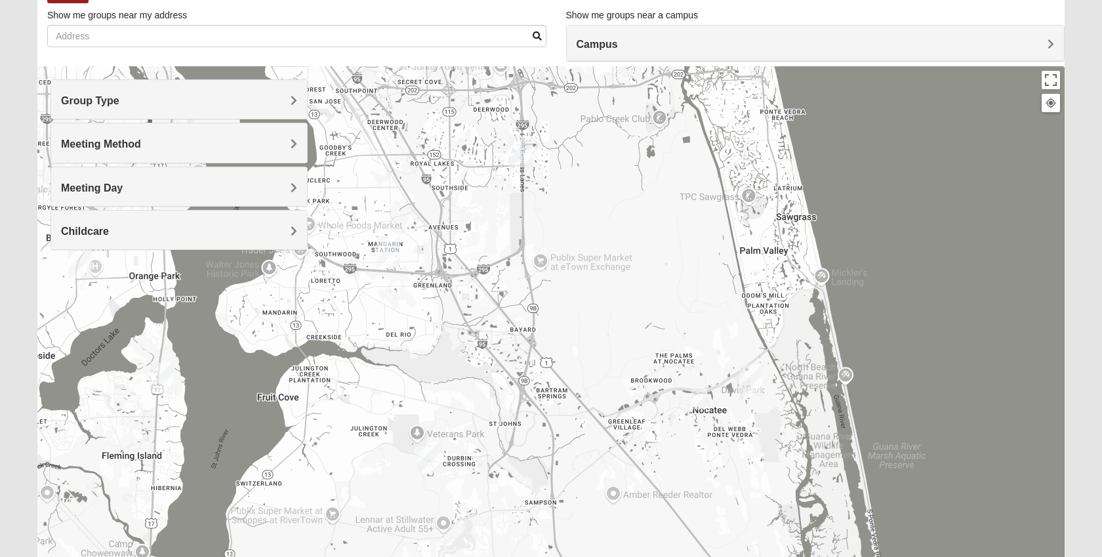
drag, startPoint x: 656, startPoint y: 346, endPoint x: 686, endPoint y: 183, distance: 166.0
click at [686, 183] on div at bounding box center [551, 328] width 1028 height 525
click at [696, 397] on img "Mens McCaffrey 32081" at bounding box center [700, 401] width 16 height 22
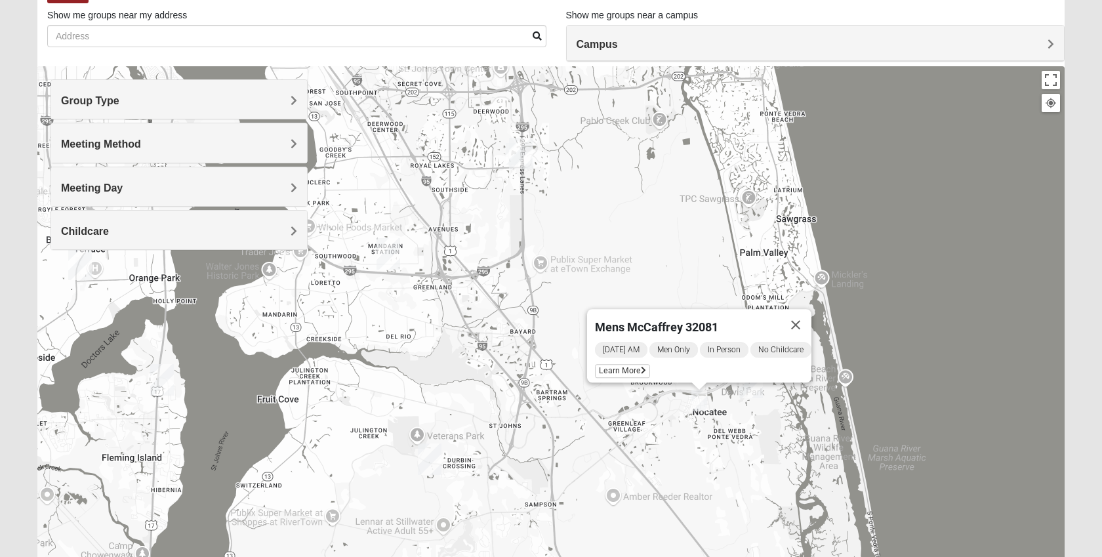
click at [512, 160] on img "Baymeadows" at bounding box center [521, 153] width 24 height 31
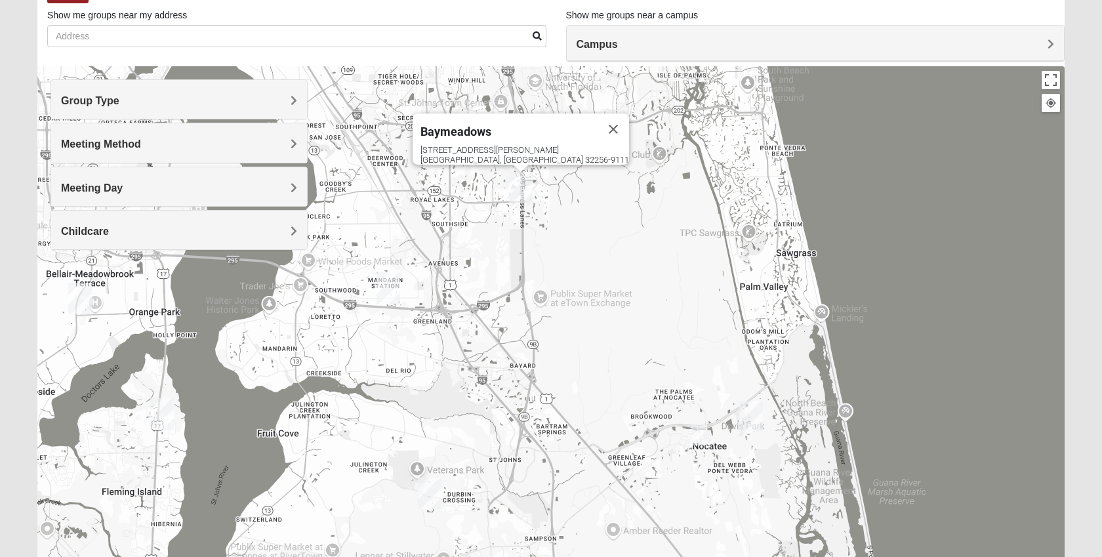
click at [506, 184] on img "On Campus Mens Ferguson 32256" at bounding box center [514, 188] width 16 height 22
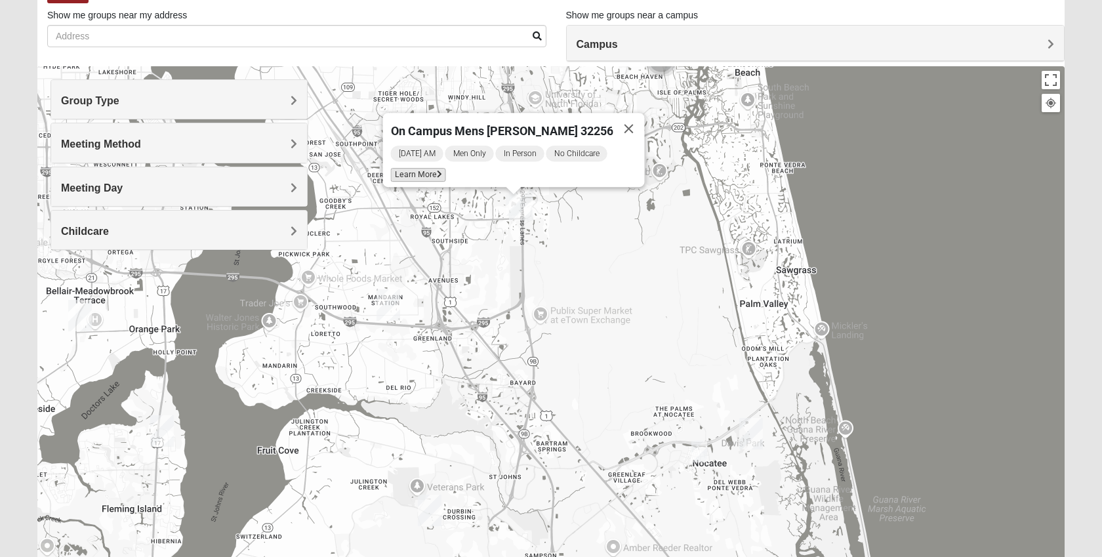
click at [442, 171] on icon at bounding box center [439, 175] width 5 height 8
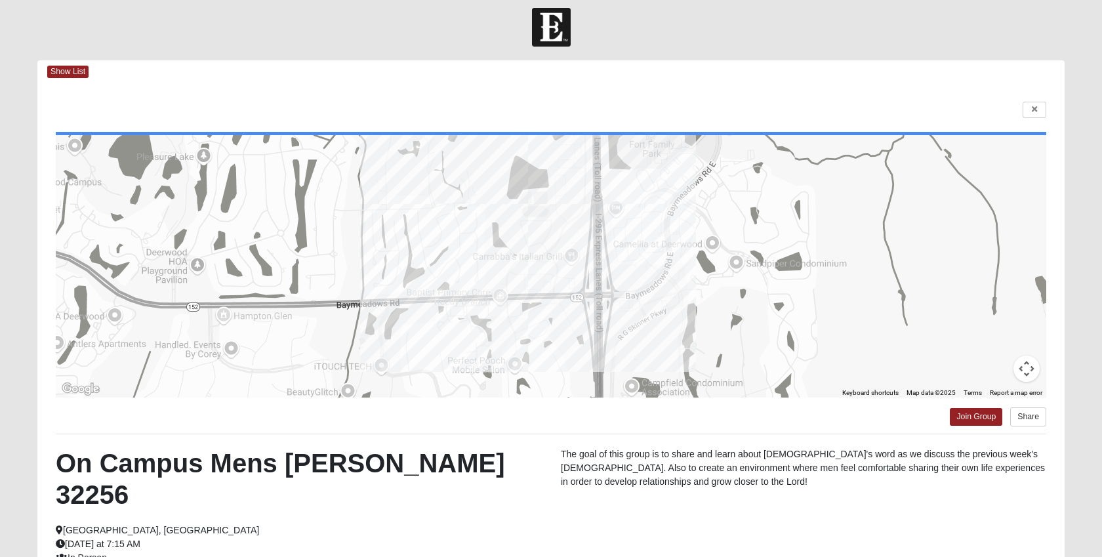
scroll to position [9, 0]
click at [1033, 104] on link at bounding box center [1035, 109] width 24 height 16
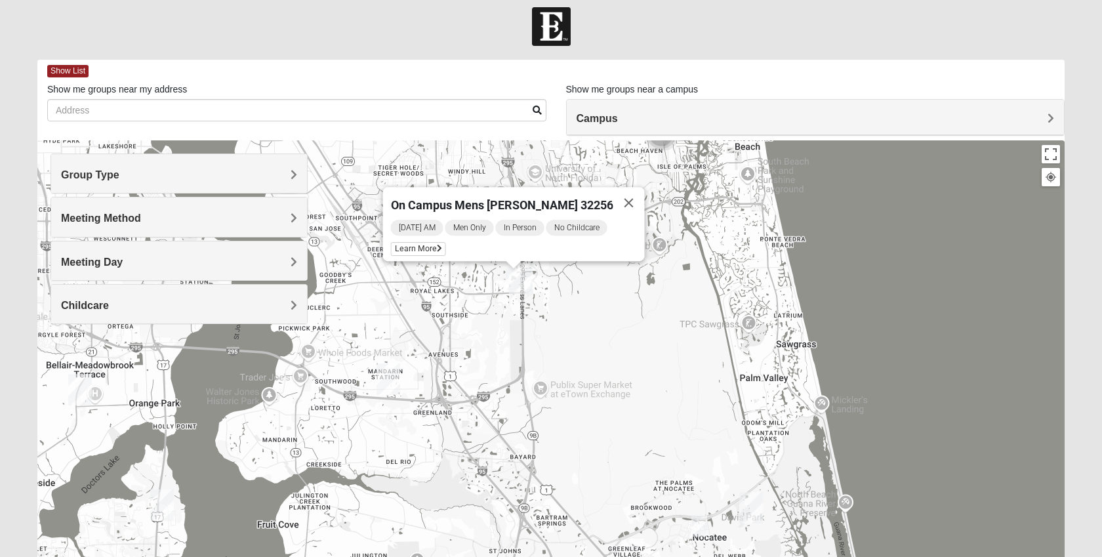
click at [700, 528] on img "Mens McCaffrey 32081" at bounding box center [700, 526] width 16 height 22
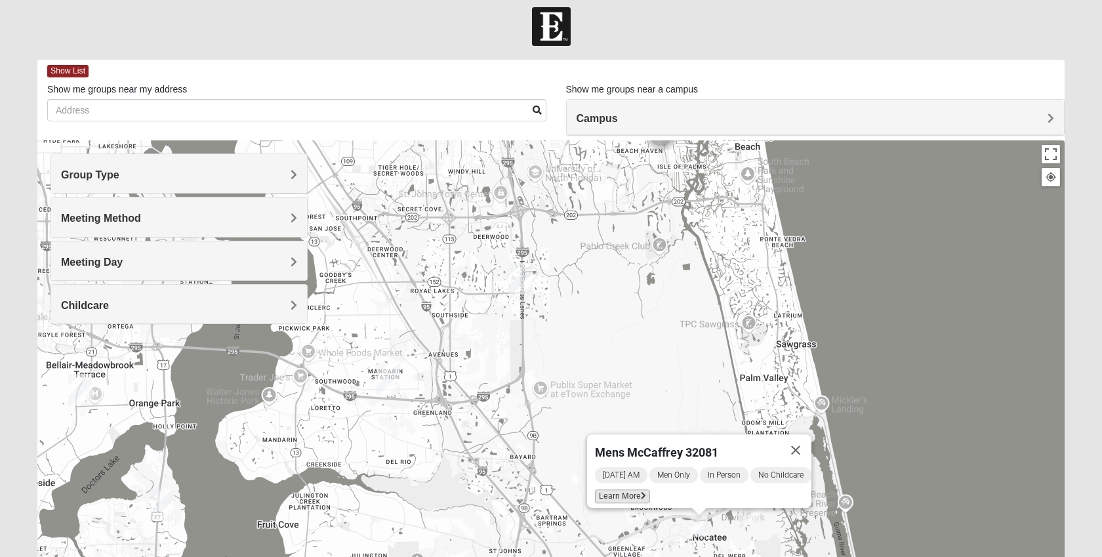
click at [635, 491] on span "Learn More" at bounding box center [622, 496] width 55 height 14
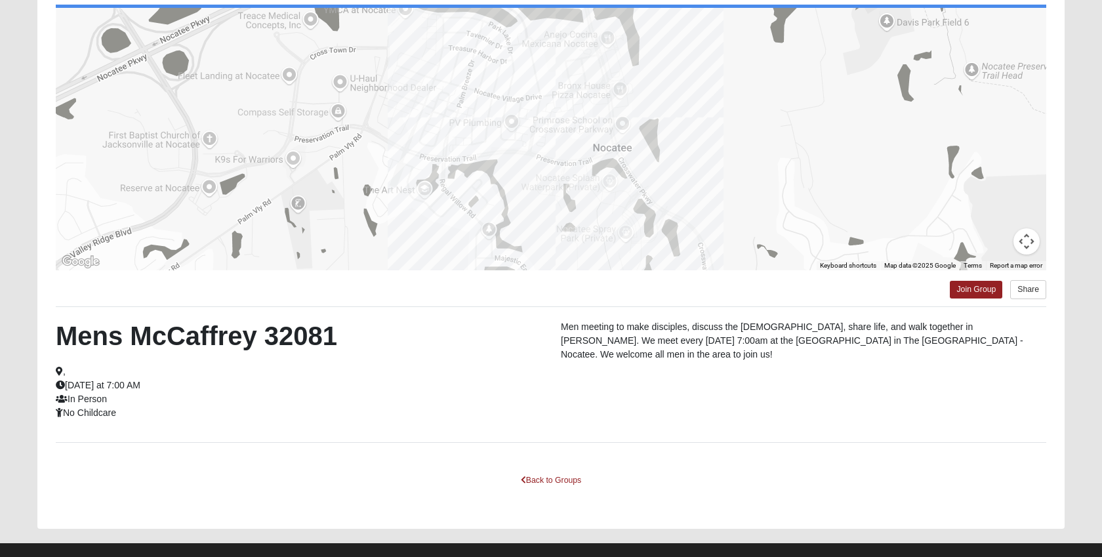
scroll to position [128, 0]
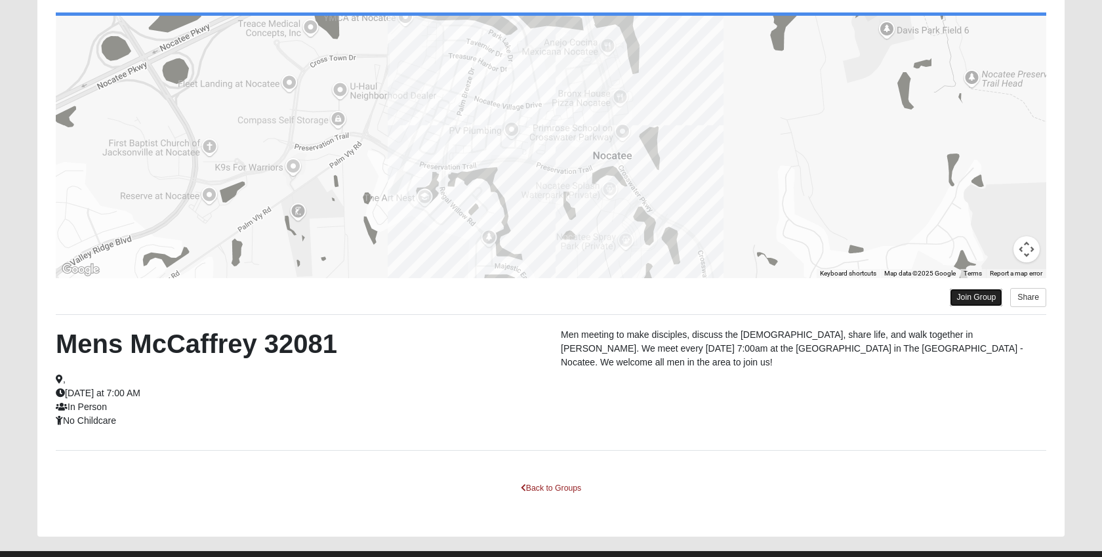
click at [955, 299] on link "Join Group" at bounding box center [976, 298] width 52 height 18
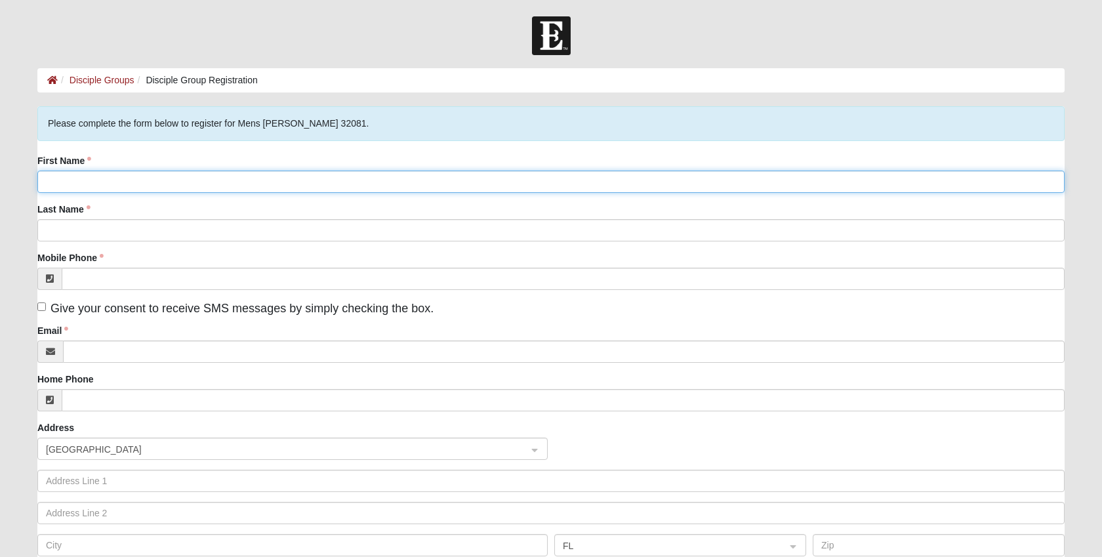
click at [410, 190] on input "First Name" at bounding box center [551, 182] width 1028 height 22
type input "[PERSON_NAME]"
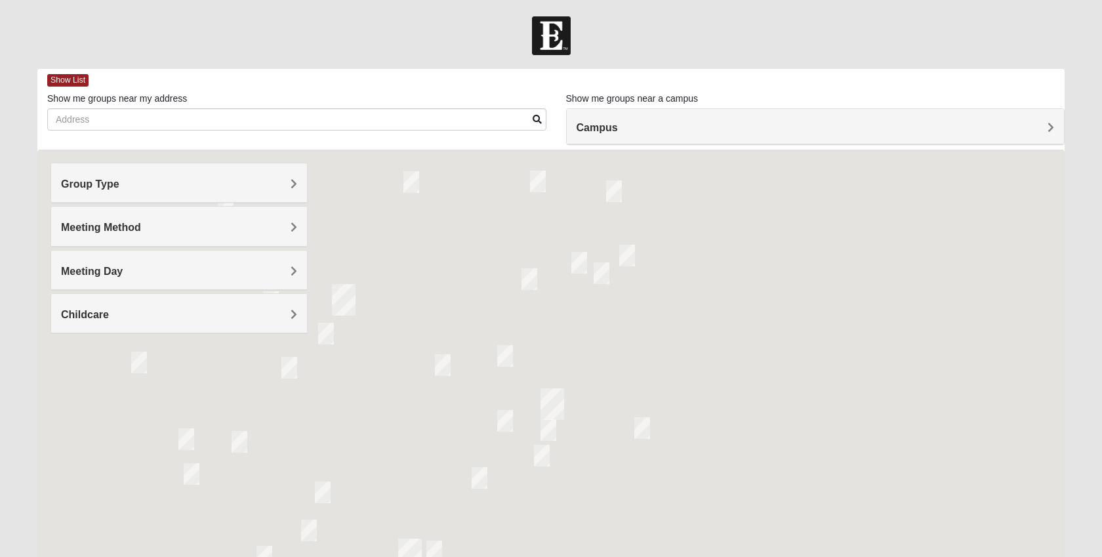
scroll to position [128, 0]
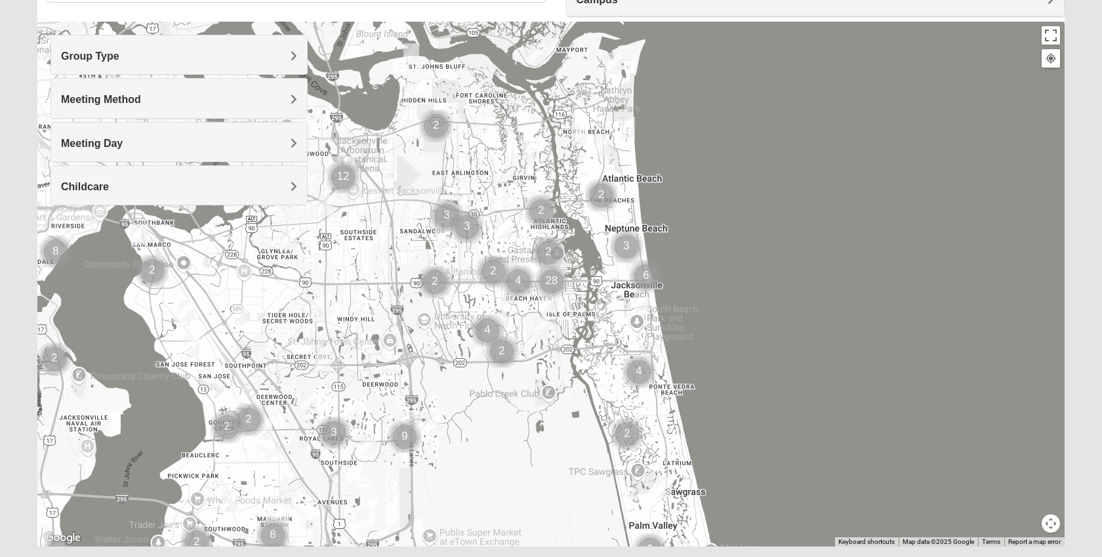
click at [639, 381] on img "Cluster of 4 groups" at bounding box center [639, 372] width 33 height 33
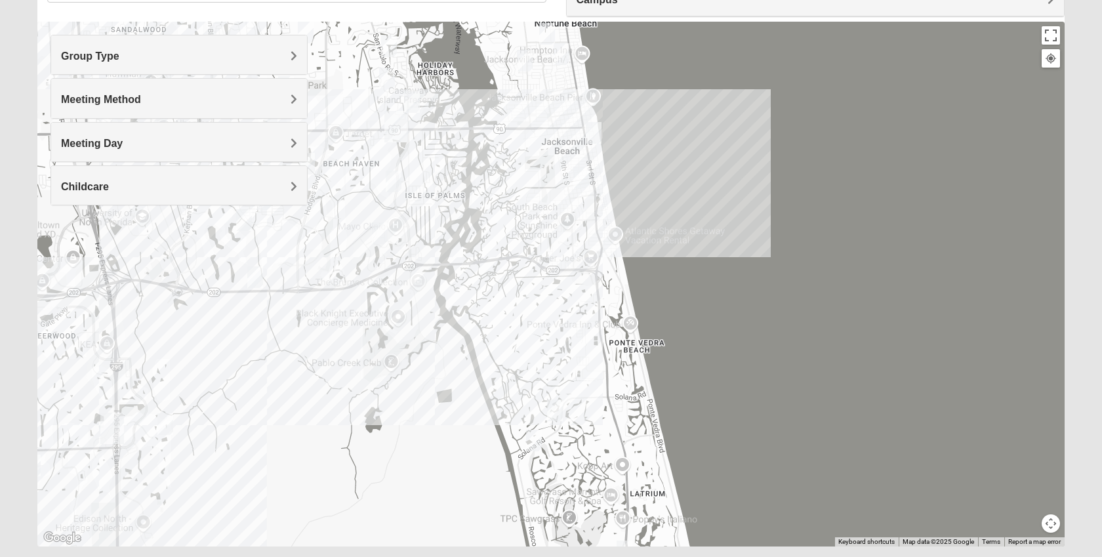
click at [238, 64] on div "Group Type" at bounding box center [179, 54] width 256 height 39
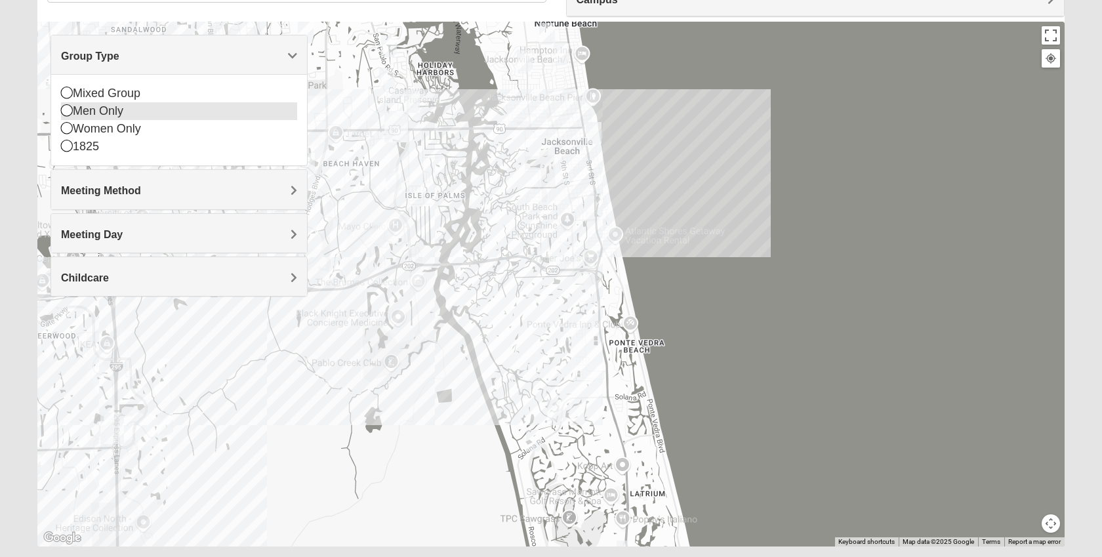
click at [107, 112] on div "Men Only" at bounding box center [179, 111] width 236 height 18
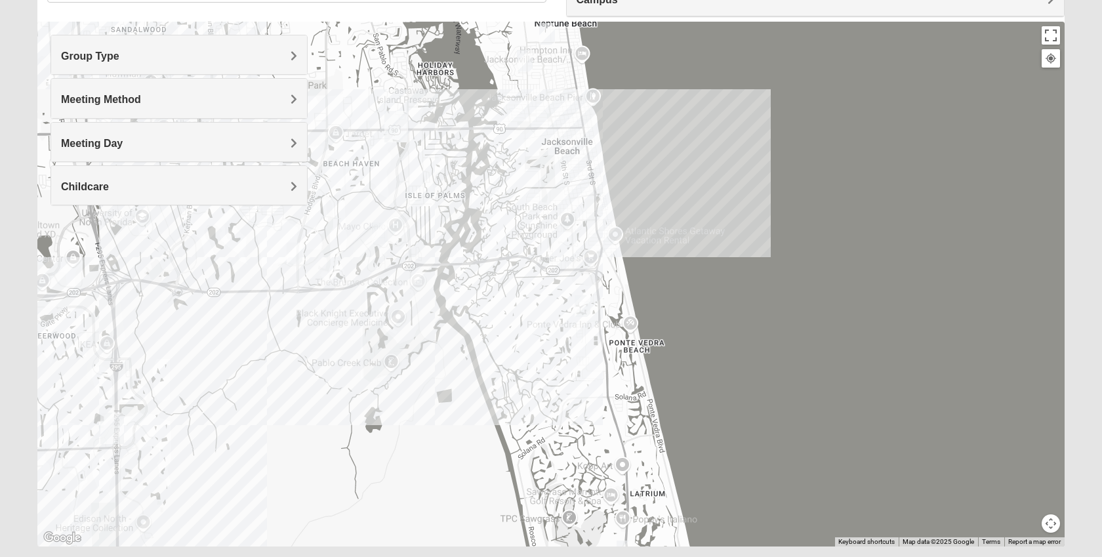
click at [129, 150] on div "Meeting Day" at bounding box center [179, 142] width 256 height 39
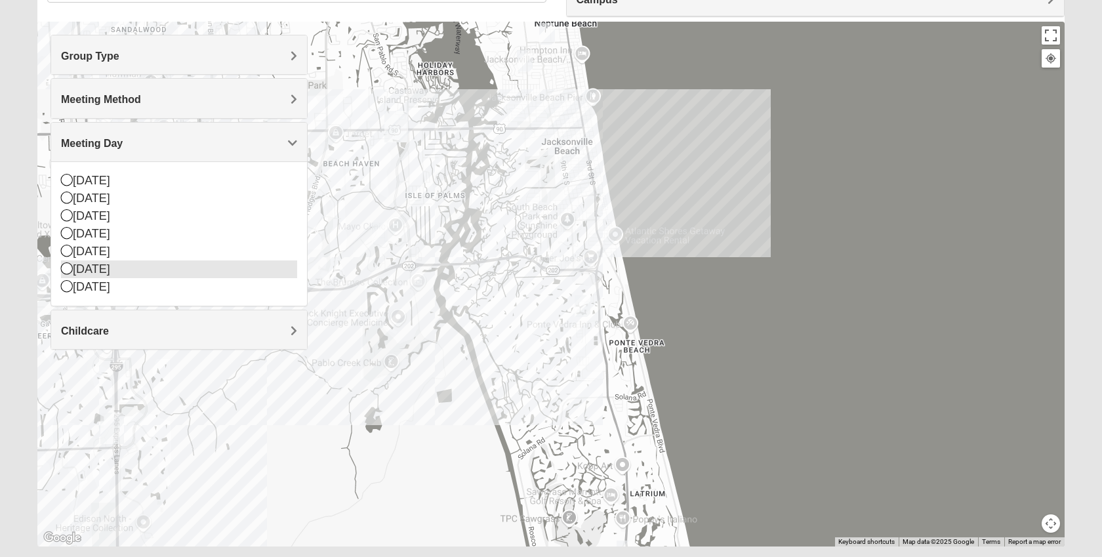
click at [103, 268] on div "Friday" at bounding box center [179, 269] width 236 height 18
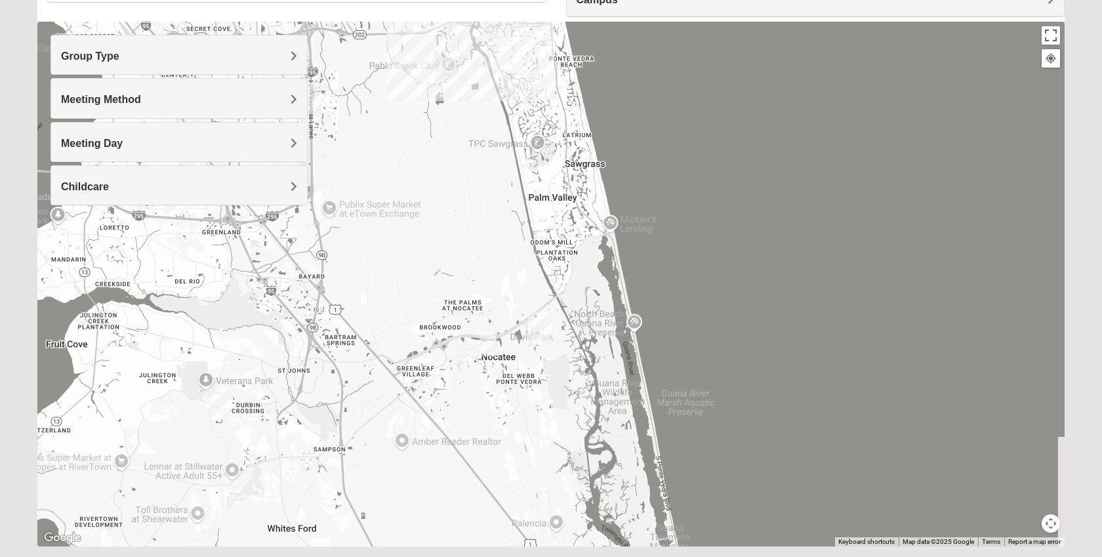
drag, startPoint x: 529, startPoint y: 357, endPoint x: 529, endPoint y: 93, distance: 264.4
click at [529, 93] on div "To navigate, press the arrow keys." at bounding box center [551, 284] width 1028 height 525
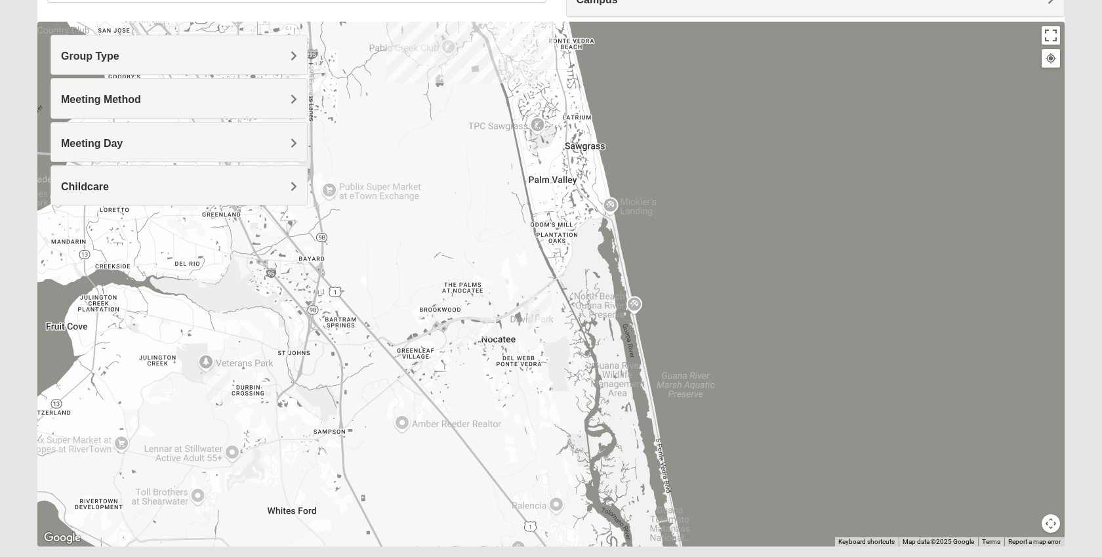
click at [491, 329] on img "Mens McCaffrey 32081" at bounding box center [488, 328] width 16 height 22
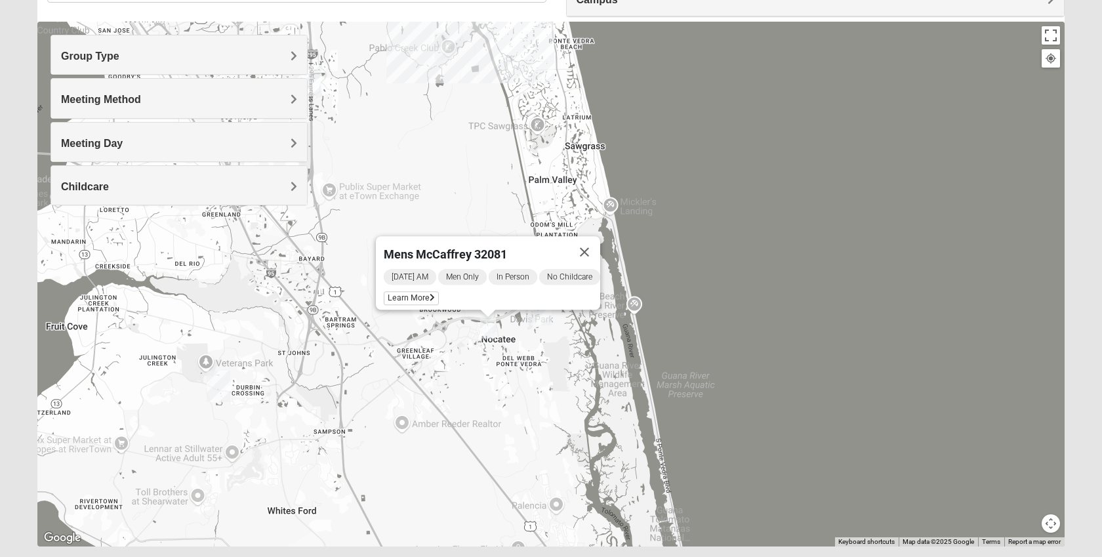
click at [543, 317] on img "Ponte Vedra" at bounding box center [540, 309] width 24 height 31
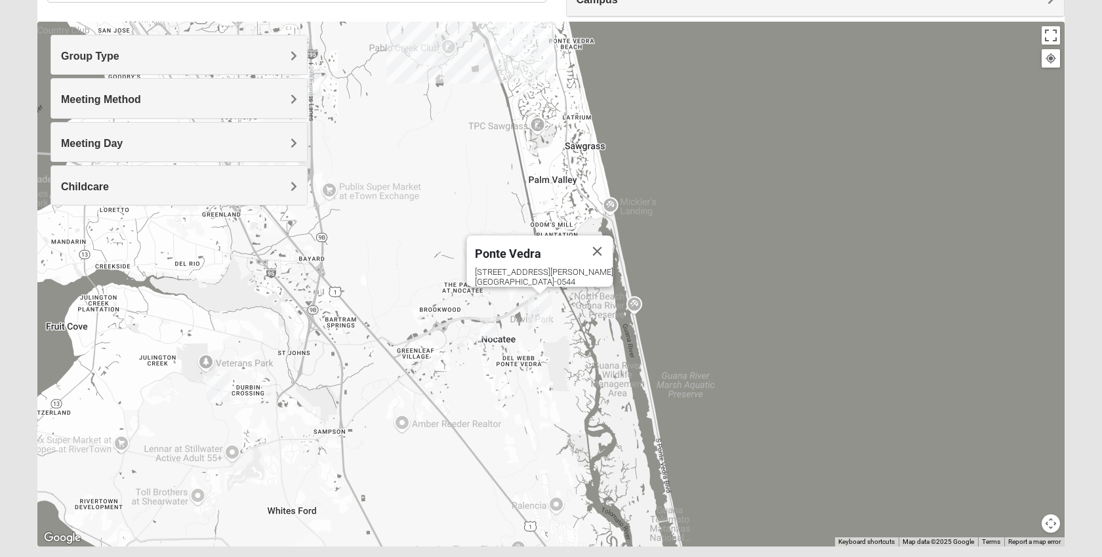
click at [489, 324] on img "Mens McCaffrey 32081" at bounding box center [488, 328] width 16 height 22
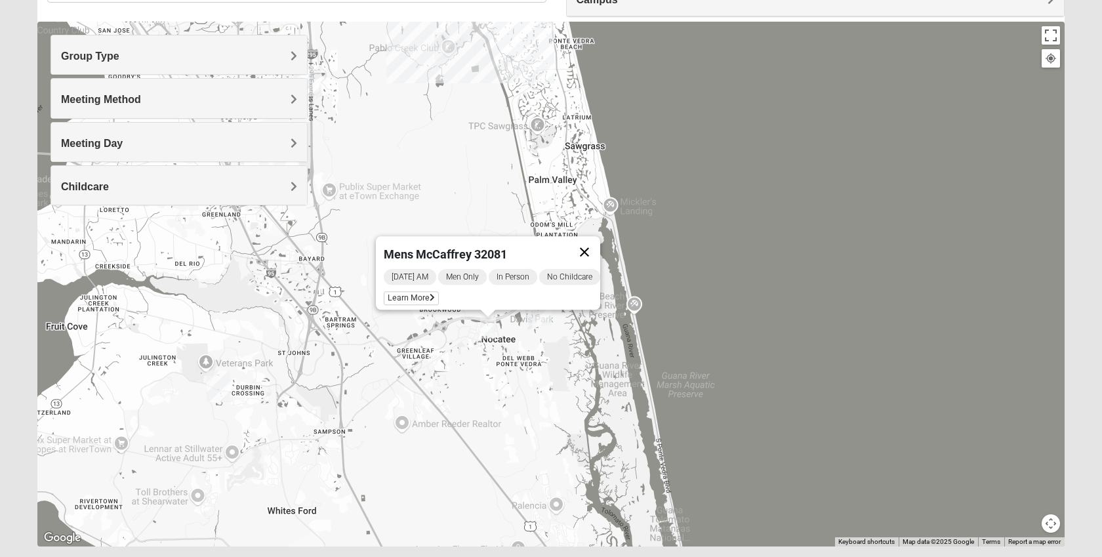
click at [585, 237] on button "Close" at bounding box center [584, 251] width 31 height 31
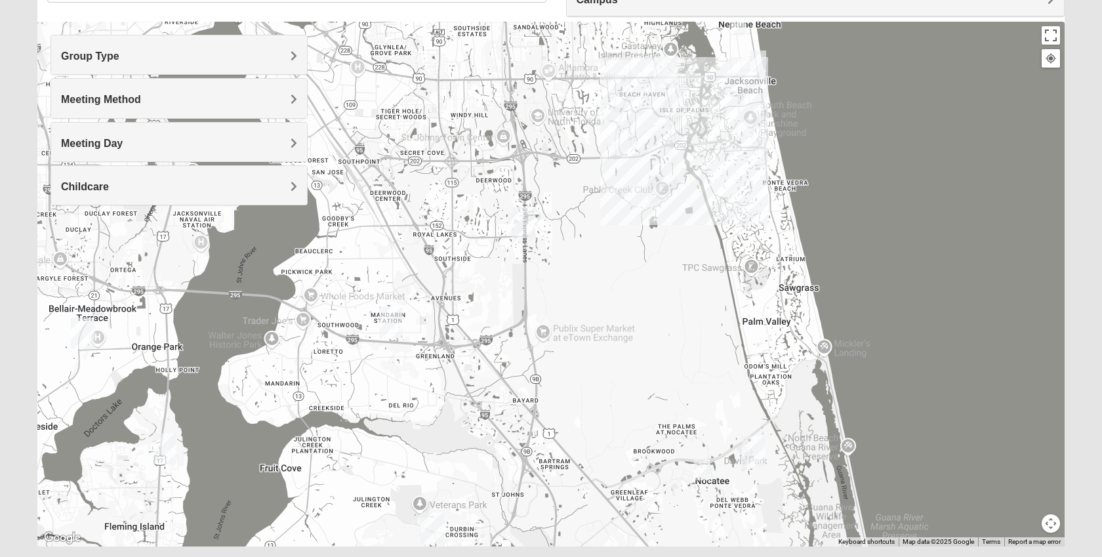
drag, startPoint x: 388, startPoint y: 171, endPoint x: 604, endPoint y: 314, distance: 258.4
click at [604, 314] on div at bounding box center [551, 284] width 1028 height 525
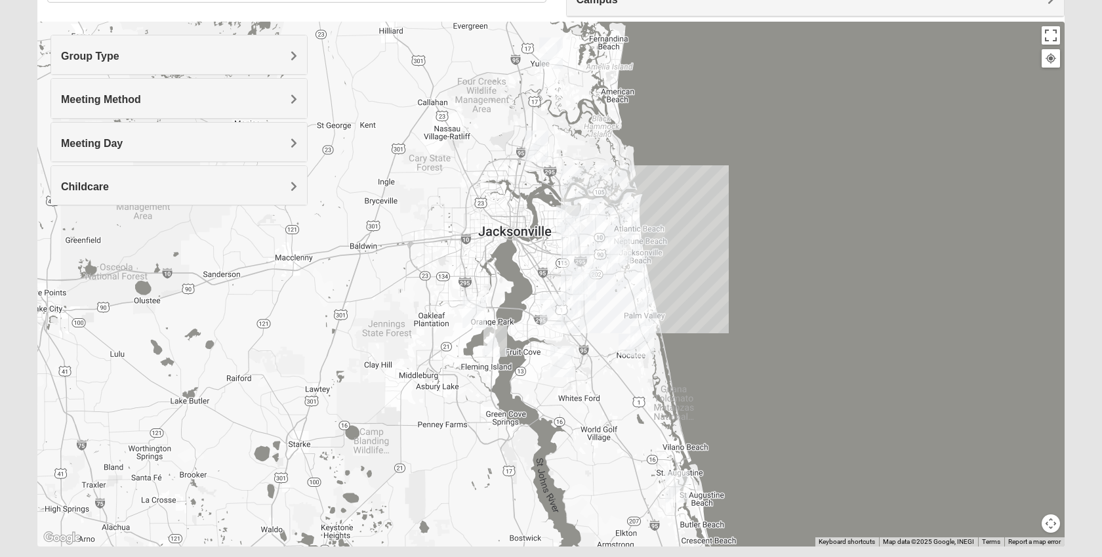
click at [625, 344] on img "Mens McCaffrey 32081" at bounding box center [627, 345] width 16 height 22
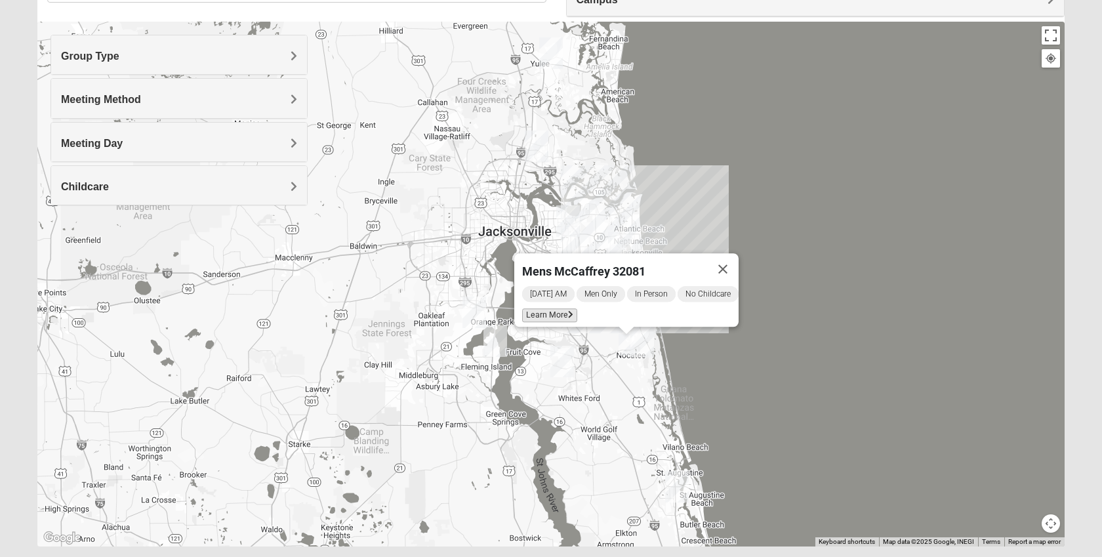
click at [568, 311] on icon at bounding box center [570, 315] width 5 height 8
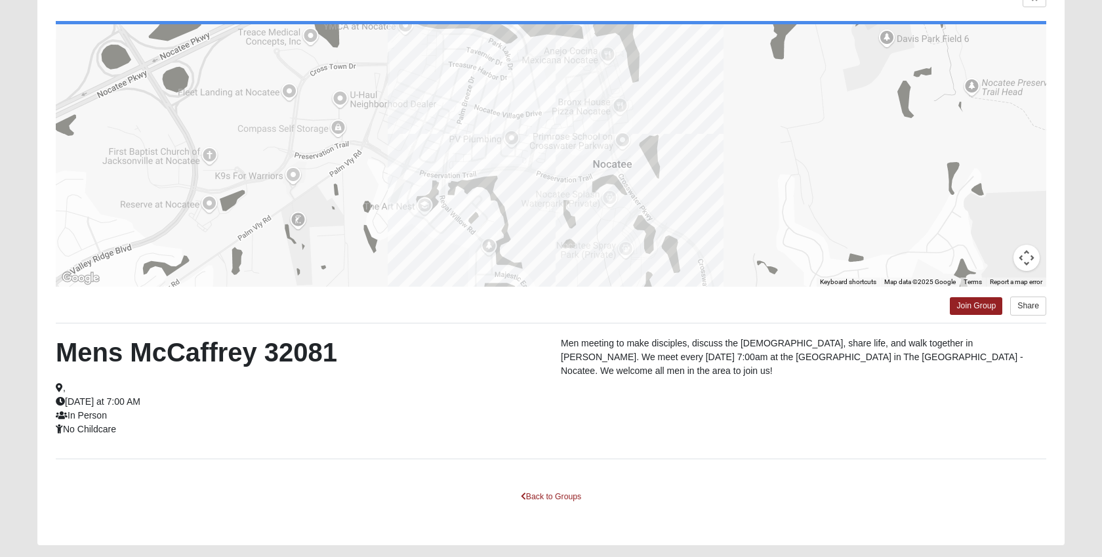
scroll to position [136, 0]
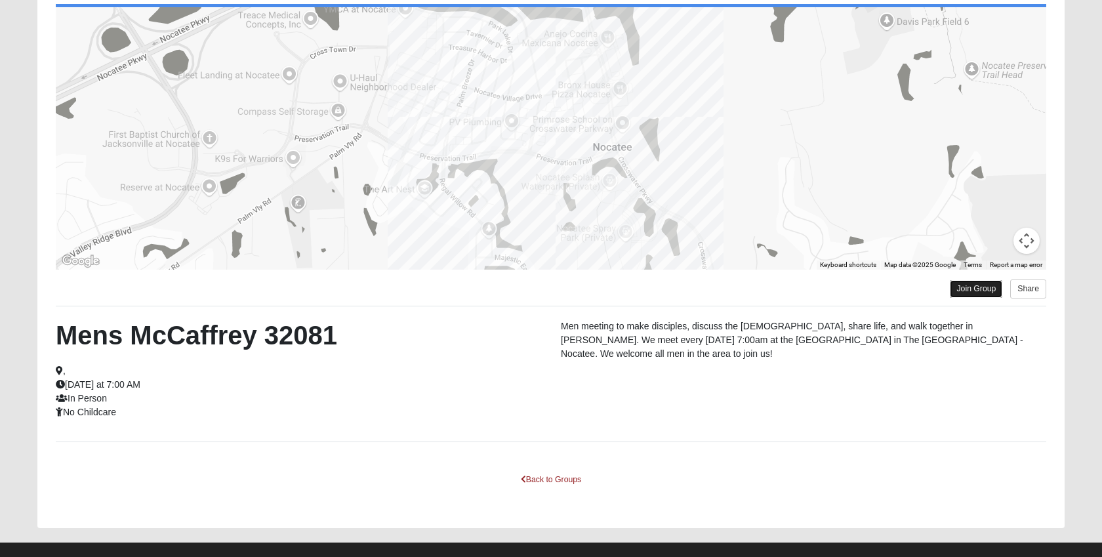
click at [973, 293] on link "Join Group" at bounding box center [976, 289] width 52 height 18
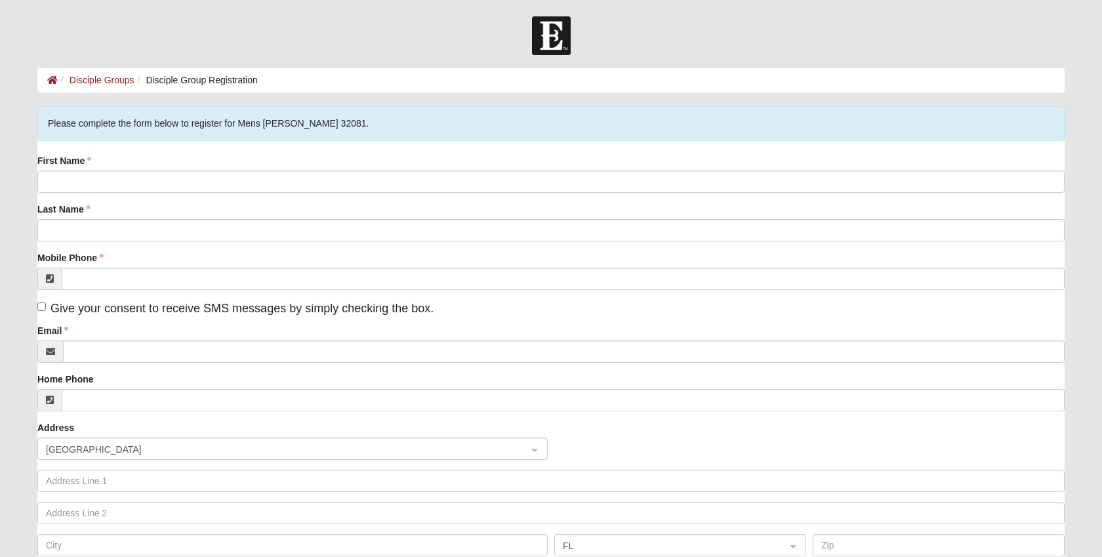
click at [264, 199] on div "First Name Last Name Mobile Phone Give your consent to receive SMS messages by …" at bounding box center [551, 360] width 1028 height 412
click at [268, 185] on input "First Name" at bounding box center [551, 182] width 1028 height 22
type input "[PERSON_NAME]"
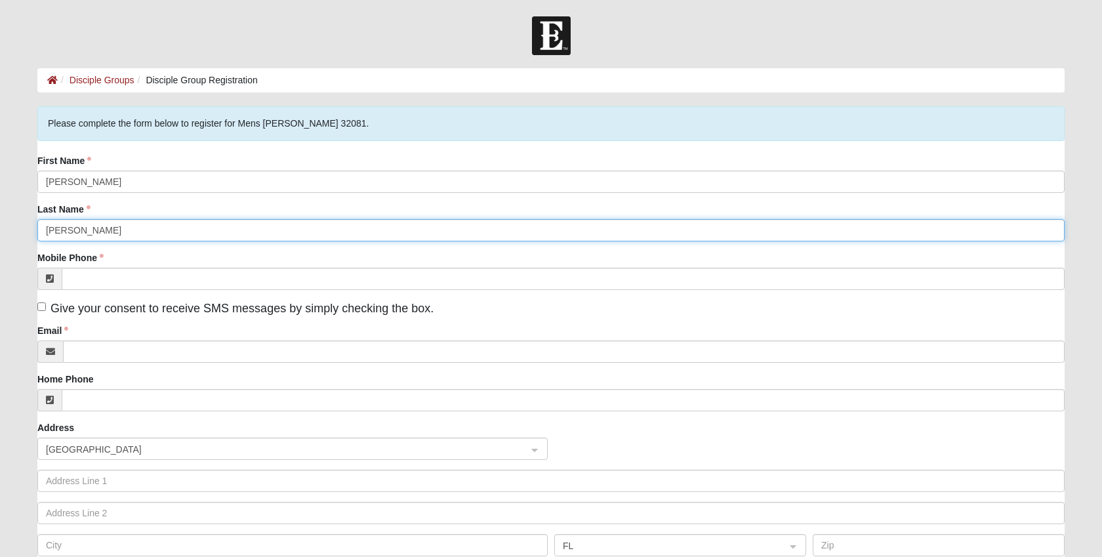
type input "[PERSON_NAME]"
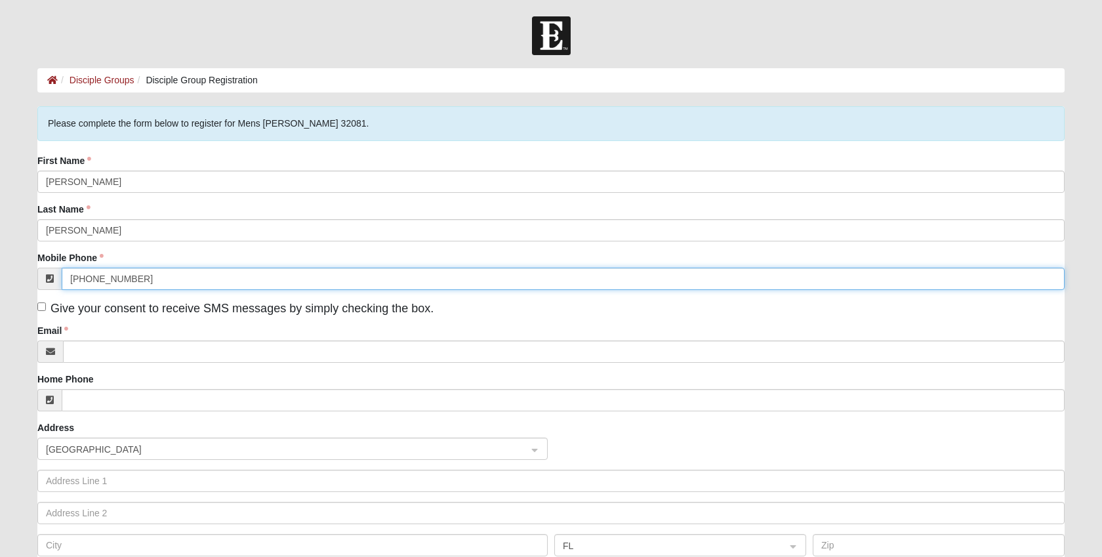
type input "[PHONE_NUMBER]"
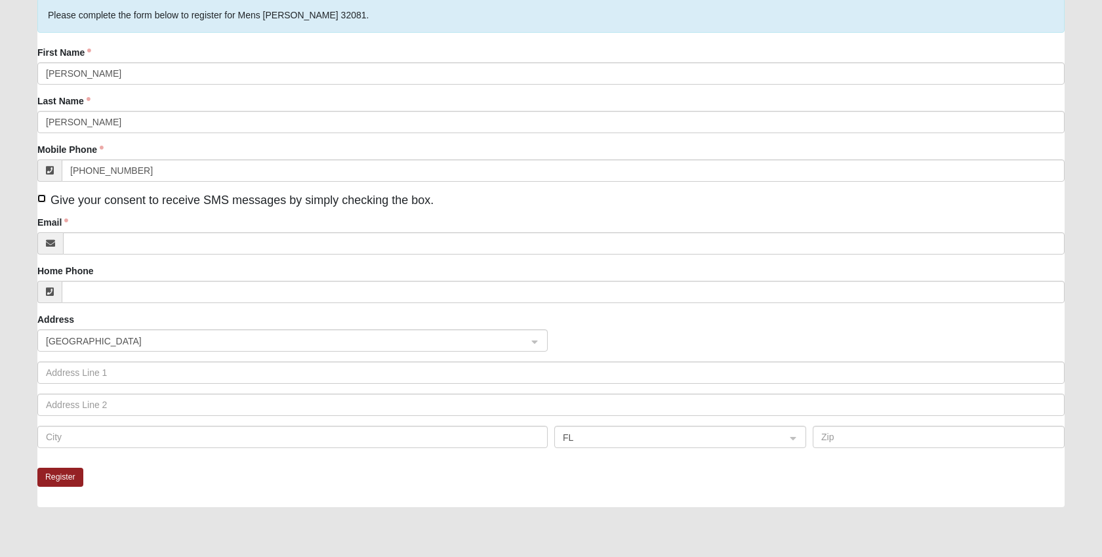
scroll to position [109, 0]
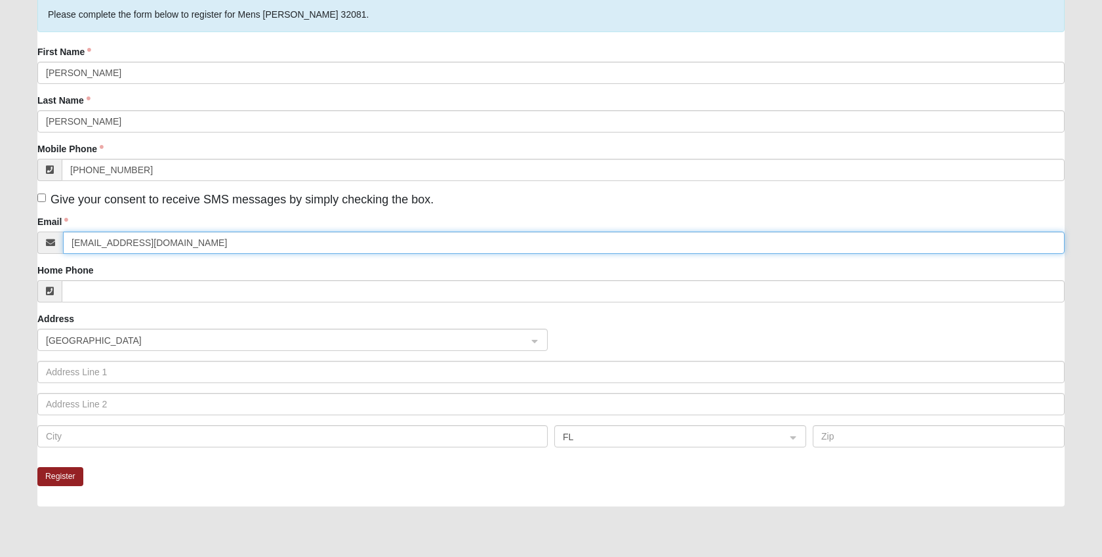
type input "[EMAIL_ADDRESS][DOMAIN_NAME]"
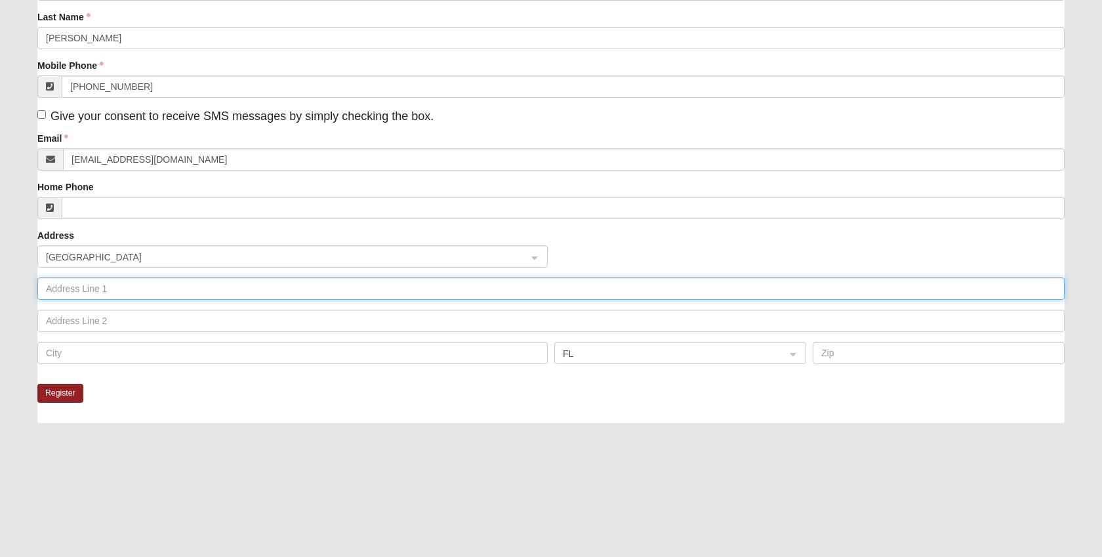
scroll to position [195, 0]
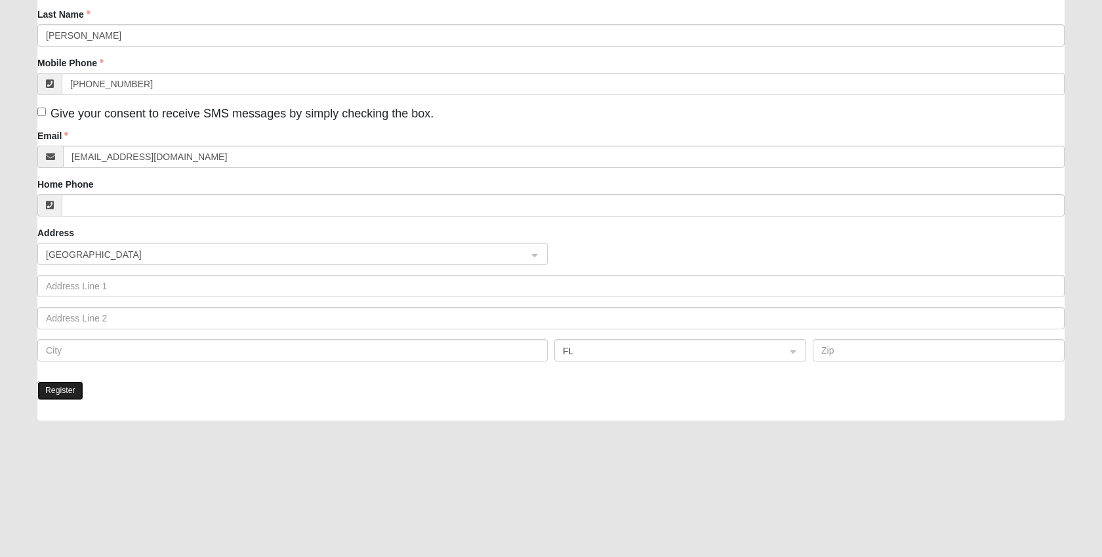
click at [68, 396] on button "Register" at bounding box center [60, 390] width 46 height 19
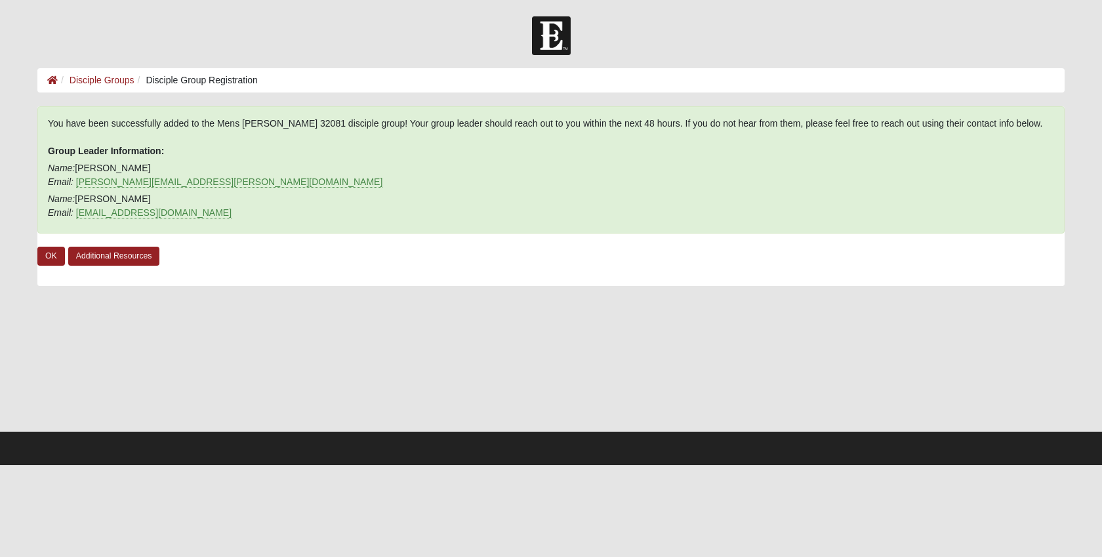
scroll to position [0, 0]
click at [94, 260] on link "Additional Resources" at bounding box center [114, 256] width 92 height 19
